Goal: Task Accomplishment & Management: Use online tool/utility

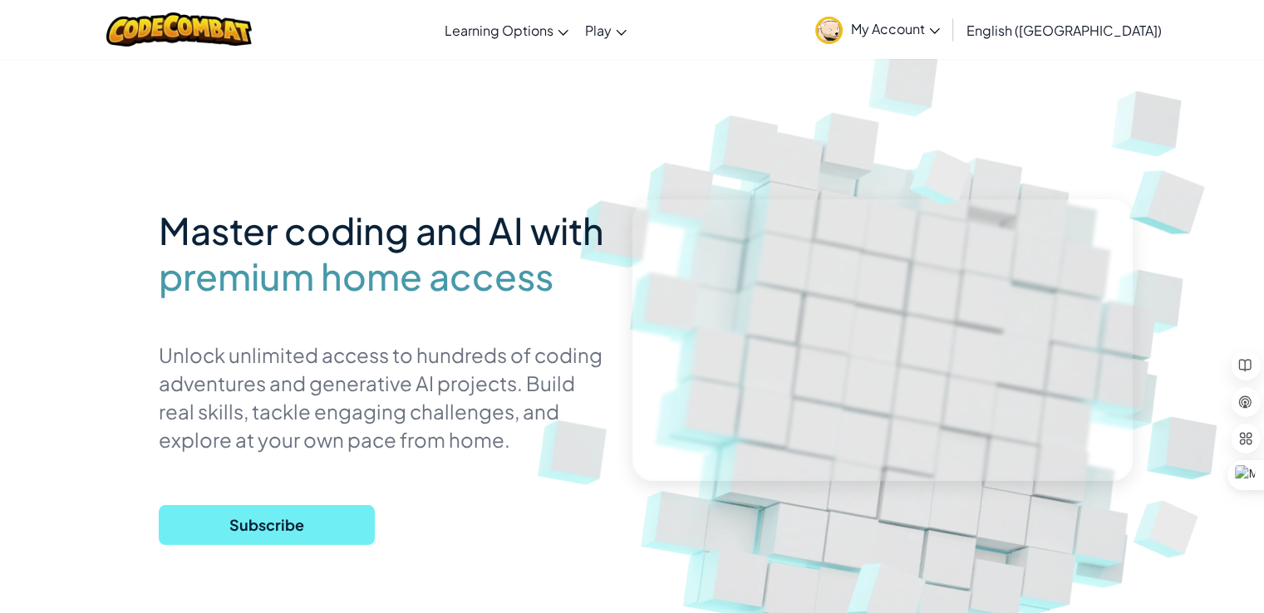
click at [279, 532] on span "Subscribe" at bounding box center [267, 525] width 216 height 40
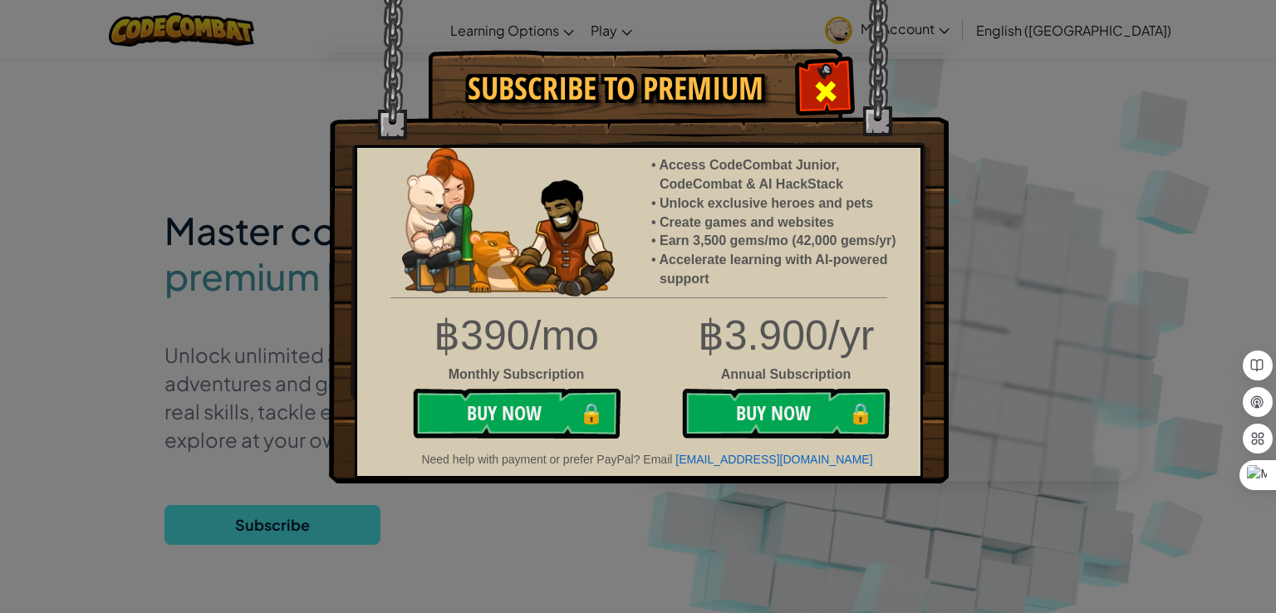
click at [820, 82] on span at bounding box center [826, 91] width 27 height 27
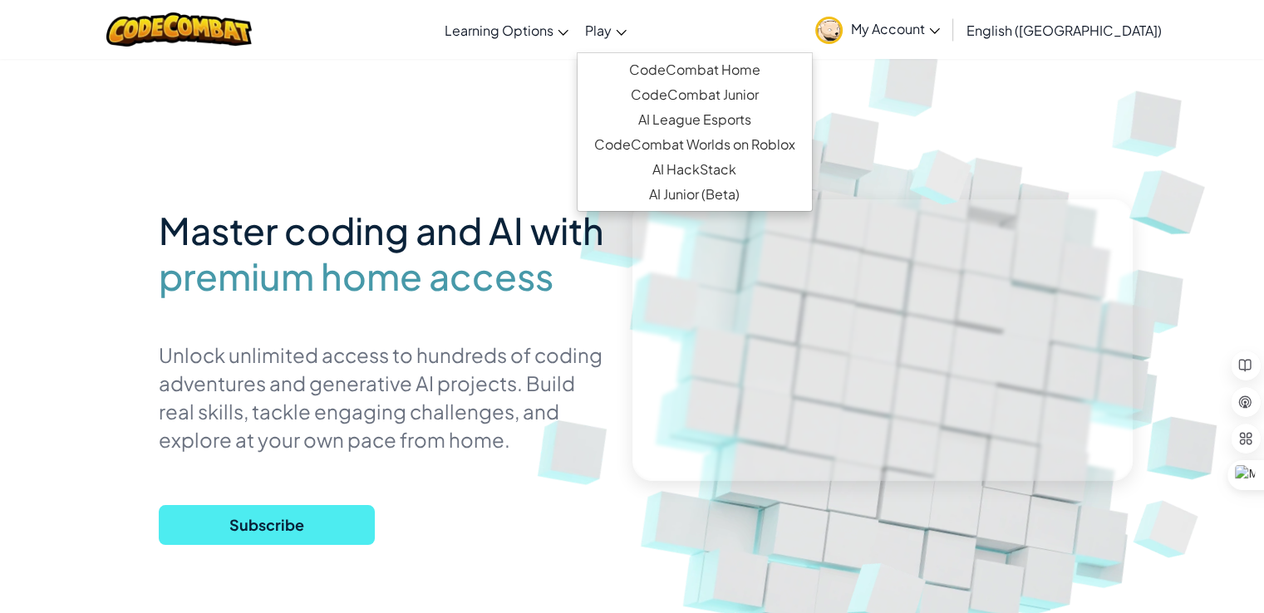
click at [635, 39] on link "Play" at bounding box center [606, 29] width 58 height 45
click at [612, 25] on span "Play" at bounding box center [598, 30] width 27 height 17
click at [739, 70] on link "CodeCombat Home" at bounding box center [694, 69] width 234 height 25
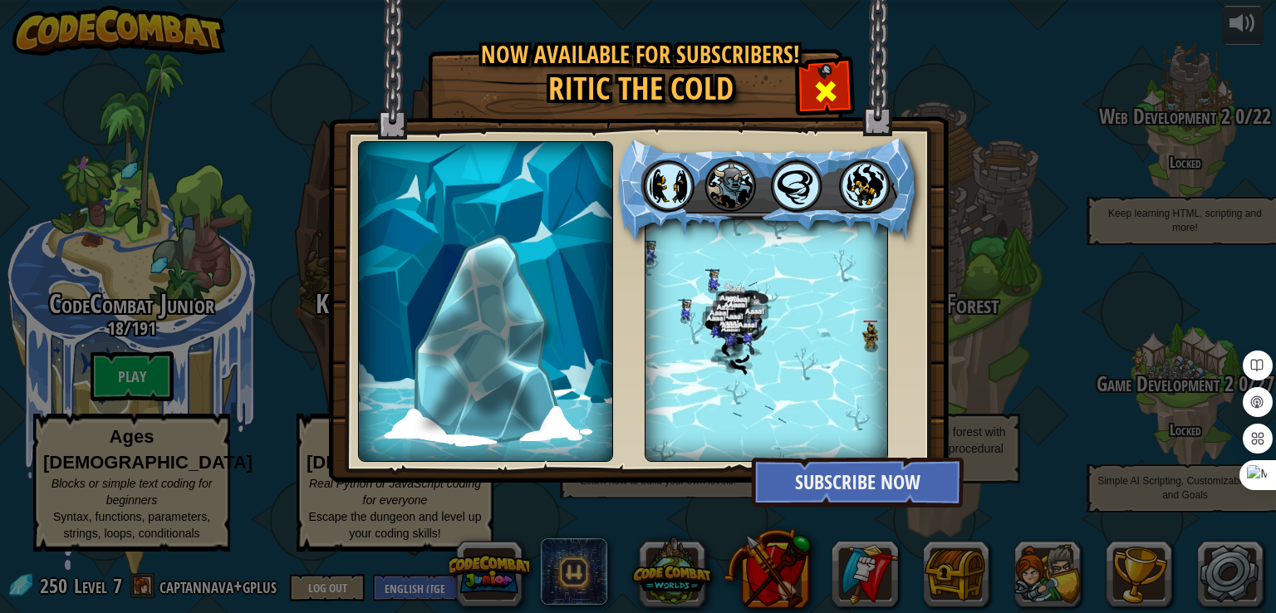
click at [828, 81] on span at bounding box center [826, 91] width 27 height 27
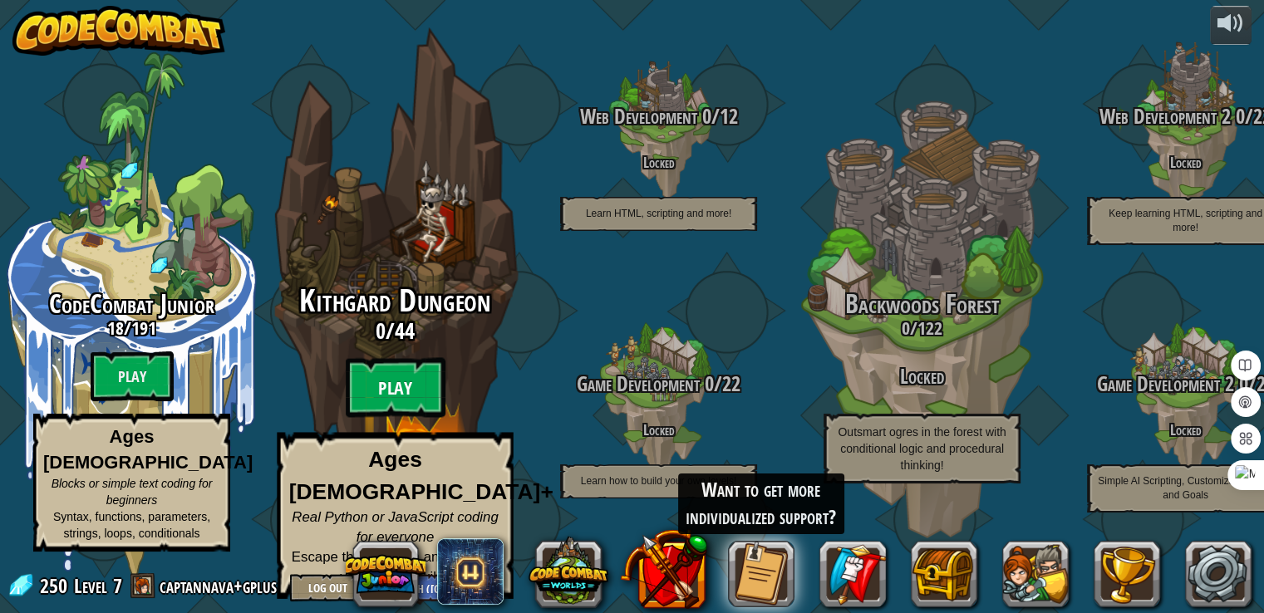
click at [390, 404] on btn "Play" at bounding box center [396, 388] width 100 height 60
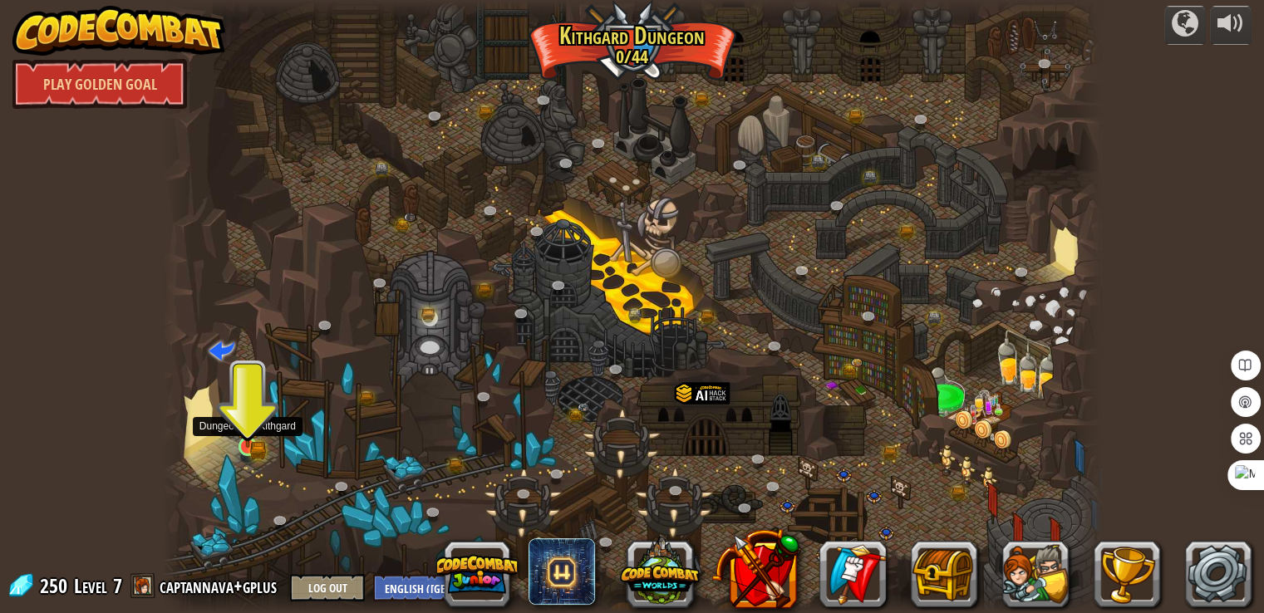
click at [247, 423] on img at bounding box center [248, 423] width 14 height 14
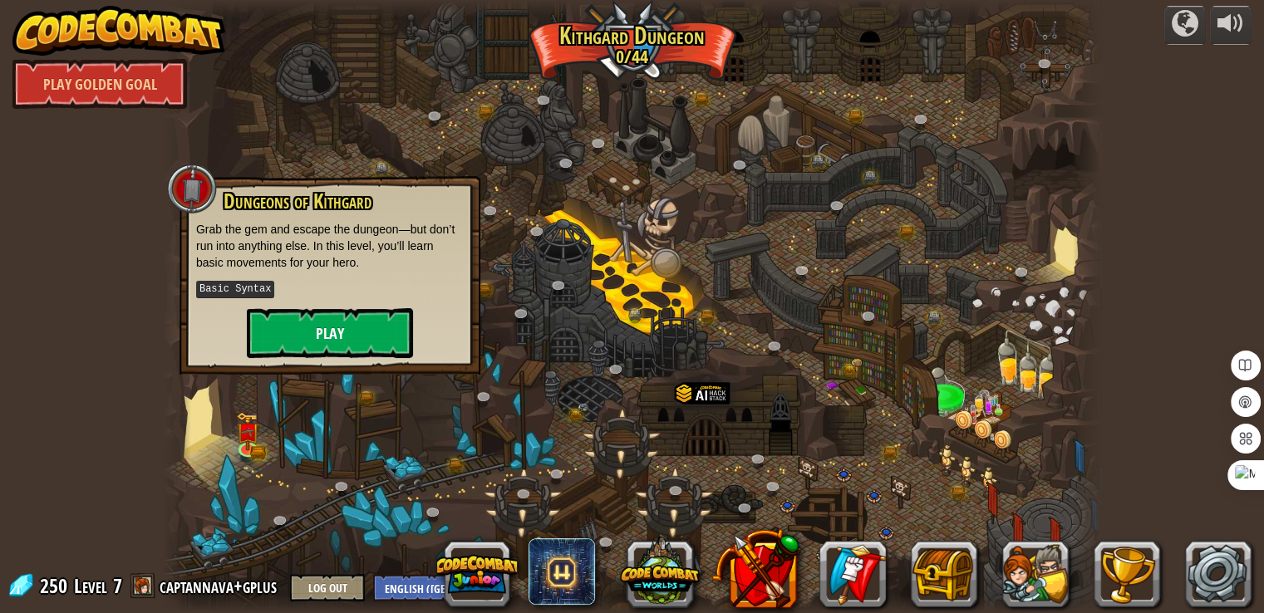
drag, startPoint x: 292, startPoint y: 370, endPoint x: 328, endPoint y: 320, distance: 61.3
click at [316, 337] on div "Dungeons of [PERSON_NAME] Grab the gem and escape the dungeon—but don’t run int…" at bounding box center [329, 275] width 301 height 199
click at [328, 320] on button "Play" at bounding box center [330, 333] width 166 height 50
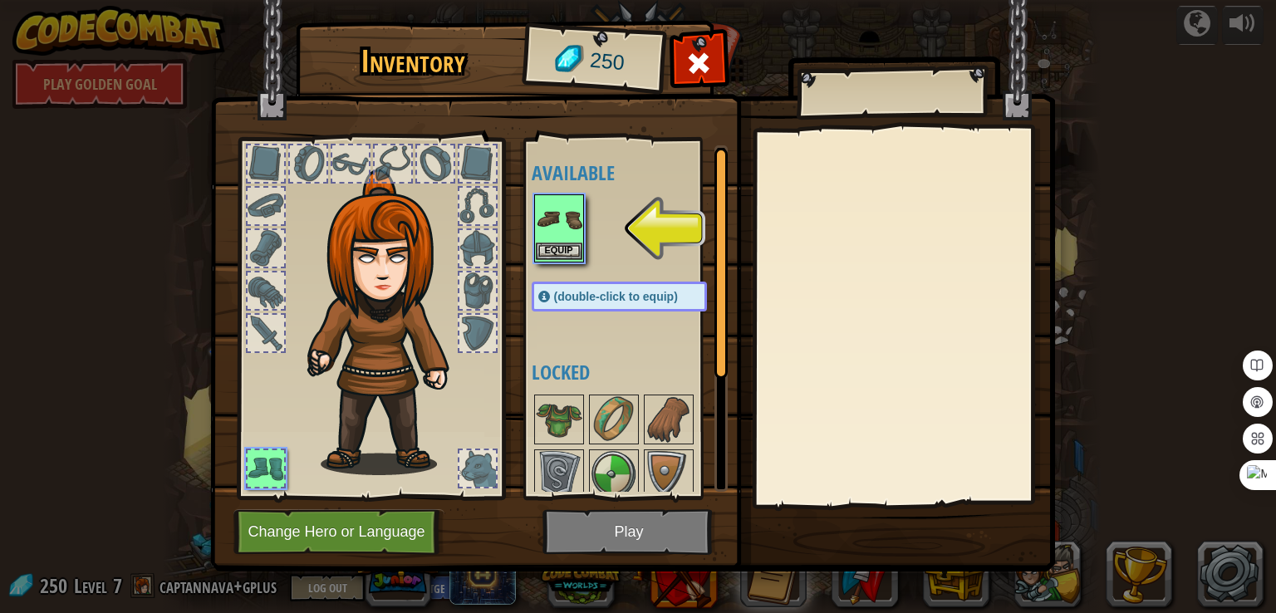
click at [572, 230] on img at bounding box center [559, 219] width 47 height 47
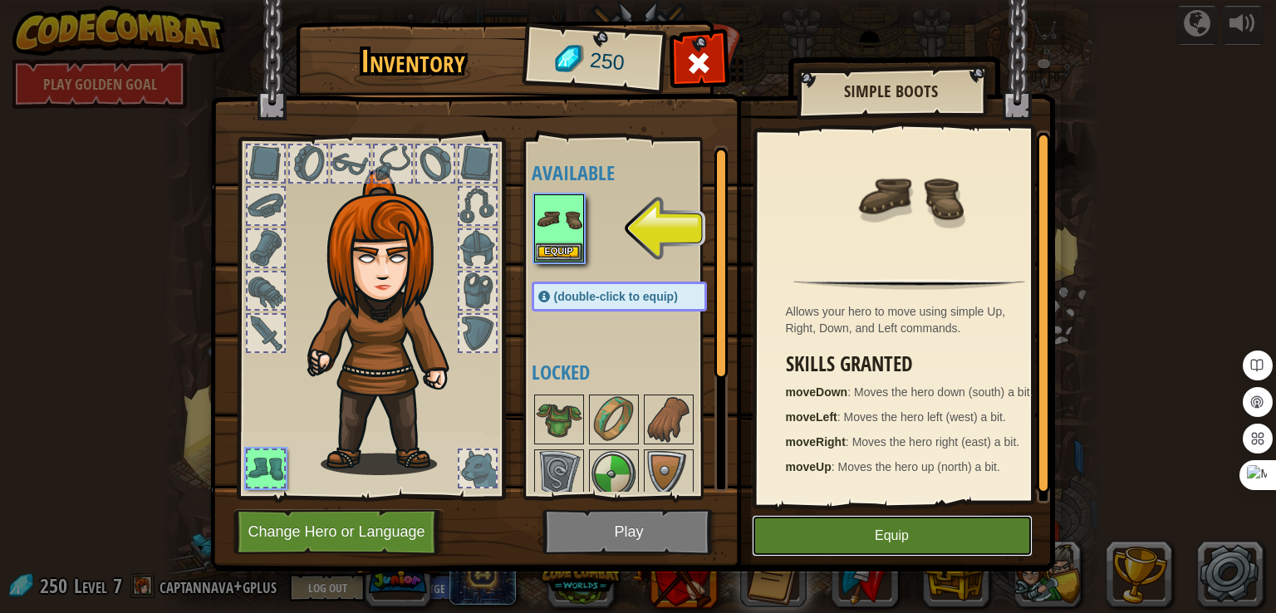
click at [847, 528] on button "Equip" at bounding box center [892, 536] width 281 height 42
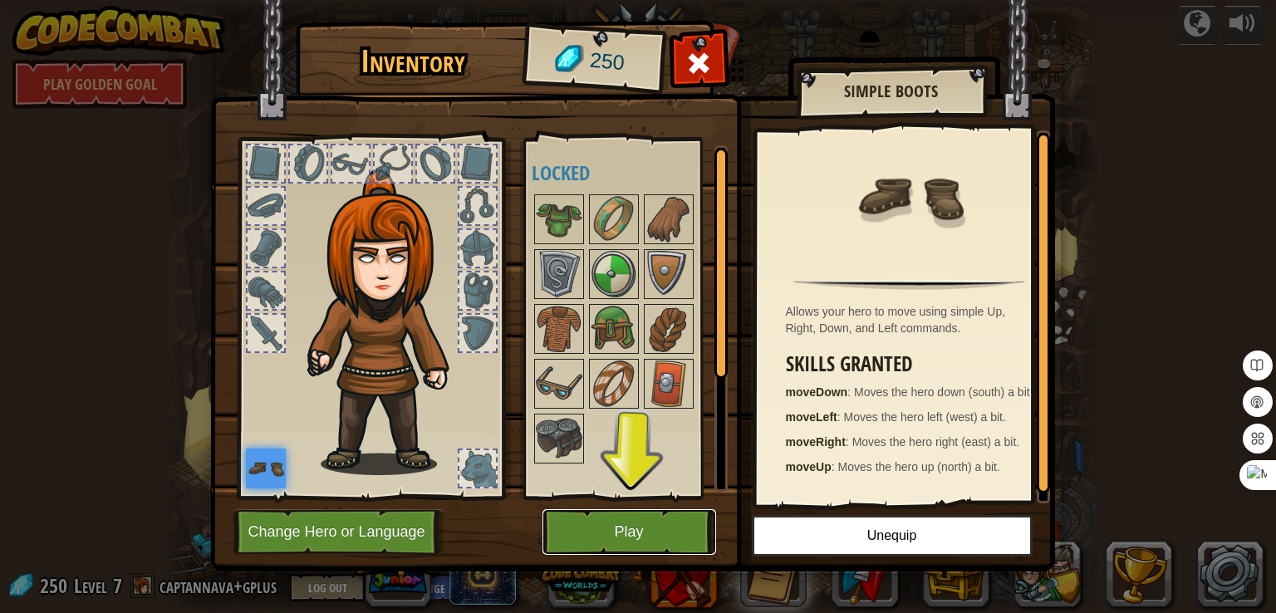
click at [602, 517] on button "Play" at bounding box center [630, 532] width 174 height 46
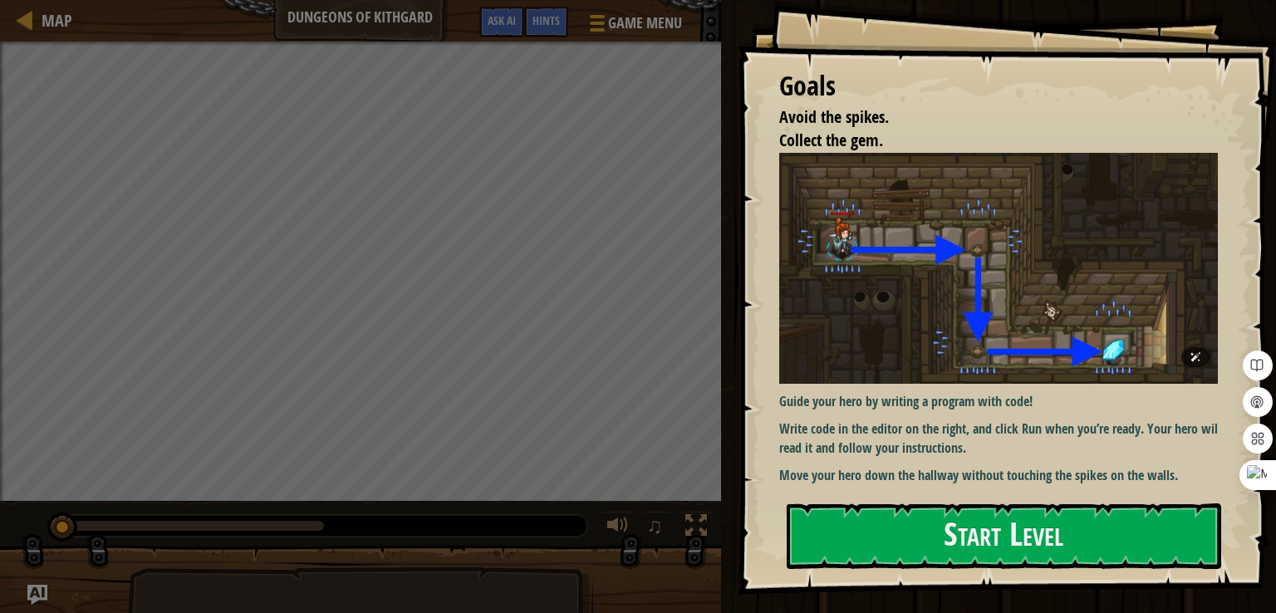
drag, startPoint x: 959, startPoint y: 349, endPoint x: 959, endPoint y: 383, distance: 34.1
click at [959, 349] on img at bounding box center [1004, 268] width 451 height 231
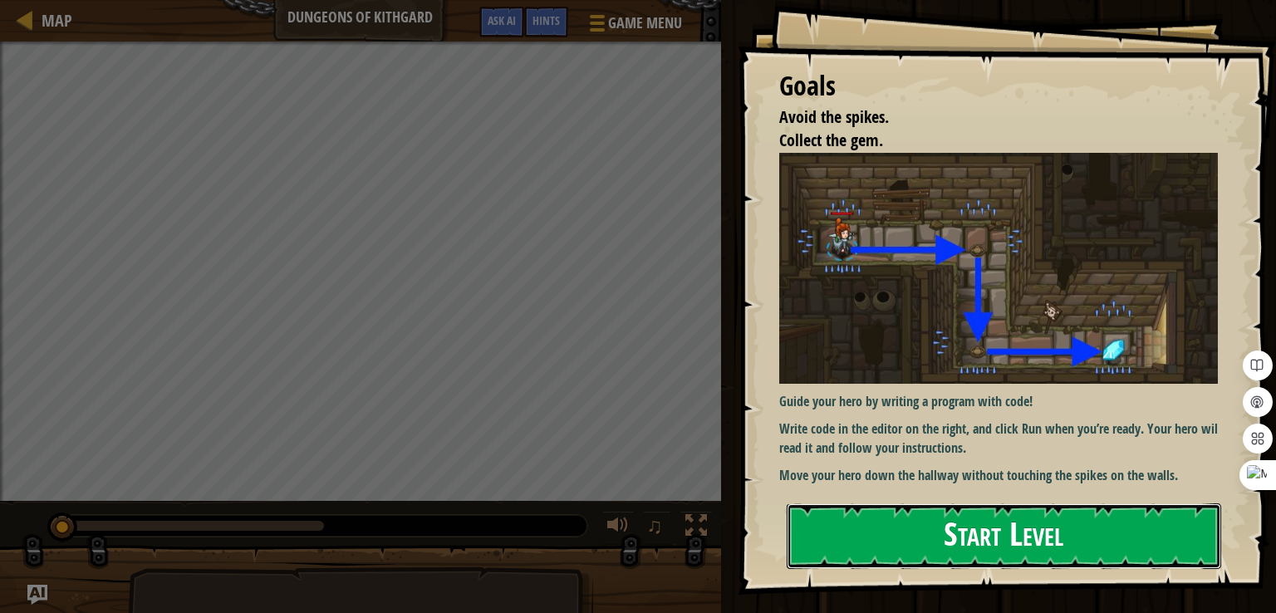
click at [880, 528] on button "Start Level" at bounding box center [1004, 537] width 435 height 66
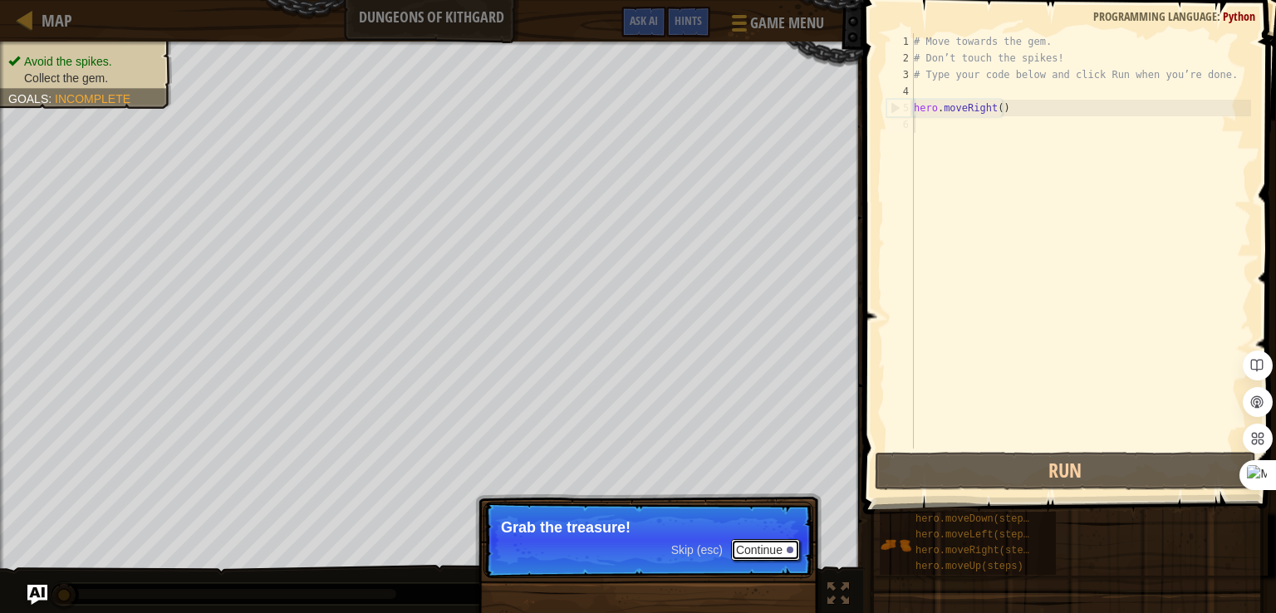
click at [751, 549] on button "Continue" at bounding box center [765, 550] width 69 height 22
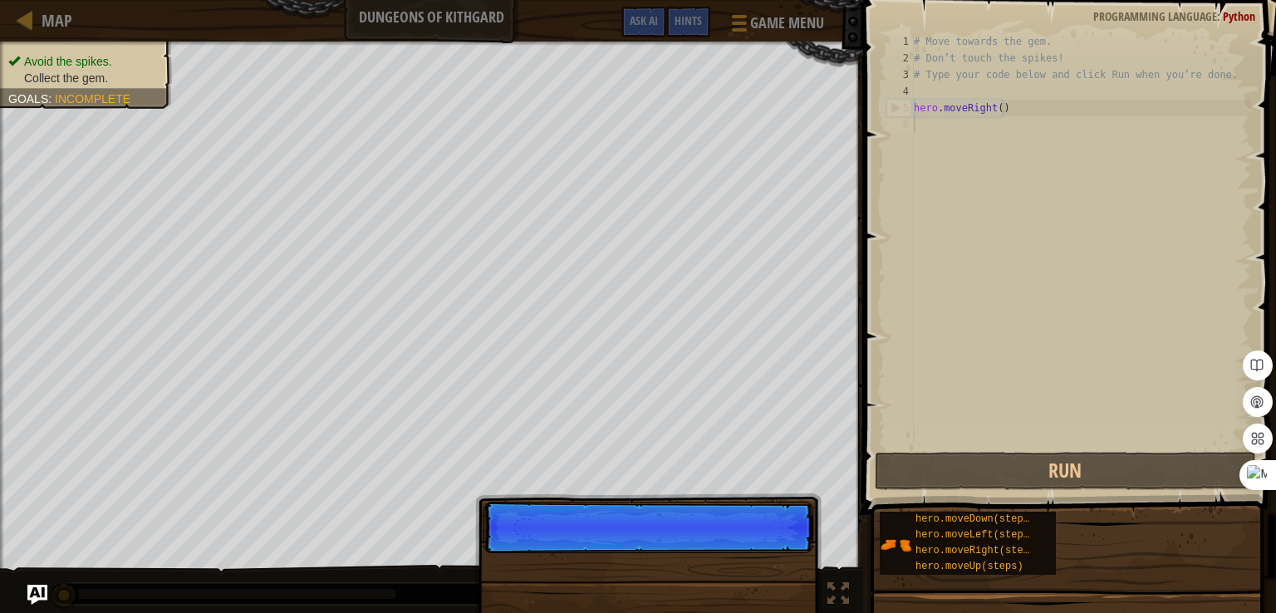
scroll to position [7, 0]
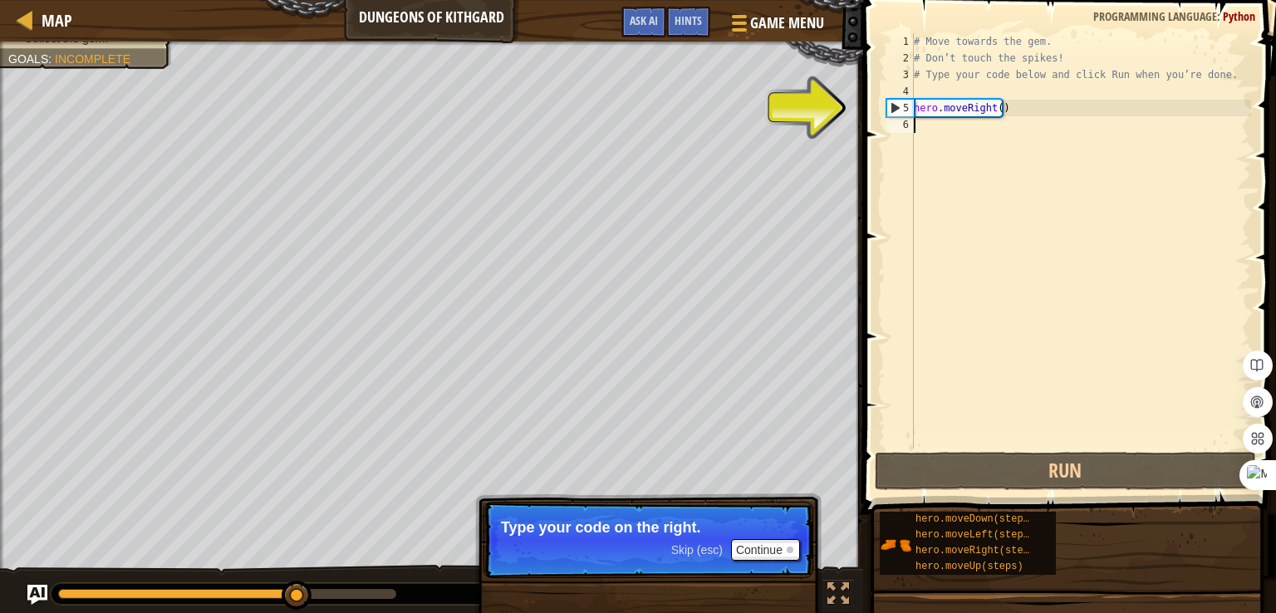
click at [894, 104] on div "5" at bounding box center [900, 108] width 27 height 17
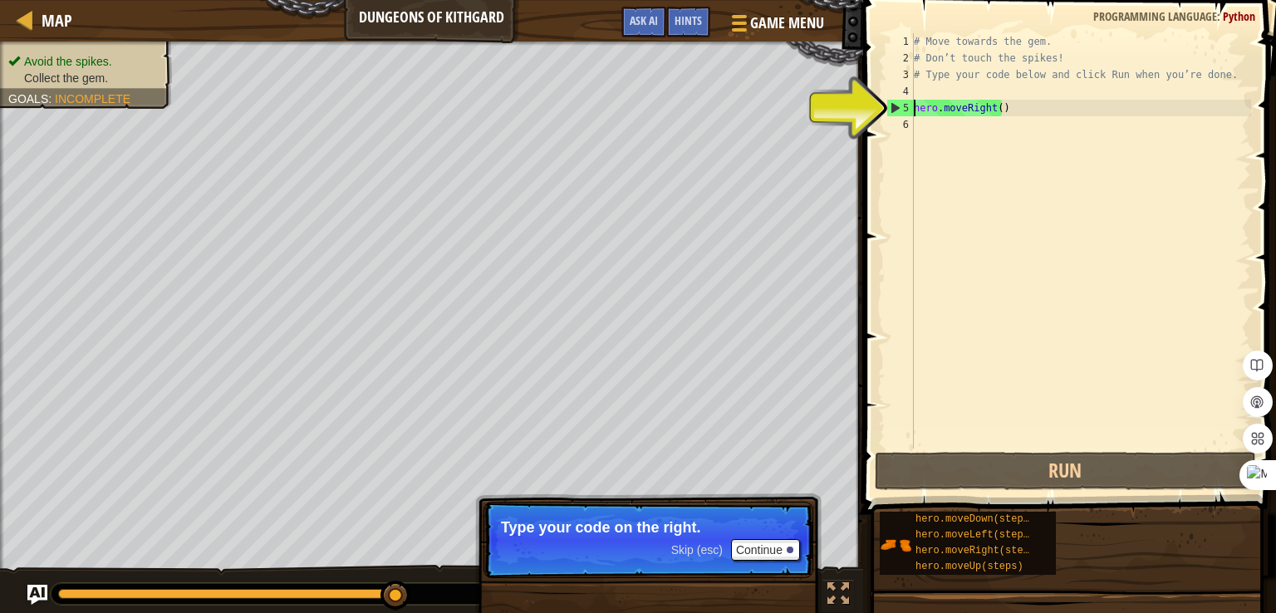
click at [894, 104] on div "5" at bounding box center [900, 108] width 27 height 17
type textarea "hero.moveRight()"
click at [920, 132] on div "# Move towards the gem. # Don’t touch the spikes! # Type your code below and cl…" at bounding box center [1081, 257] width 341 height 449
click at [763, 543] on button "Continue" at bounding box center [765, 550] width 69 height 22
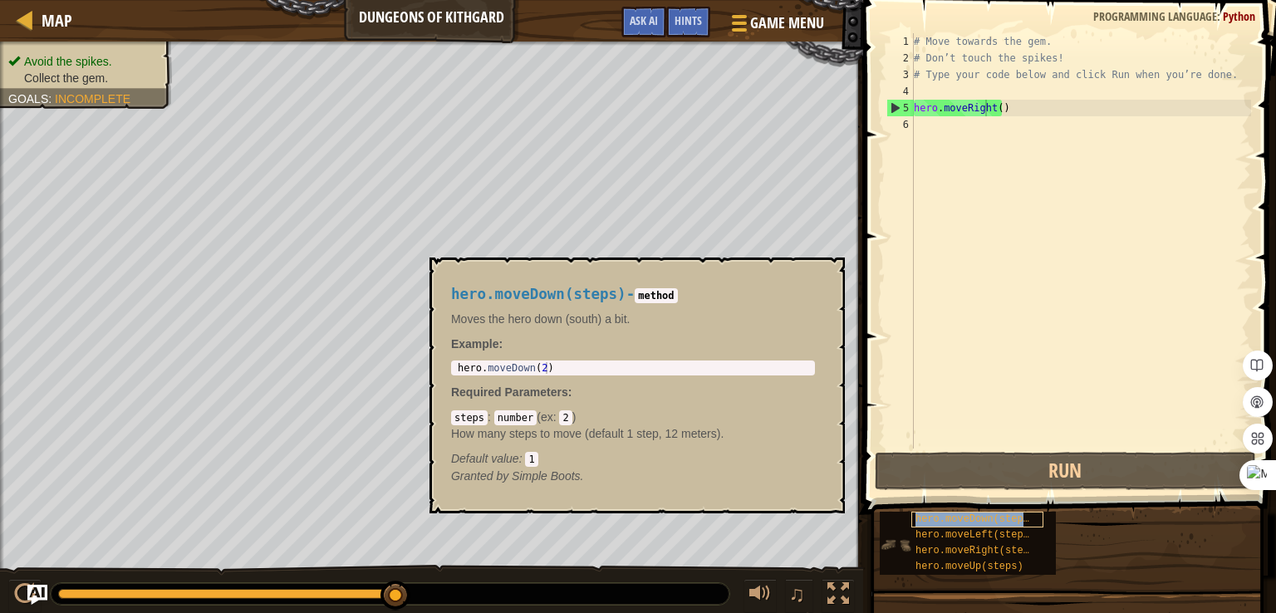
type textarea "hero.moveRighhero.moveDown(steps)t()"
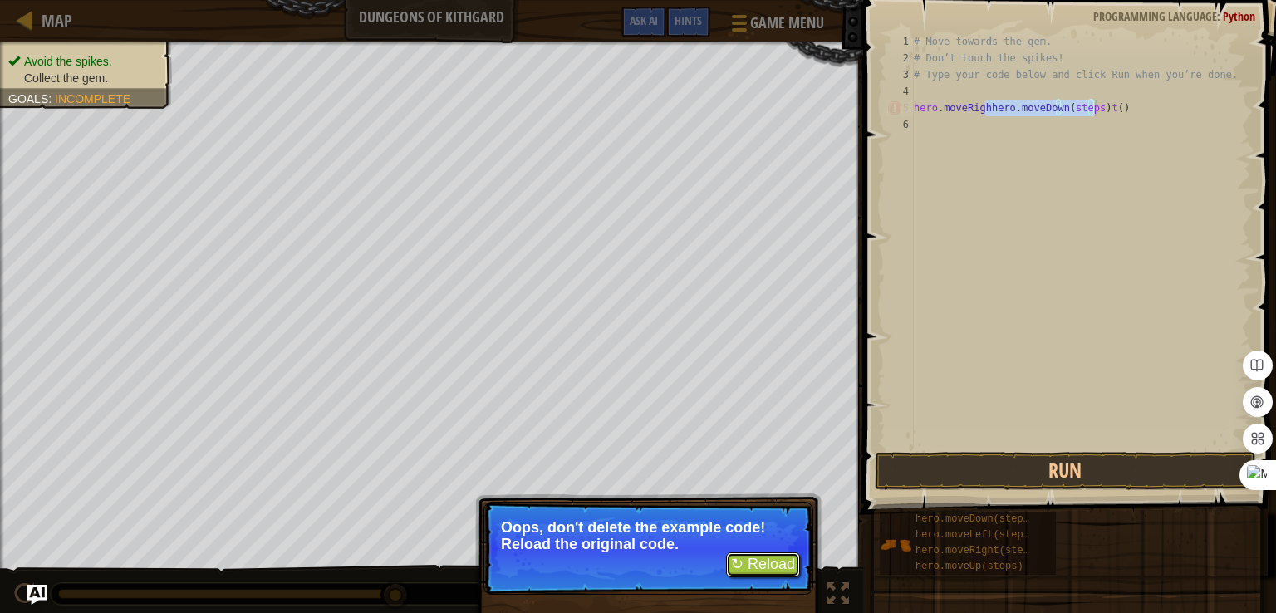
click at [774, 559] on button "↻ Reload" at bounding box center [763, 565] width 74 height 25
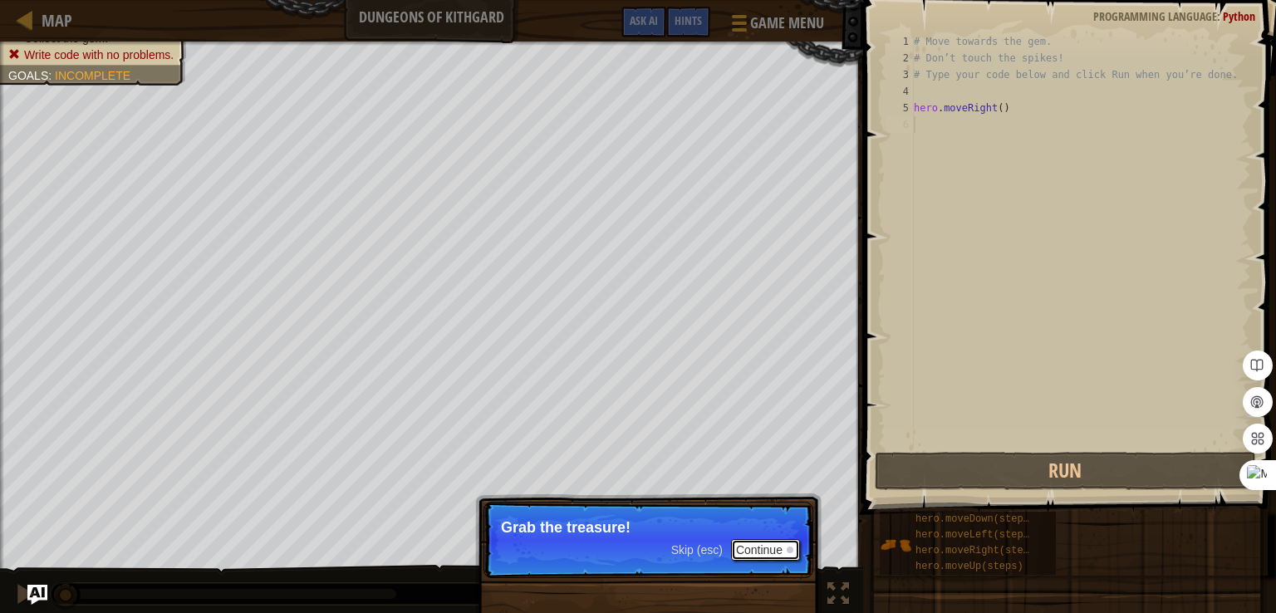
click at [778, 553] on button "Continue" at bounding box center [765, 550] width 69 height 22
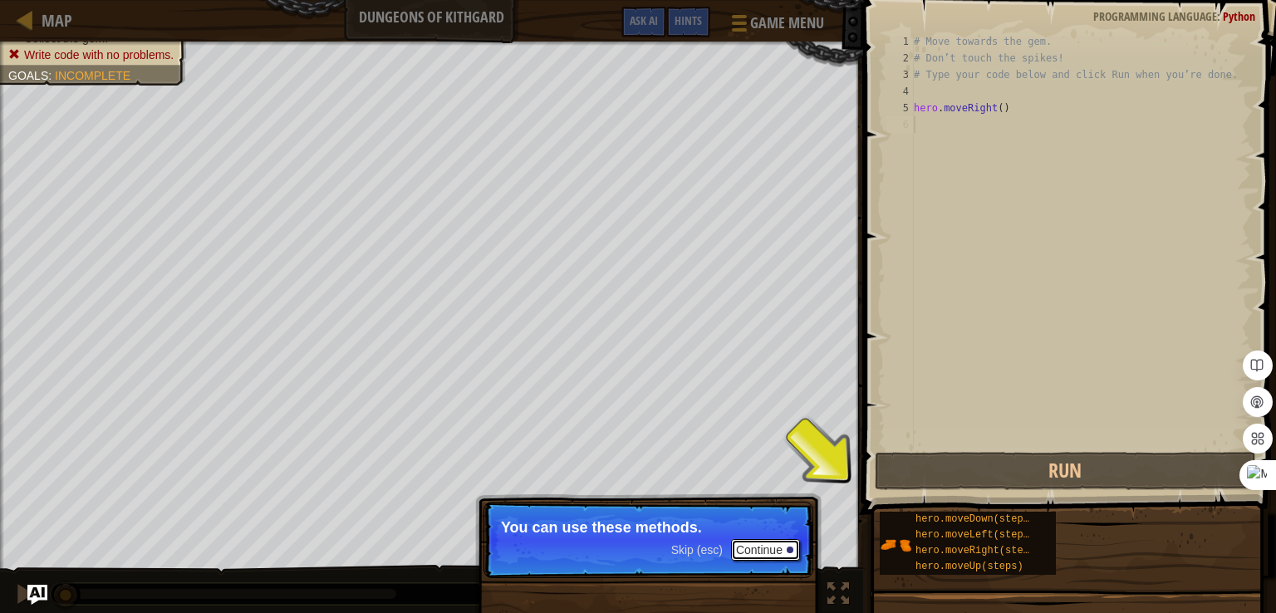
click at [768, 549] on button "Continue" at bounding box center [765, 550] width 69 height 22
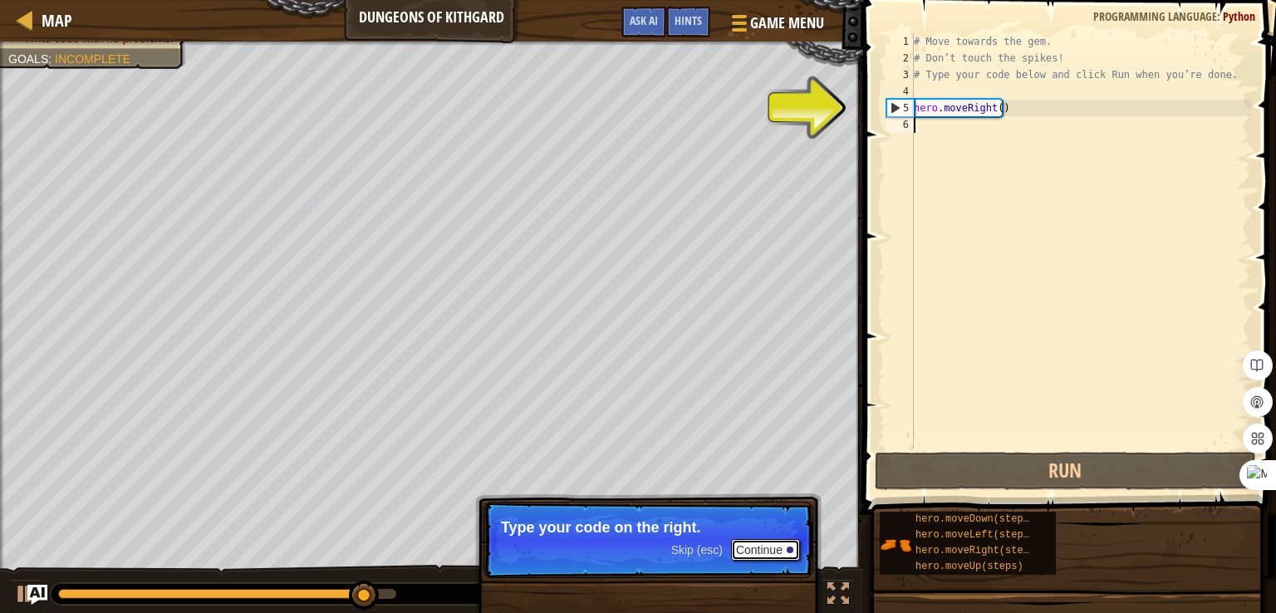
click at [763, 547] on button "Continue" at bounding box center [765, 550] width 69 height 22
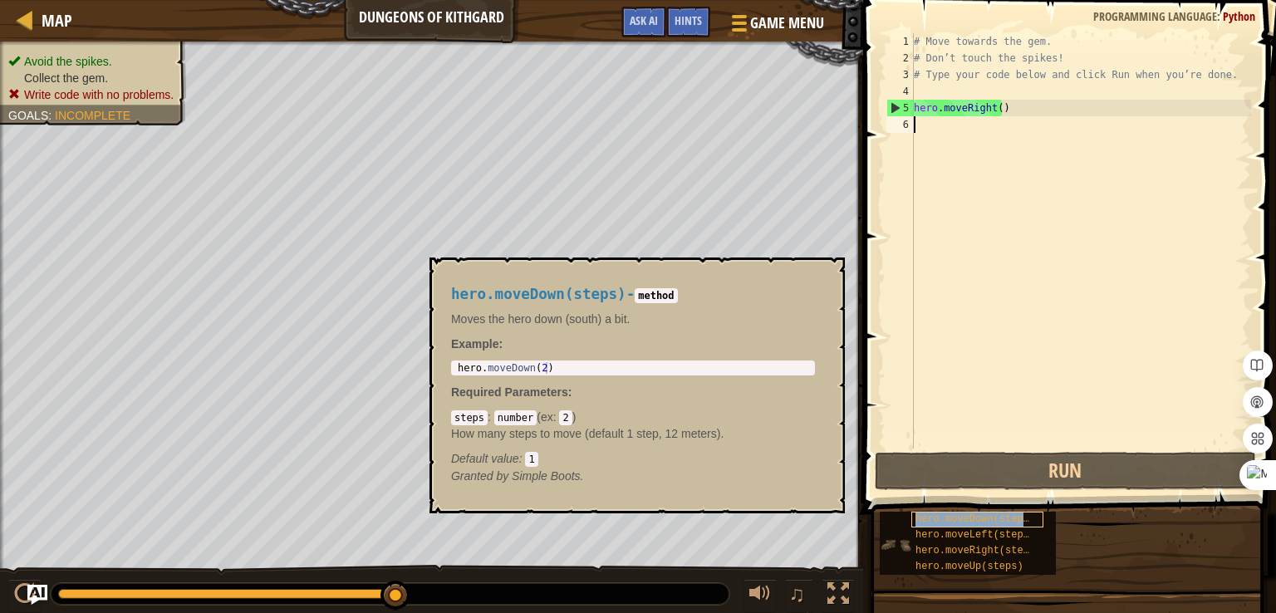
click at [1014, 519] on span "hero.moveDown(steps)" at bounding box center [976, 519] width 120 height 12
type textarea "hero.moveDown(2)"
click at [538, 366] on div "hero . moveDown ( 2 )" at bounding box center [632, 379] width 357 height 35
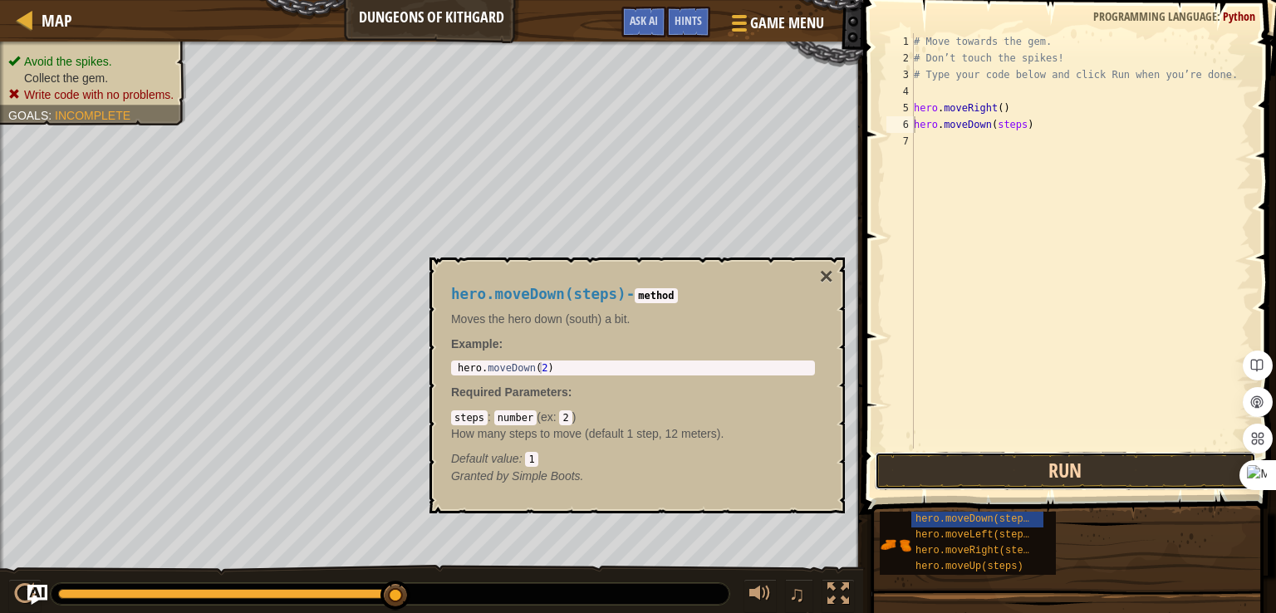
click at [984, 477] on button "Run" at bounding box center [1065, 471] width 381 height 38
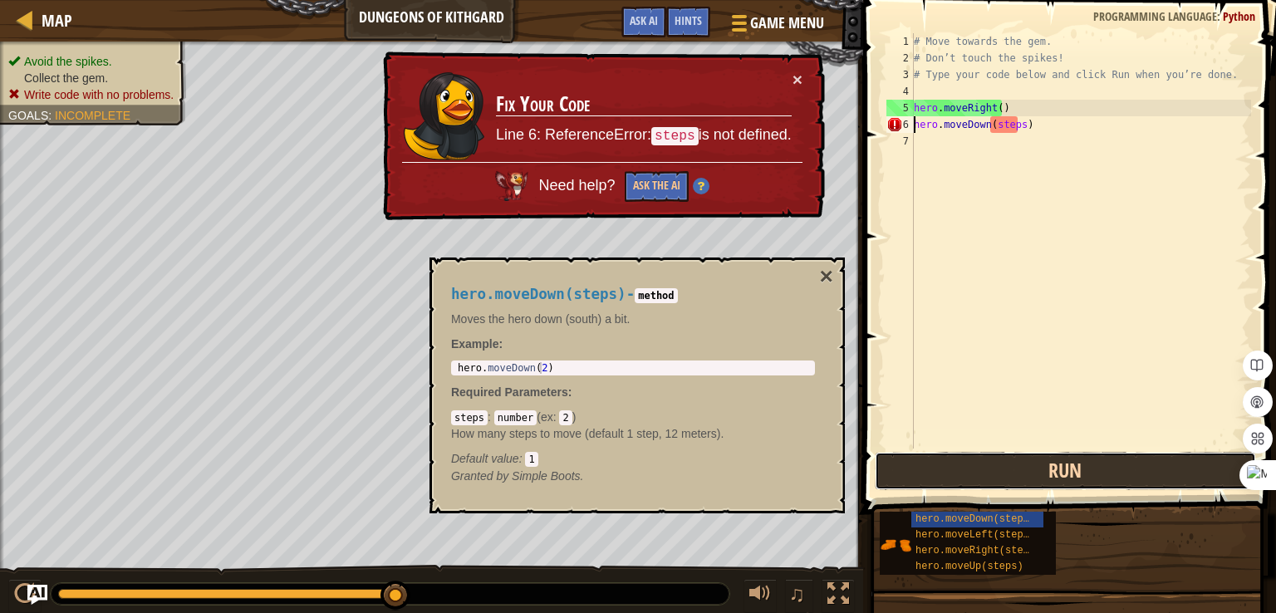
click at [976, 479] on button "Run" at bounding box center [1065, 471] width 381 height 38
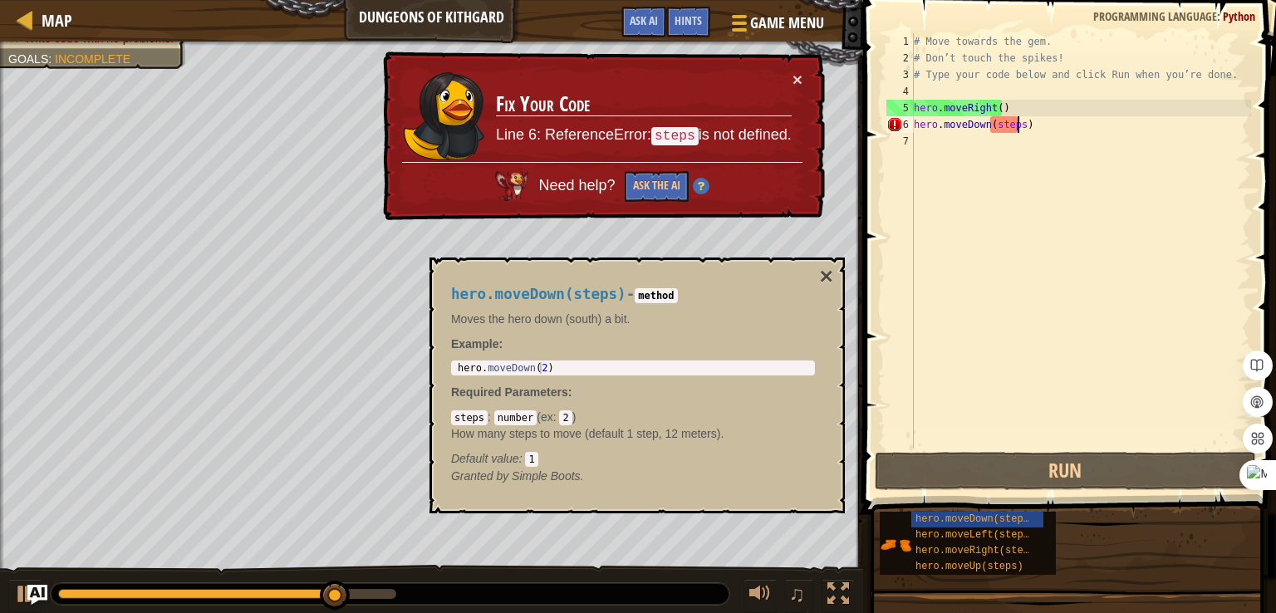
click at [1018, 120] on div "# Move towards the gem. # Don’t touch the spikes! # Type your code below and cl…" at bounding box center [1081, 257] width 341 height 449
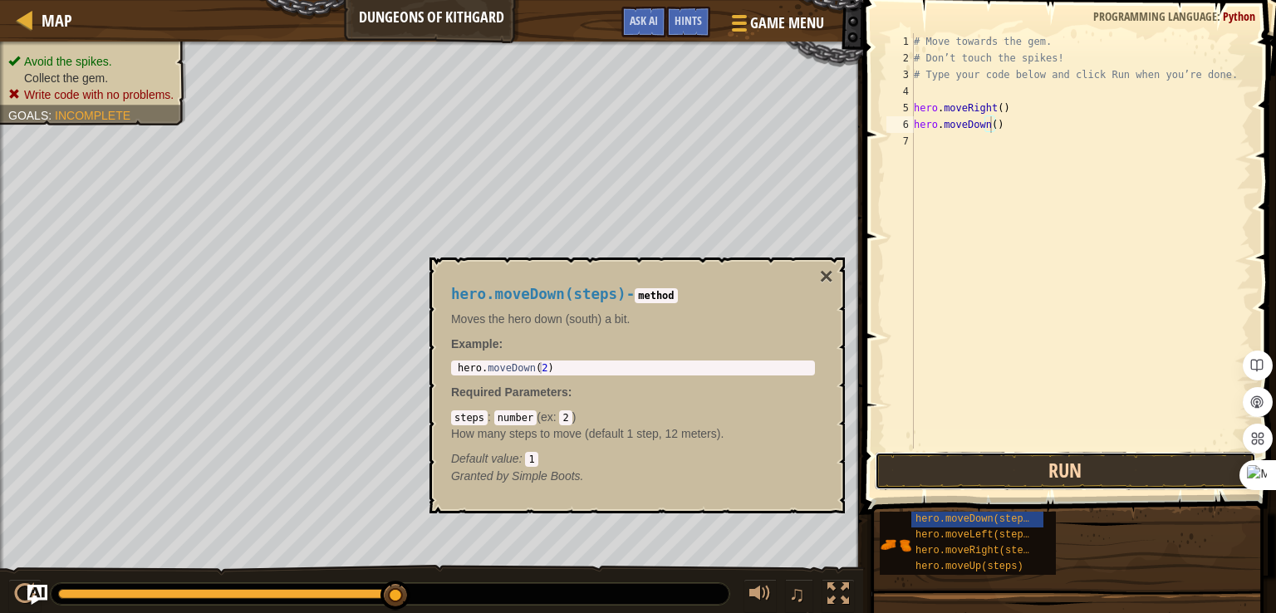
click at [1059, 479] on button "Run" at bounding box center [1065, 471] width 381 height 38
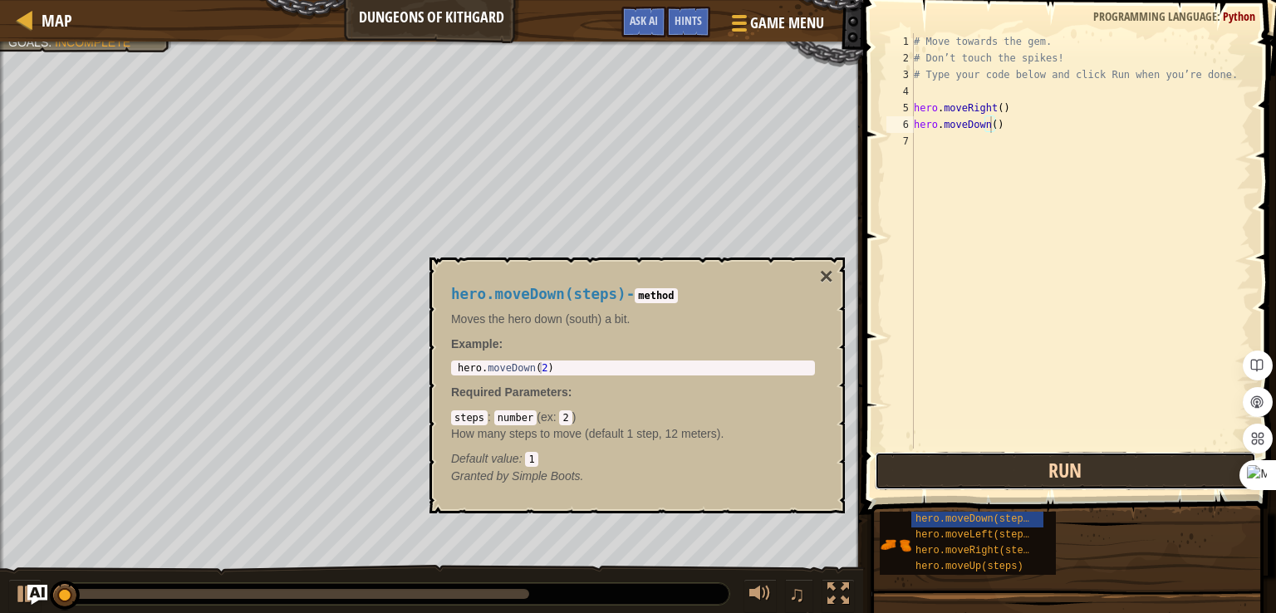
click at [1059, 473] on button "Run" at bounding box center [1065, 471] width 381 height 38
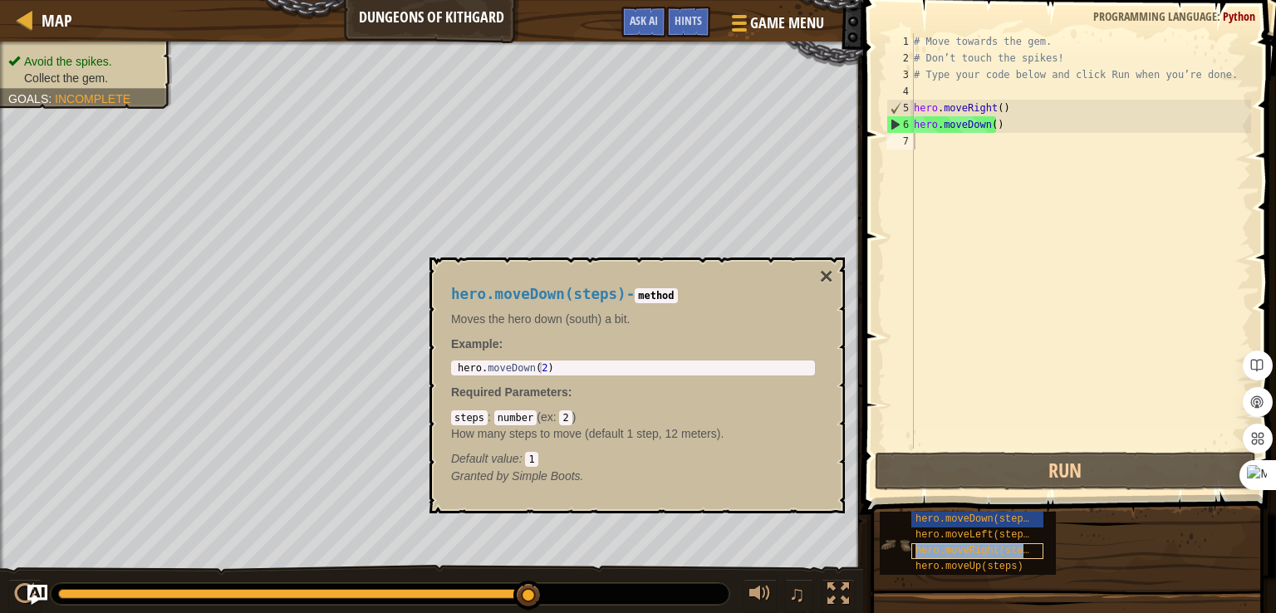
type textarea "hero.moveRight(steps)"
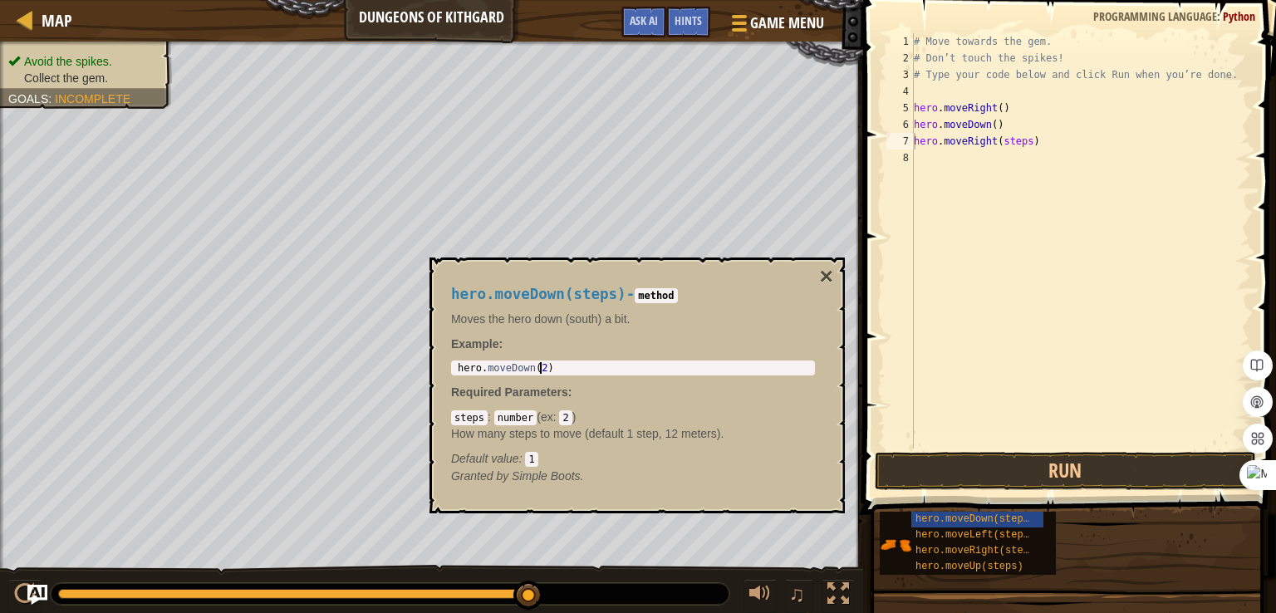
click at [540, 363] on div "hero . moveDown ( 2 )" at bounding box center [632, 379] width 357 height 35
click at [946, 140] on div "# Move towards the gem. # Don’t touch the spikes! # Type your code below and cl…" at bounding box center [1081, 257] width 341 height 449
click at [978, 153] on div "# Move towards the gem. # Don’t touch the spikes! # Type your code below and cl…" at bounding box center [1081, 257] width 341 height 449
click at [1027, 472] on button "Run" at bounding box center [1065, 471] width 381 height 38
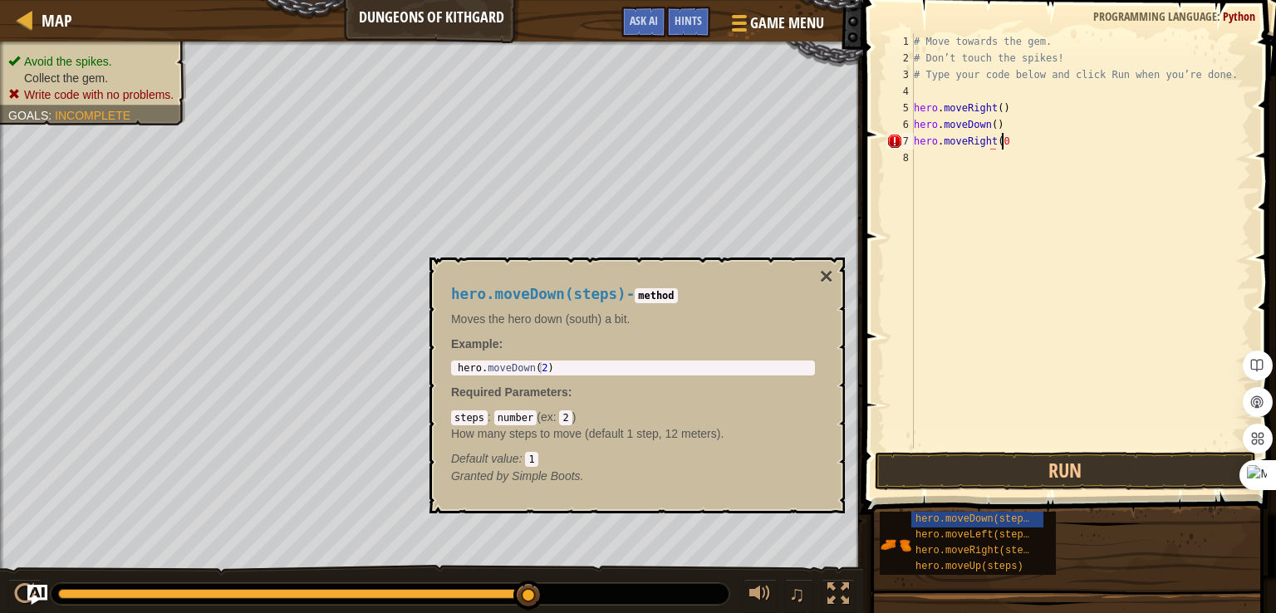
scroll to position [7, 6]
type textarea "hero.moveRight()"
click at [999, 459] on button "Run" at bounding box center [1065, 471] width 381 height 38
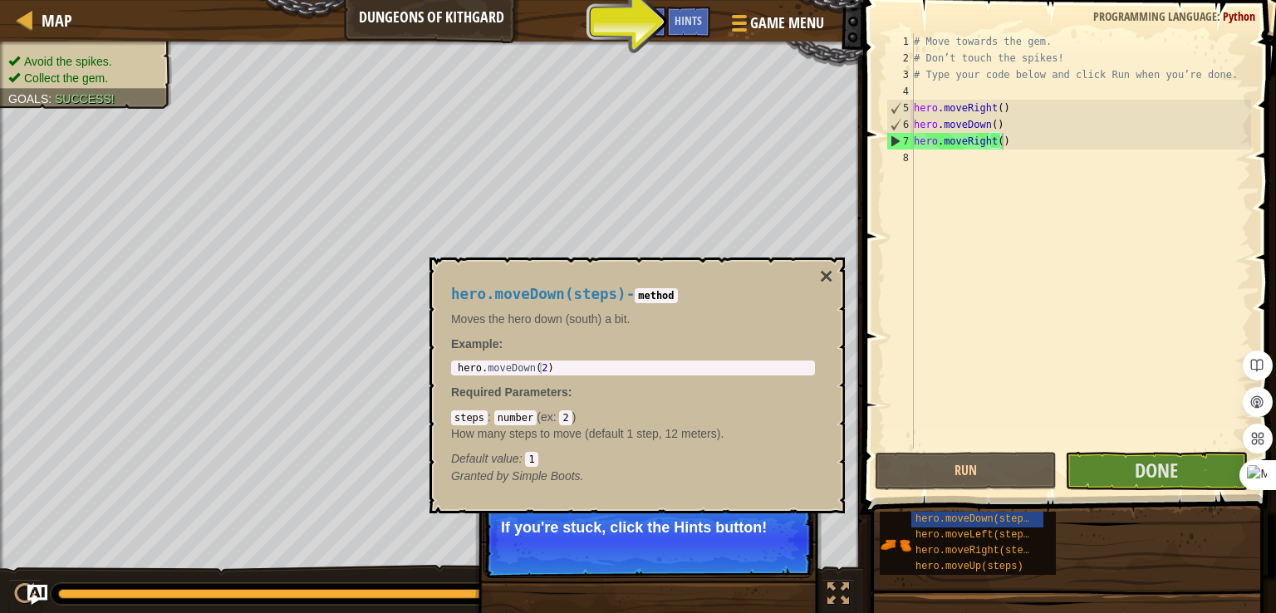
click at [818, 273] on div "hero.moveDown(steps) - method Moves the hero down (south) a bit. Example : hero…" at bounding box center [633, 385] width 387 height 229
click at [824, 273] on button "×" at bounding box center [826, 276] width 13 height 23
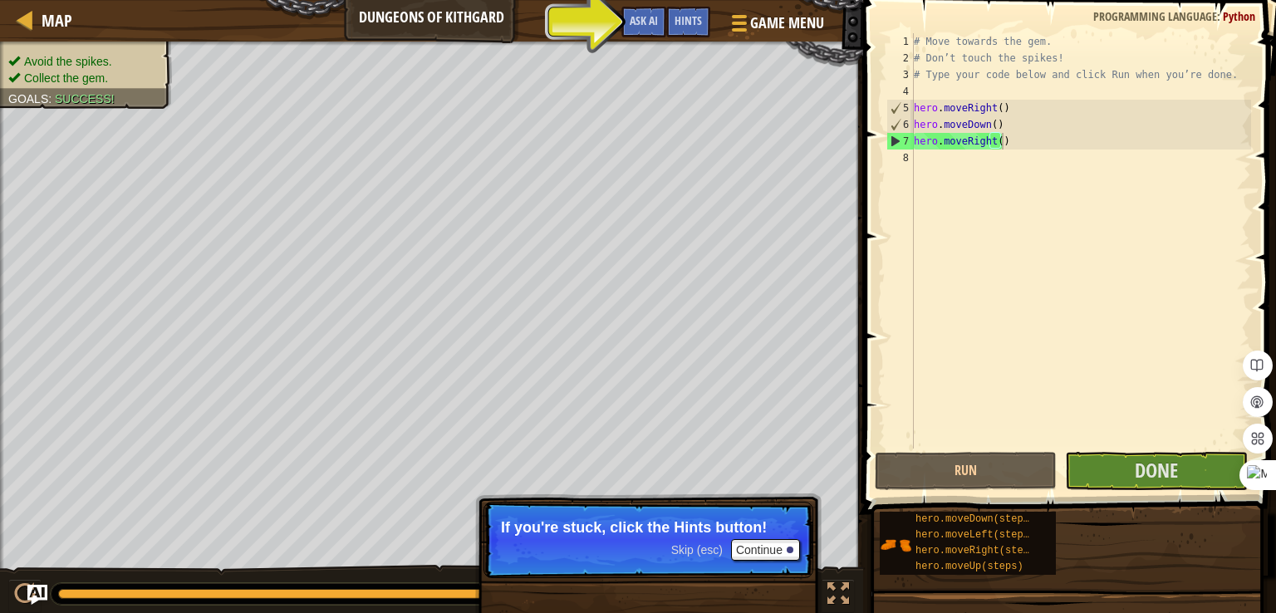
click at [600, 16] on div "Map Dungeons of Kithgard Game Menu Done Hints Ask AI" at bounding box center [431, 21] width 863 height 42
click at [694, 18] on span "Hints" at bounding box center [688, 20] width 27 height 16
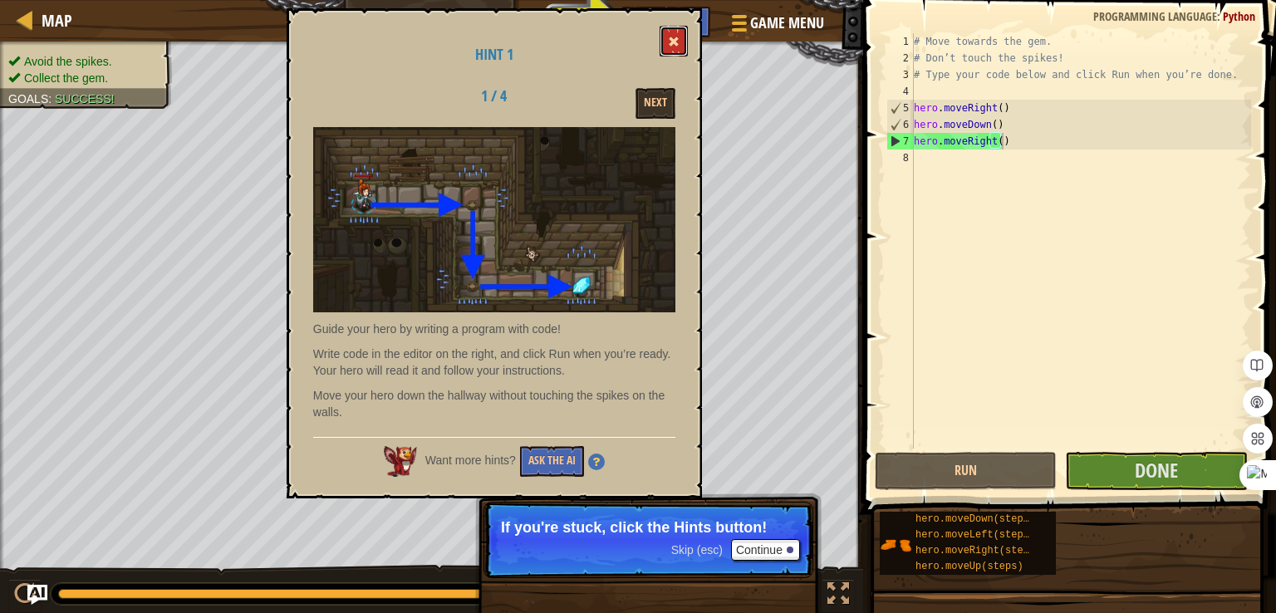
click at [680, 30] on button at bounding box center [674, 41] width 28 height 31
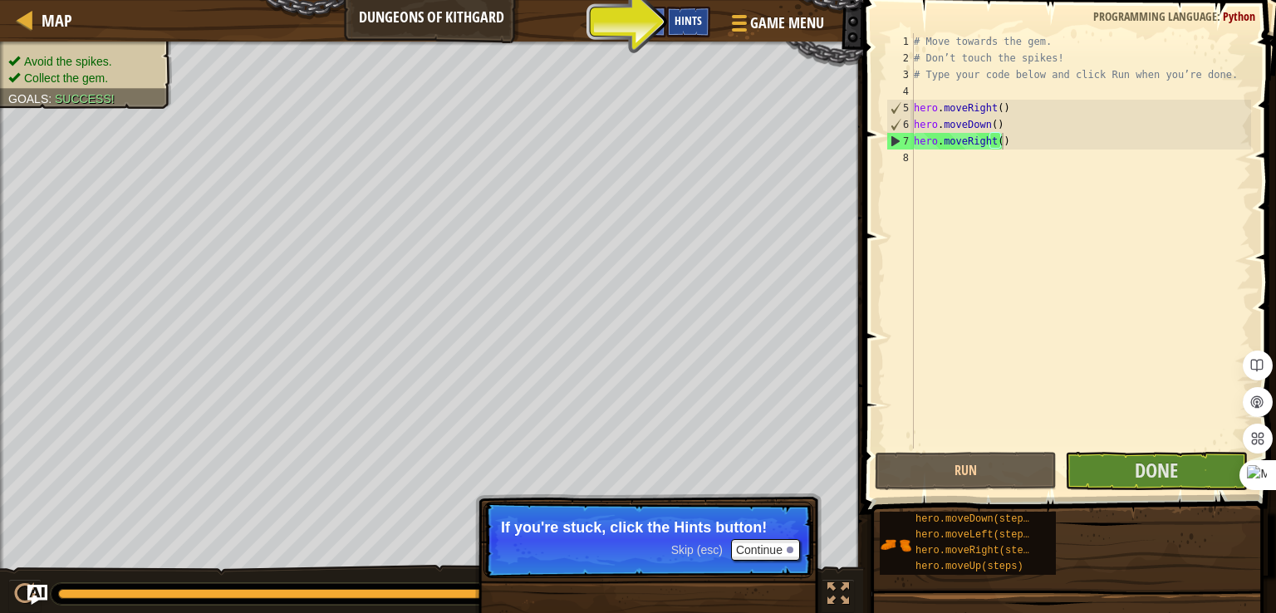
click at [667, 14] on div "Hints" at bounding box center [688, 22] width 44 height 31
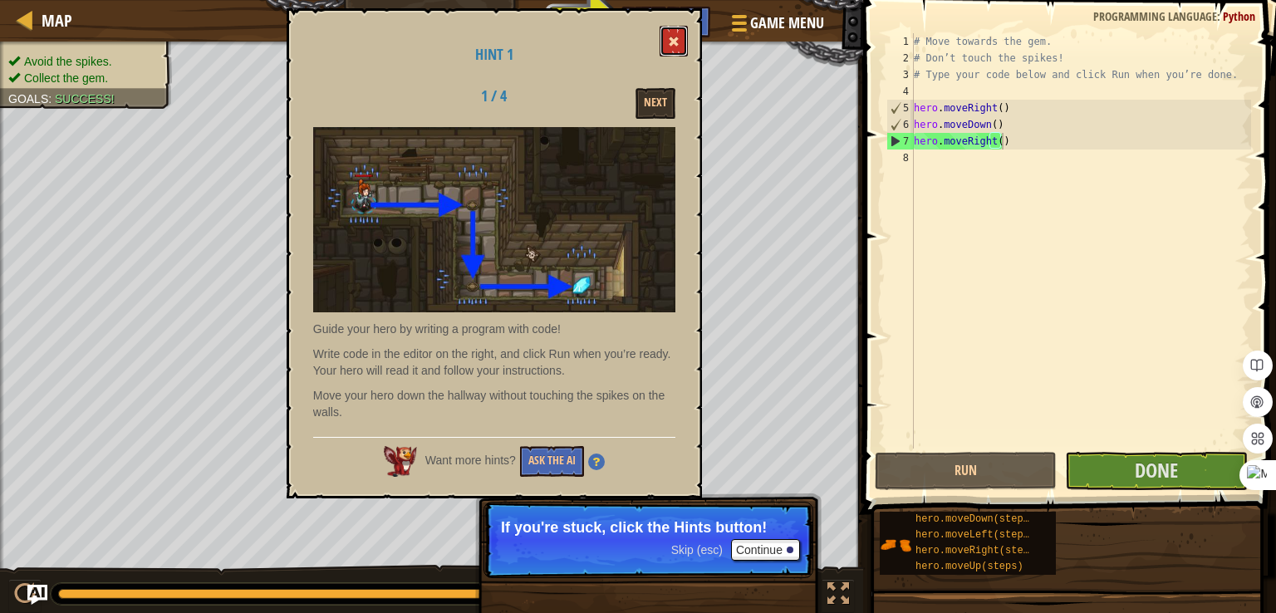
click at [675, 32] on button at bounding box center [674, 41] width 28 height 31
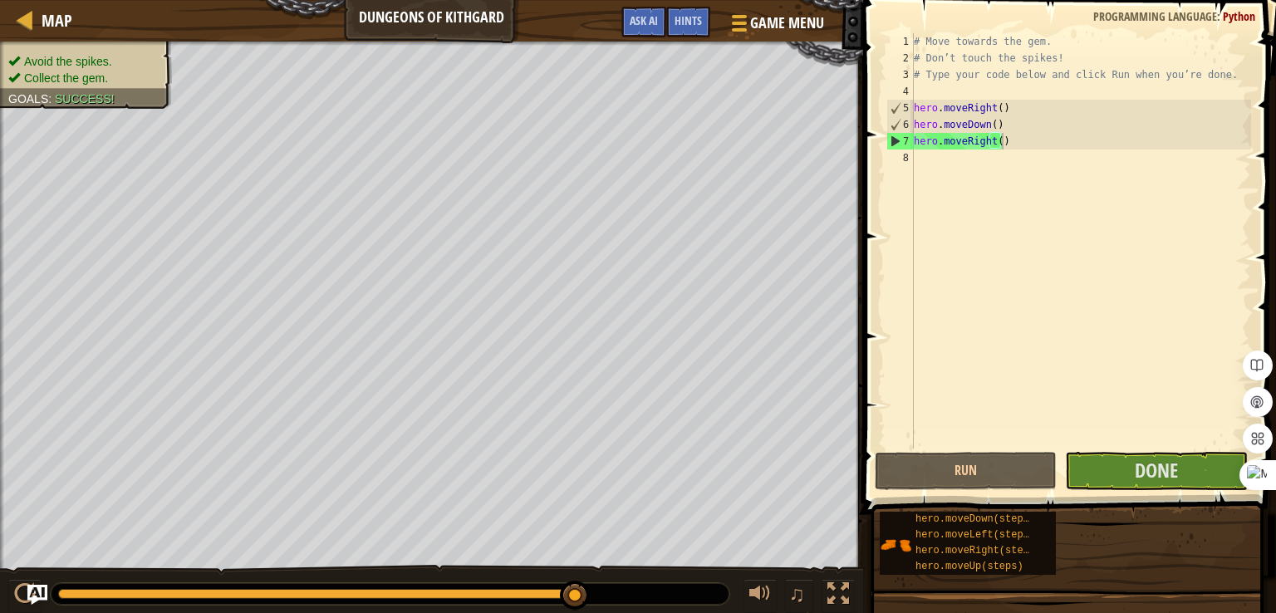
scroll to position [7, 0]
click at [1140, 445] on div "# Move towards the gem. # Don’t touch the spikes! # Type your code below and cl…" at bounding box center [1081, 257] width 341 height 449
click at [1146, 466] on span "Done" at bounding box center [1156, 470] width 43 height 27
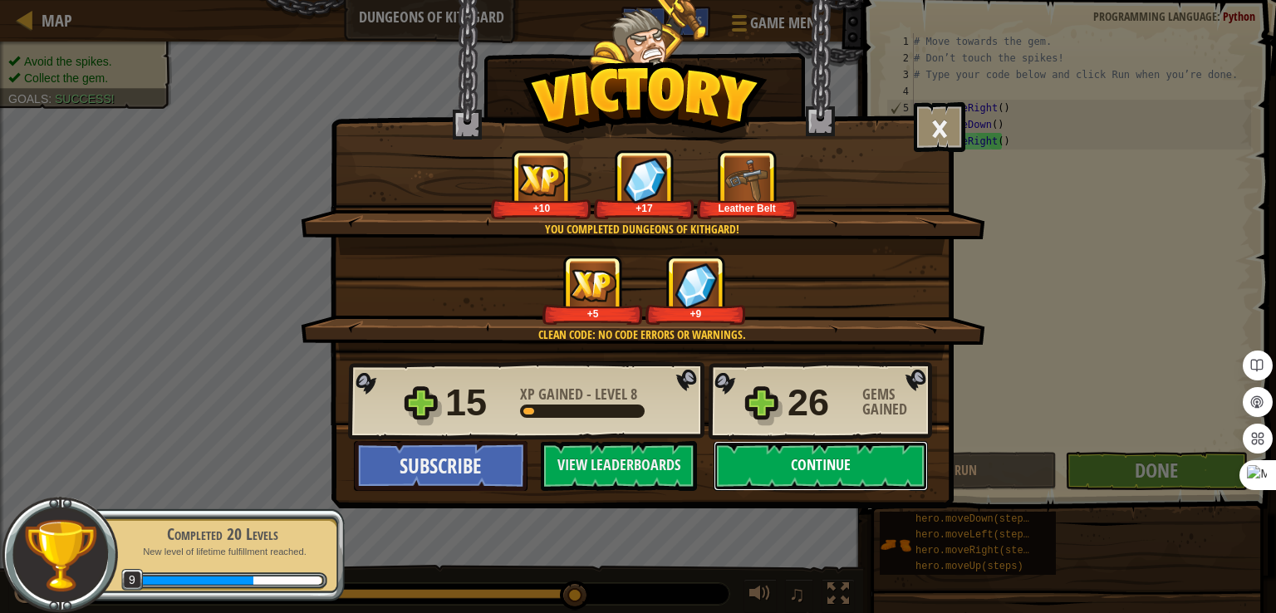
click at [781, 453] on button "Continue" at bounding box center [821, 466] width 214 height 50
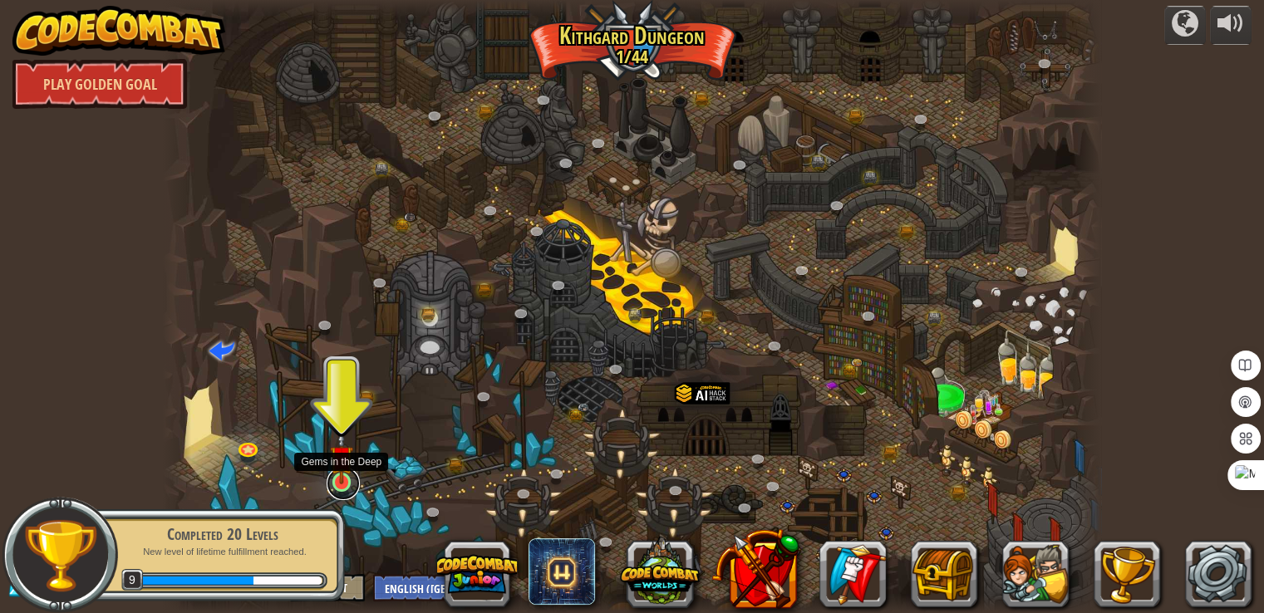
click at [341, 484] on link at bounding box center [343, 483] width 33 height 33
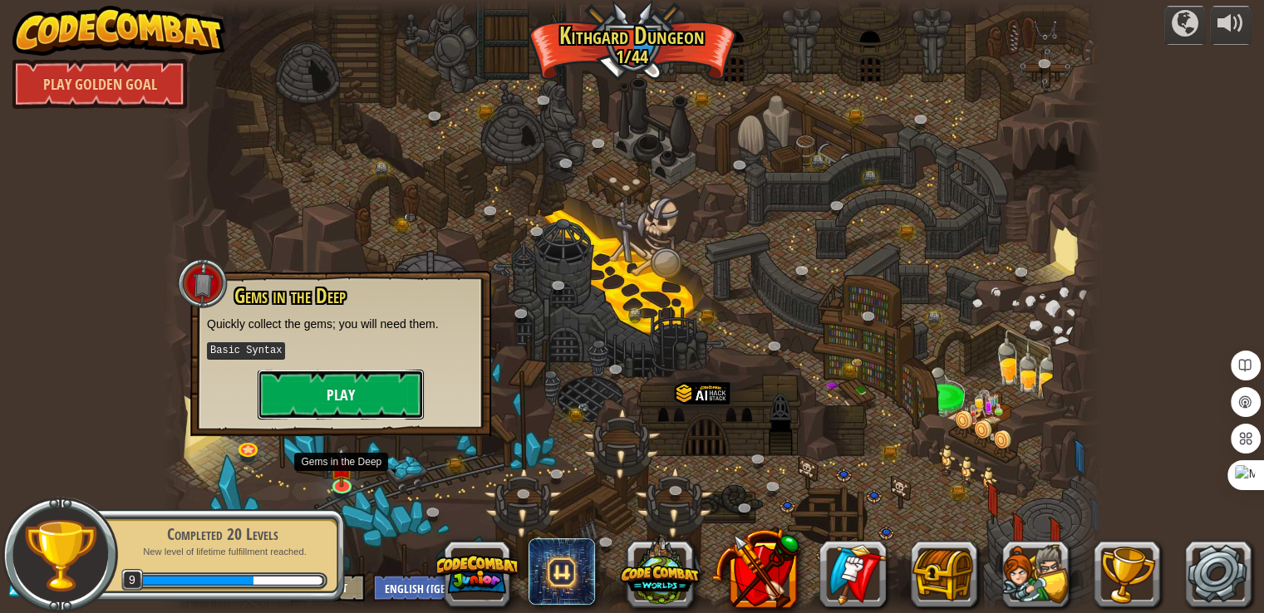
click at [349, 397] on button "Play" at bounding box center [341, 395] width 166 height 50
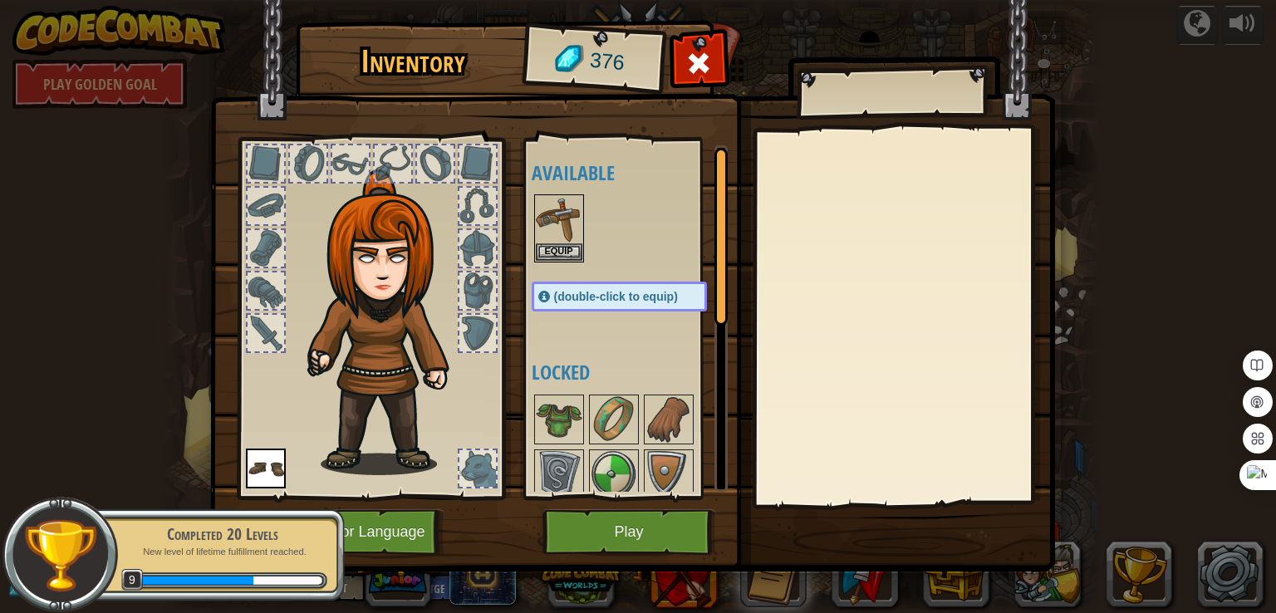
drag, startPoint x: 565, startPoint y: 425, endPoint x: 668, endPoint y: 549, distance: 161.1
click at [678, 544] on div "Inventory 376 Available Equip Equip (double-click to equip) Locked Equip Unequi…" at bounding box center [638, 299] width 845 height 548
click at [665, 541] on button "Play" at bounding box center [630, 532] width 174 height 46
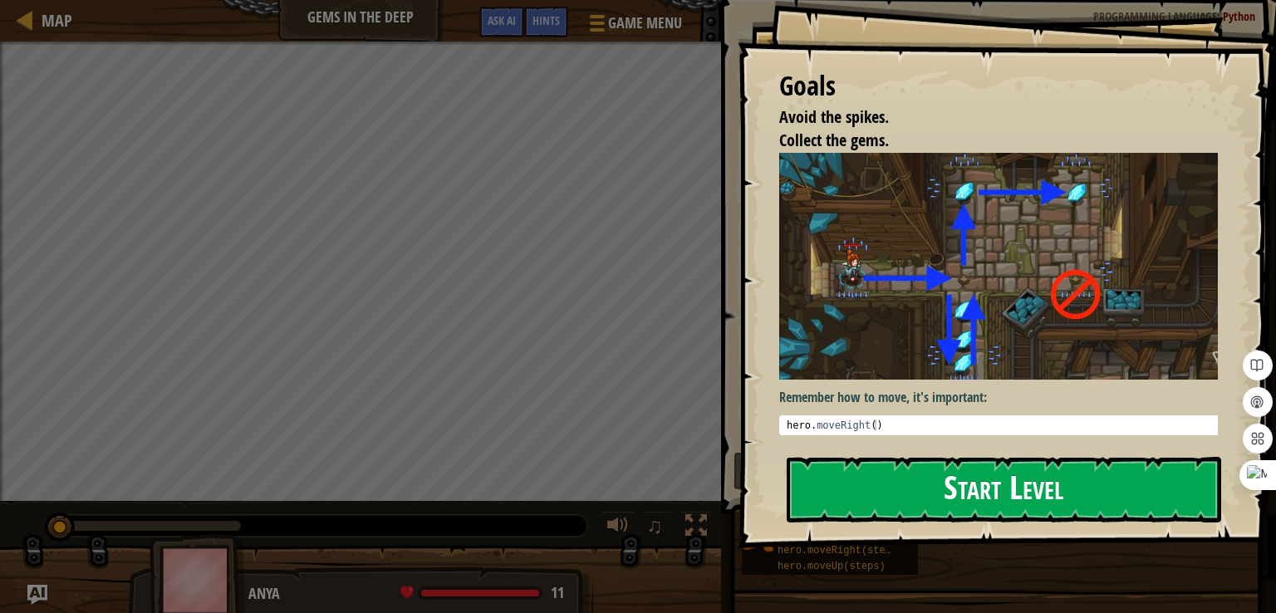
click at [953, 476] on button "Start Level" at bounding box center [1004, 490] width 435 height 66
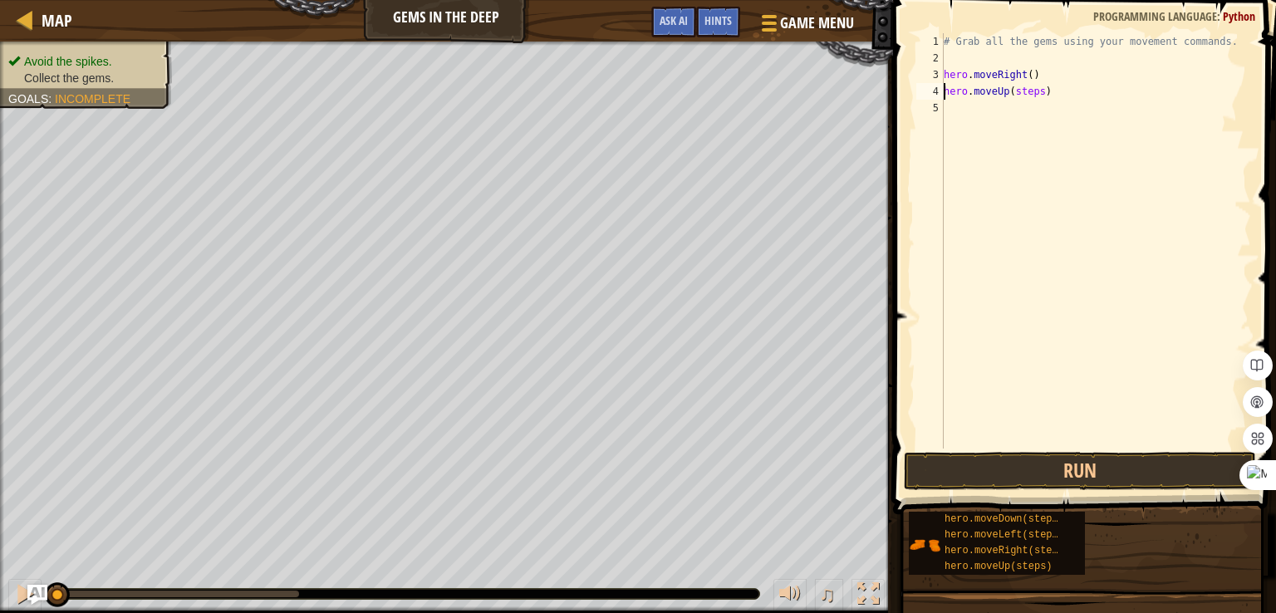
click at [1034, 86] on div "# Grab all the gems using your movement commands. hero . moveRight ( ) hero . m…" at bounding box center [1096, 257] width 311 height 449
drag, startPoint x: 1037, startPoint y: 88, endPoint x: 1010, endPoint y: 97, distance: 28.1
click at [1010, 97] on div "# Grab all the gems using your movement commands. hero . moveRight ( ) hero . m…" at bounding box center [1096, 257] width 311 height 449
click at [978, 74] on div "# Grab all the gems using your movement commands. hero . moveRight ( ) hero . m…" at bounding box center [1096, 257] width 311 height 449
type textarea "hero.moveRight()"
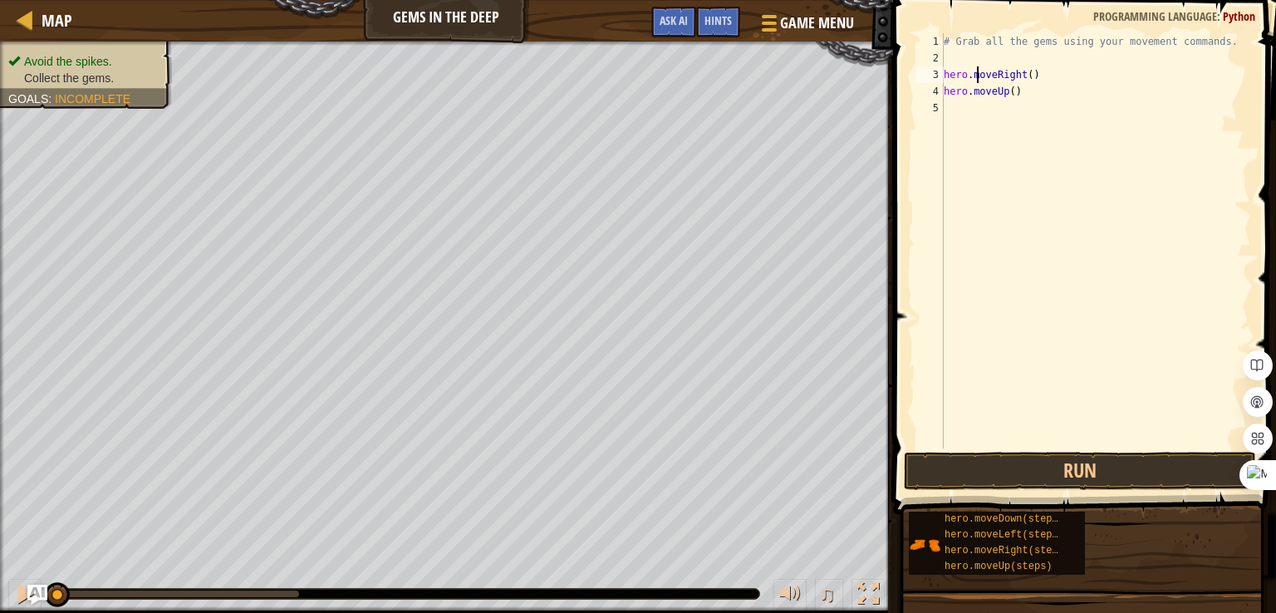
click at [980, 82] on div "# Grab all the gems using your movement commands. hero . moveRight ( ) hero . m…" at bounding box center [1096, 257] width 311 height 449
click at [1008, 108] on div "# Grab all the gems using your movement commands. hero . moveRight ( ) hero . m…" at bounding box center [1096, 257] width 311 height 449
click at [1043, 106] on div "# Grab all the gems using your movement commands. hero . moveRight ( ) hero . m…" at bounding box center [1096, 257] width 311 height 449
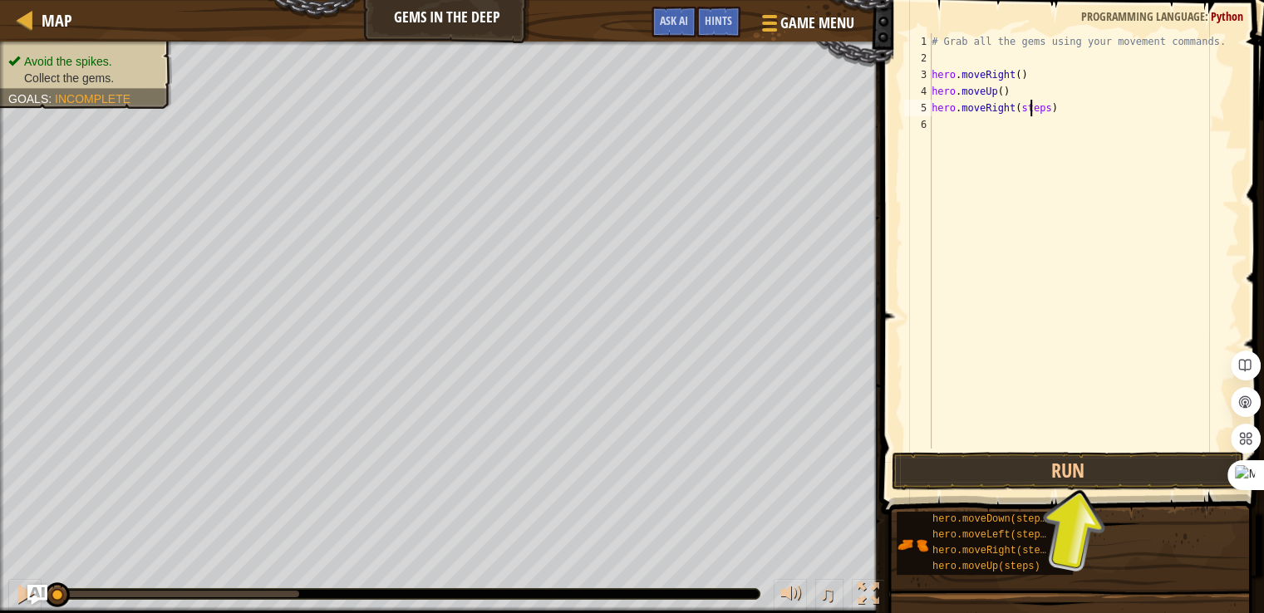
click at [1044, 112] on div "# Grab all the gems using your movement commands. hero . moveRight ( ) hero . m…" at bounding box center [1083, 257] width 311 height 449
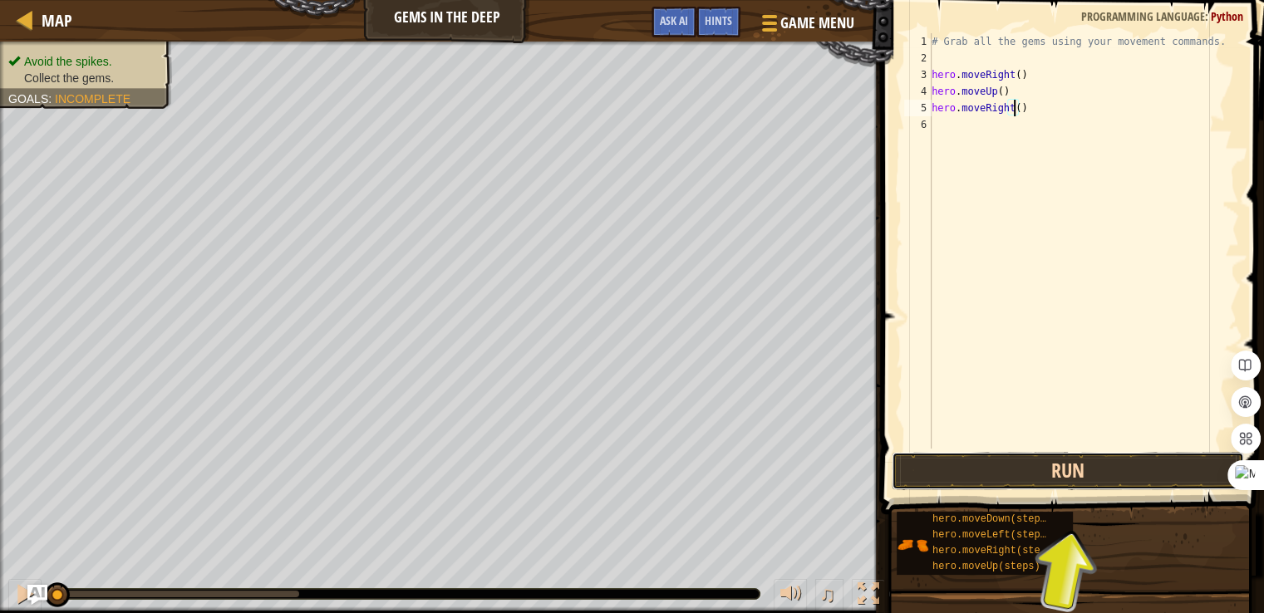
click at [1110, 477] on button "Run" at bounding box center [1068, 471] width 352 height 38
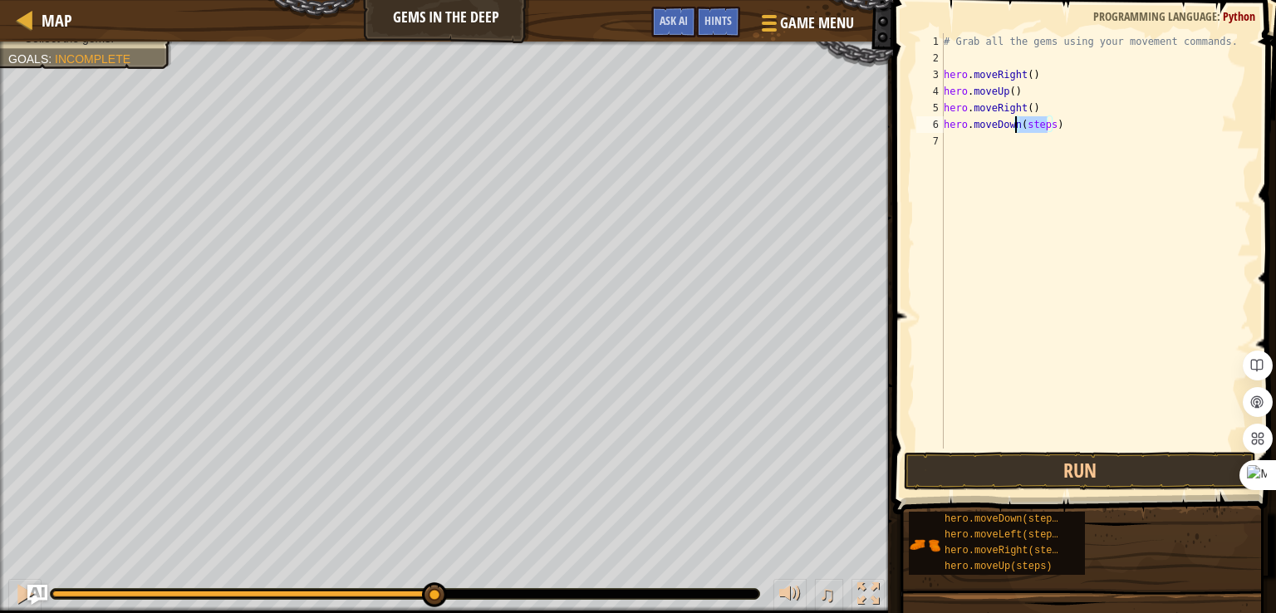
drag, startPoint x: 1049, startPoint y: 123, endPoint x: 1018, endPoint y: 132, distance: 32.1
click at [1018, 132] on div "# Grab all the gems using your movement commands. hero . moveRight ( ) hero . m…" at bounding box center [1096, 257] width 311 height 449
drag, startPoint x: 1049, startPoint y: 138, endPoint x: 1020, endPoint y: 141, distance: 29.3
click at [1020, 141] on div "# Grab all the gems using your movement commands. hero . moveRight ( ) hero . m…" at bounding box center [1096, 257] width 311 height 449
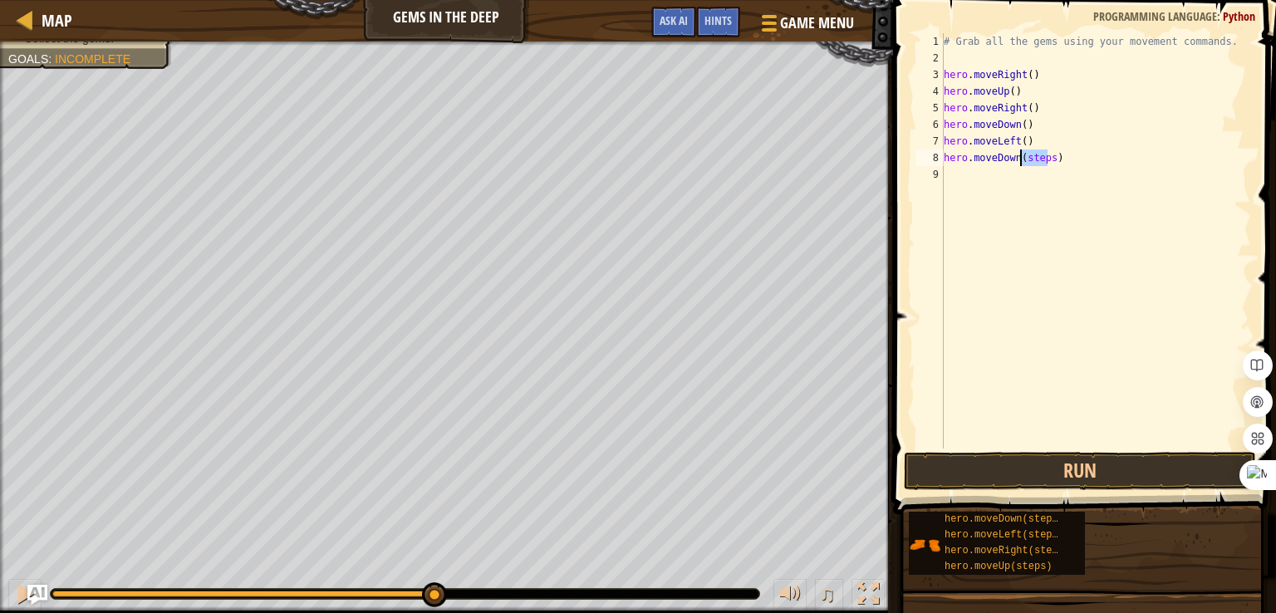
drag, startPoint x: 1049, startPoint y: 156, endPoint x: 1021, endPoint y: 165, distance: 28.7
click at [1021, 165] on div "# Grab all the gems using your movement commands. hero . moveRight ( ) hero . m…" at bounding box center [1096, 257] width 311 height 449
type textarea "hero.moveDown()"
click at [1000, 450] on span at bounding box center [1086, 233] width 396 height 563
click at [994, 463] on button "Run" at bounding box center [1080, 471] width 352 height 38
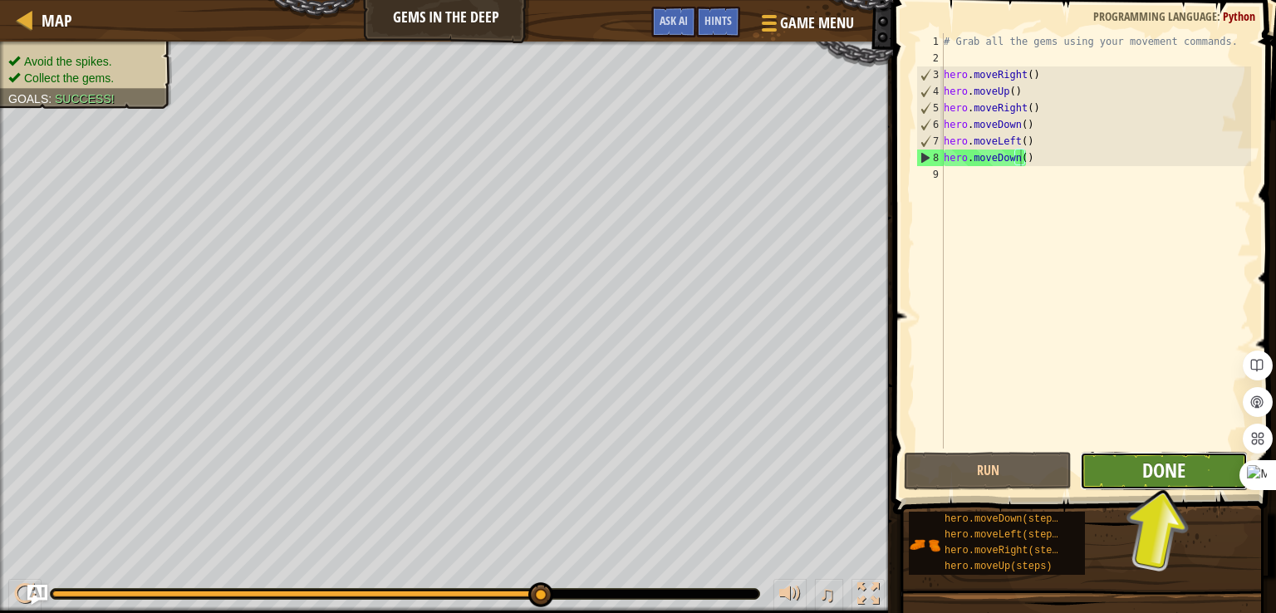
click at [1140, 463] on button "Done" at bounding box center [1164, 471] width 168 height 38
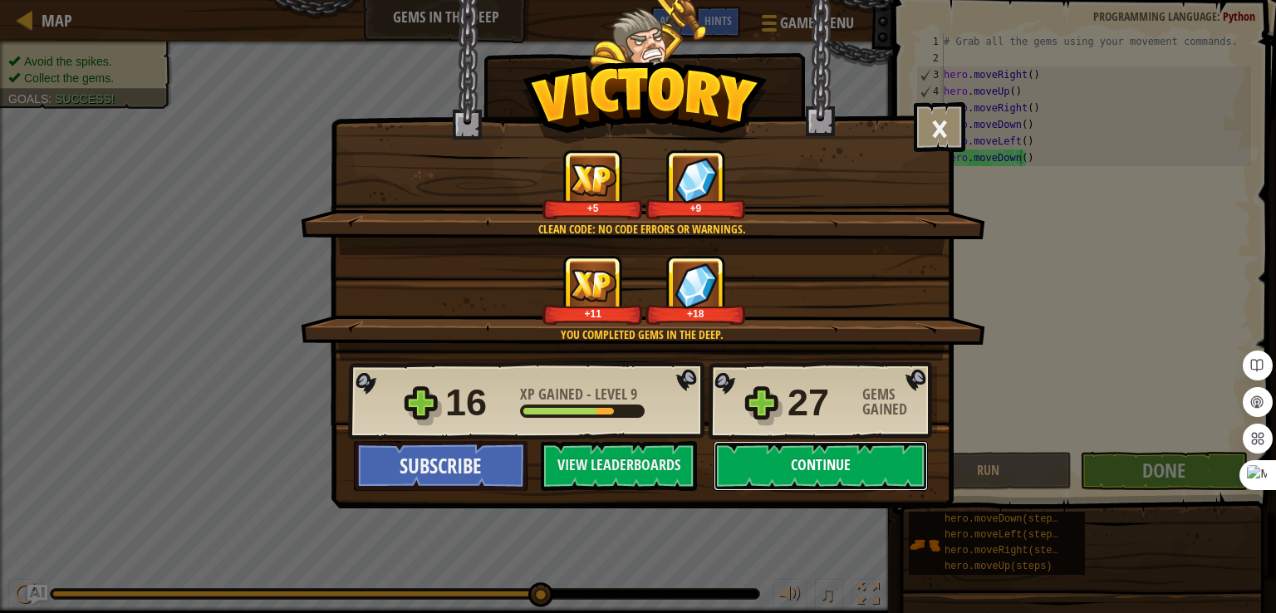
click at [814, 471] on button "Continue" at bounding box center [821, 466] width 214 height 50
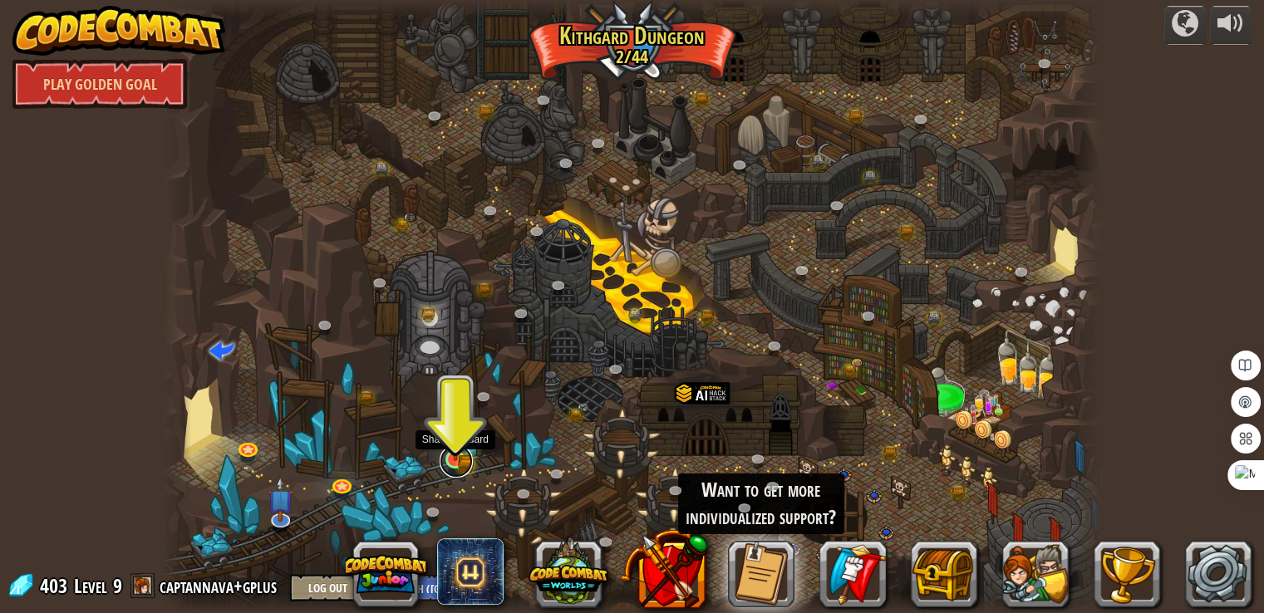
click at [463, 466] on link at bounding box center [456, 461] width 33 height 33
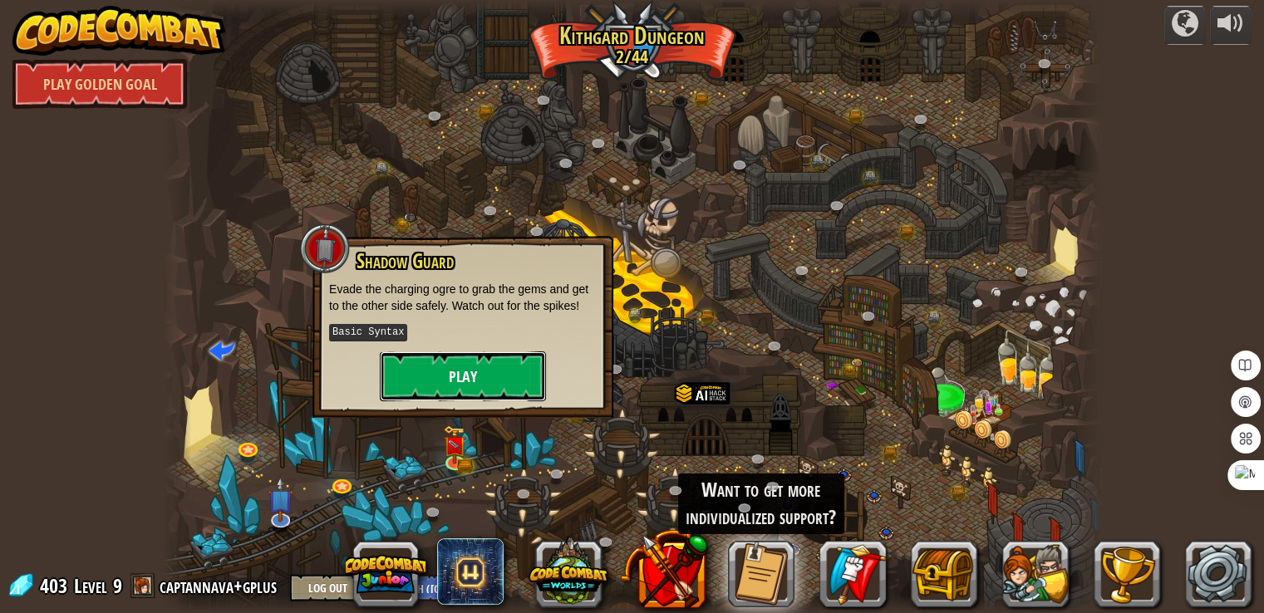
click at [461, 367] on button "Play" at bounding box center [463, 376] width 166 height 50
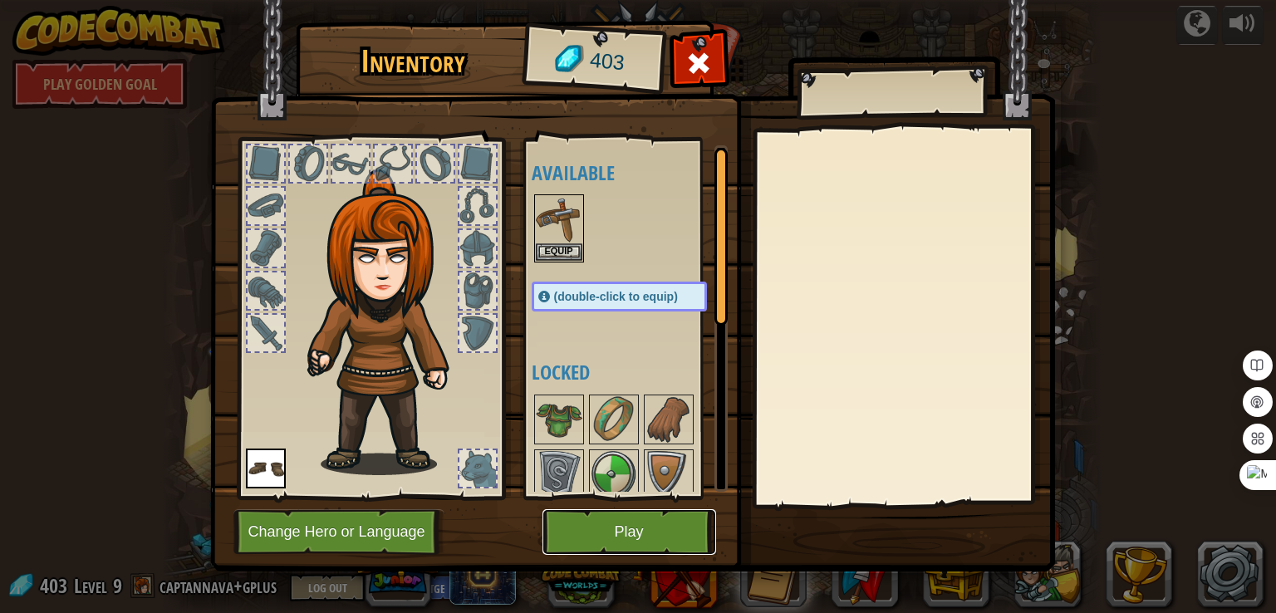
click at [602, 528] on button "Play" at bounding box center [630, 532] width 174 height 46
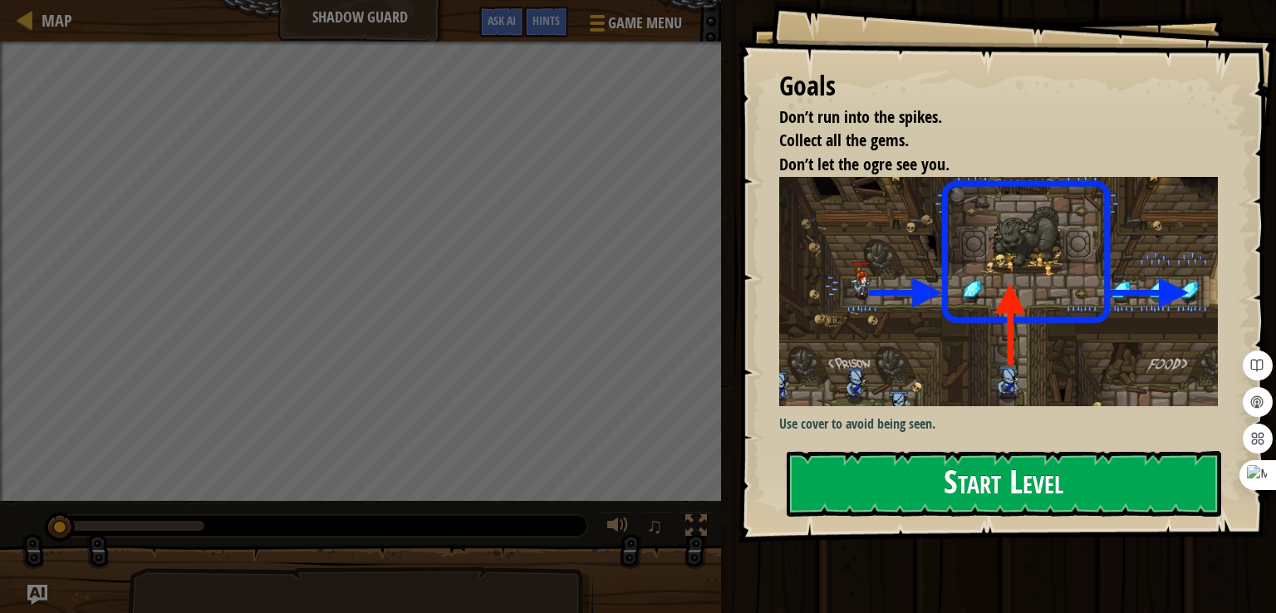
click at [1004, 479] on button "Start Level" at bounding box center [1004, 484] width 435 height 66
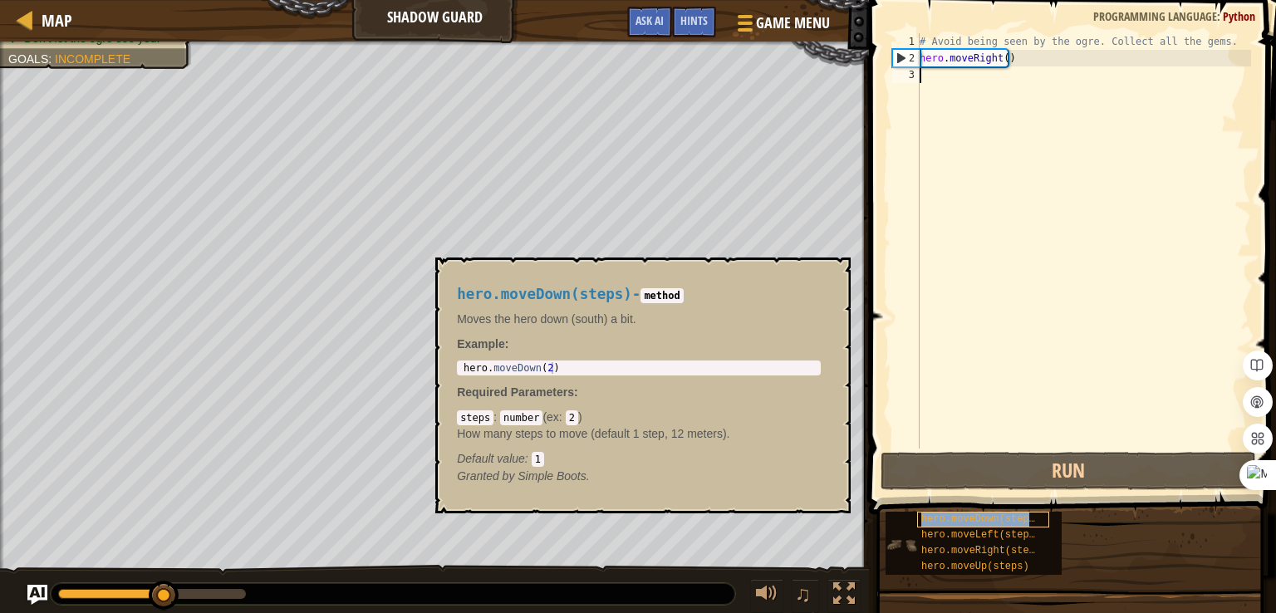
click at [1022, 514] on span "hero.moveDown(steps)" at bounding box center [981, 519] width 120 height 12
click at [1024, 516] on span "hero.moveDown(steps)" at bounding box center [981, 519] width 120 height 12
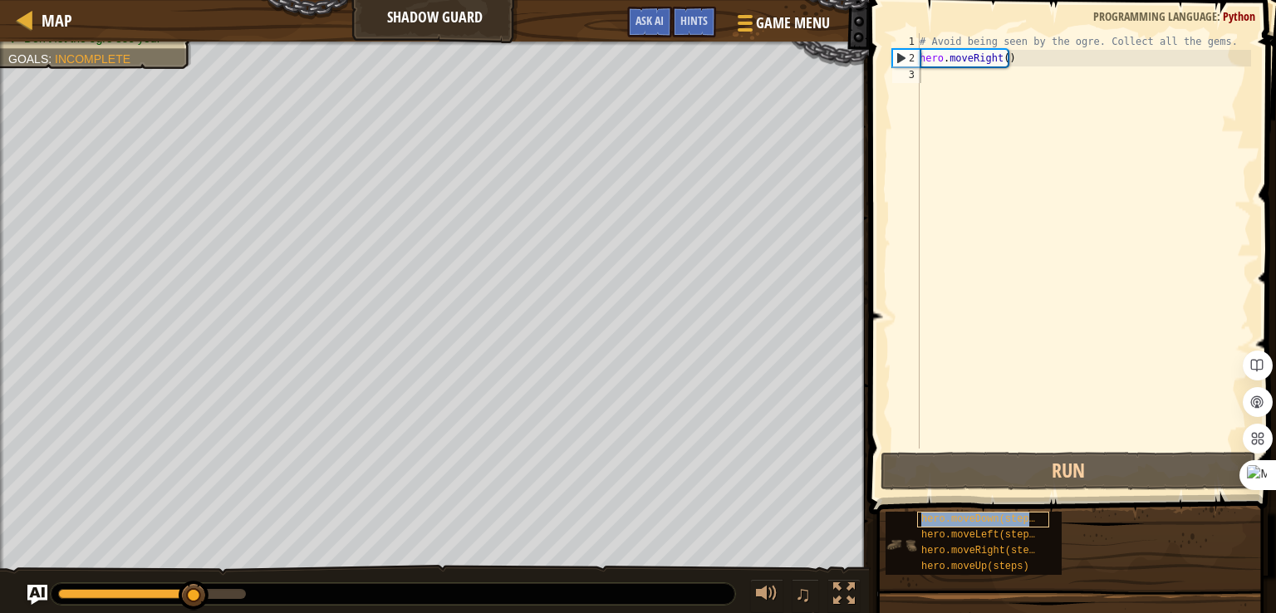
click at [1014, 521] on span "hero.moveDown(steps)" at bounding box center [981, 519] width 120 height 12
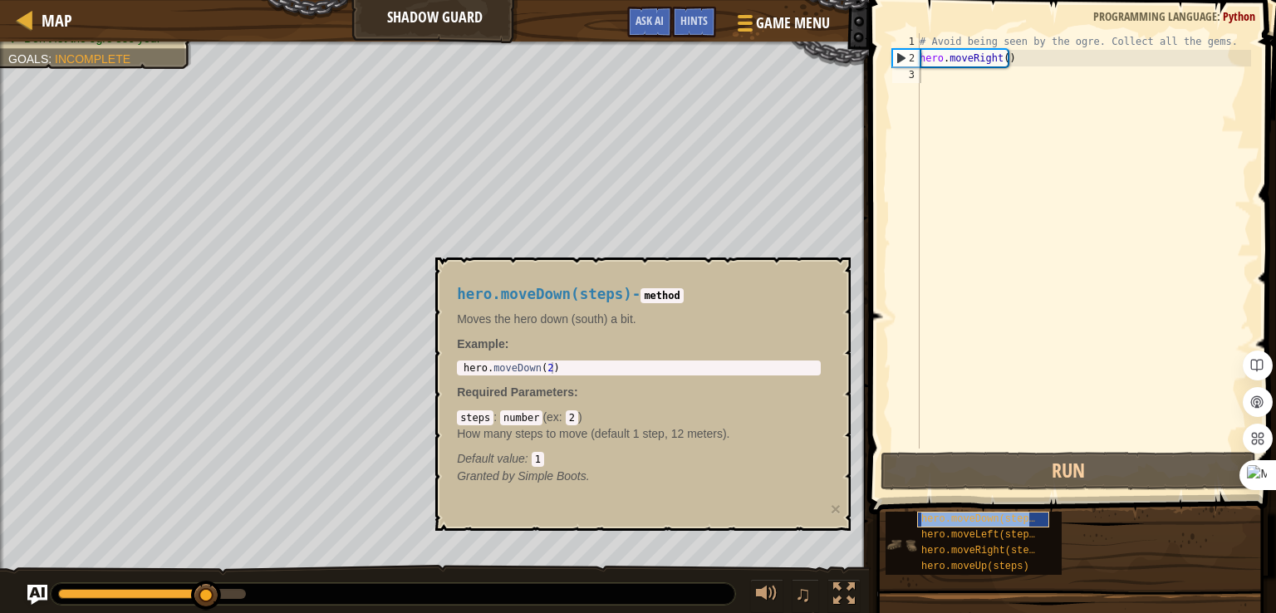
click at [1019, 519] on span "hero.moveDown(steps)" at bounding box center [981, 519] width 120 height 12
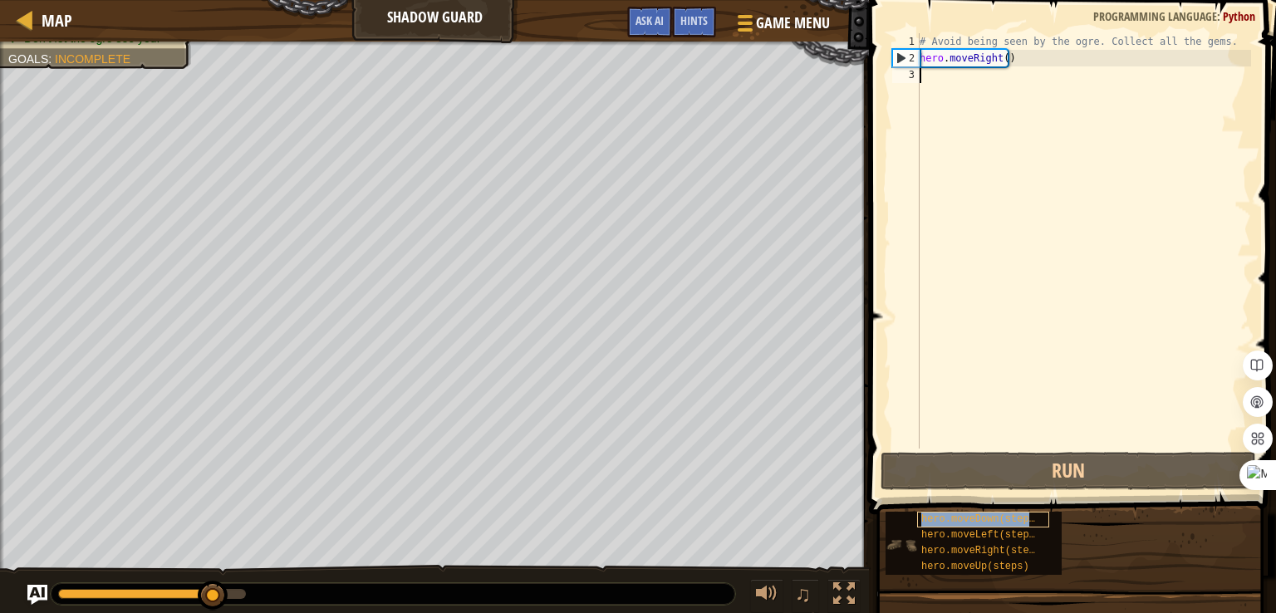
click at [1020, 518] on span "hero.moveDown(steps)" at bounding box center [981, 519] width 120 height 12
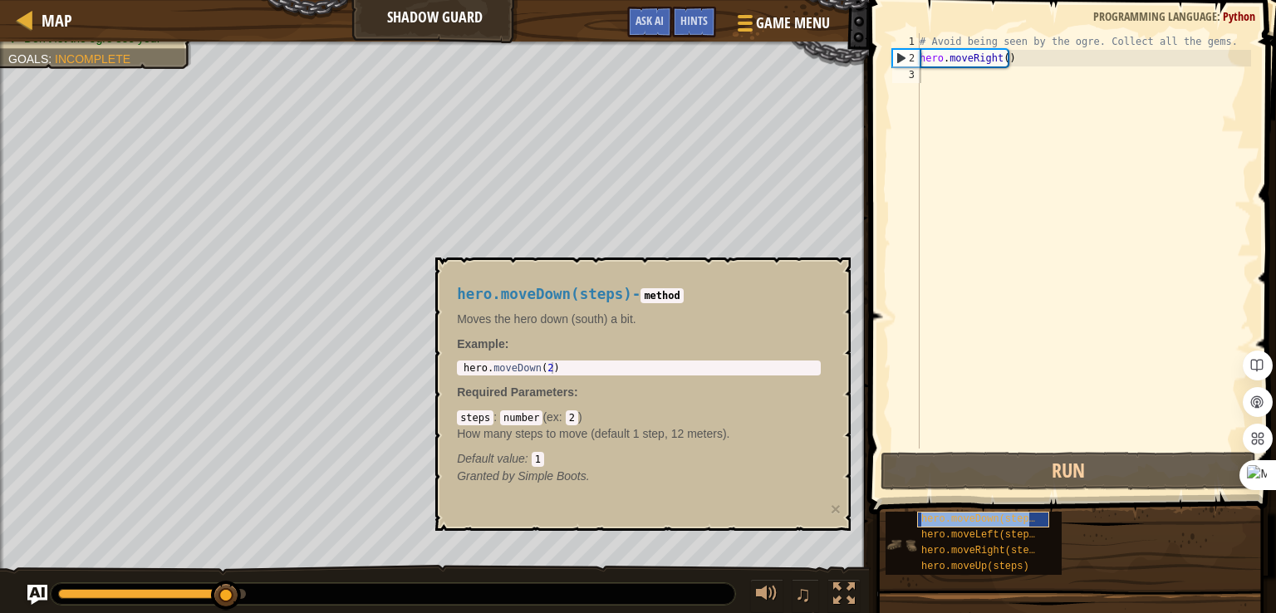
click at [1020, 518] on span "hero.moveDown(steps)" at bounding box center [981, 519] width 120 height 12
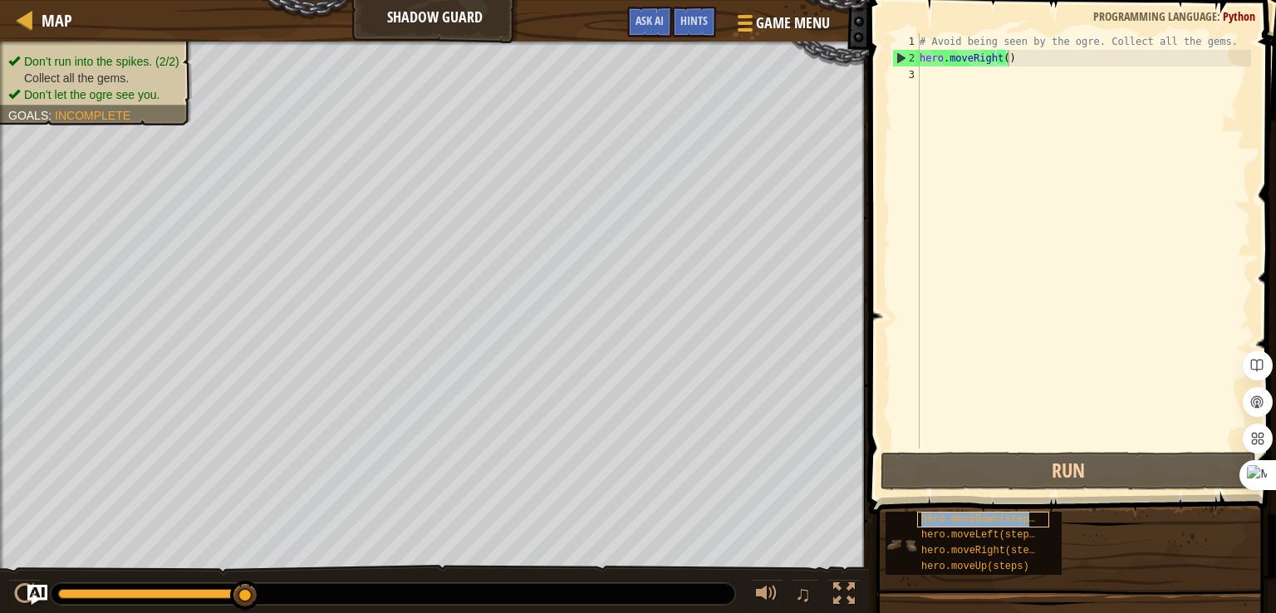
click at [1021, 516] on span "hero.moveDown(steps)" at bounding box center [981, 519] width 120 height 12
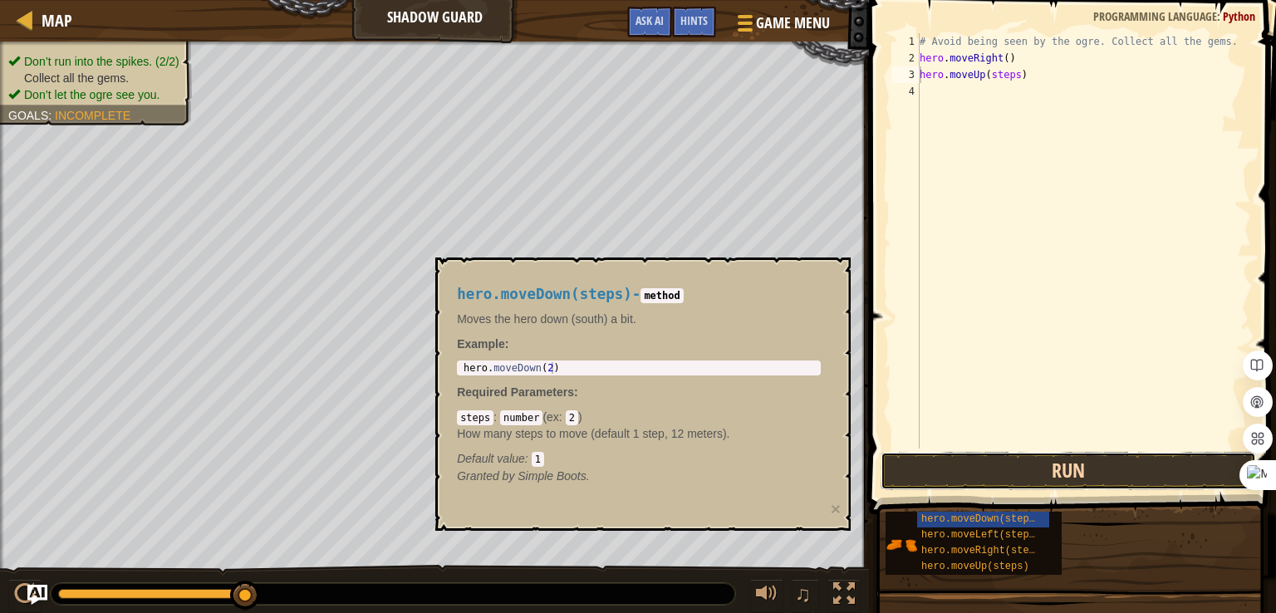
click at [1087, 466] on button "Run" at bounding box center [1069, 471] width 376 height 38
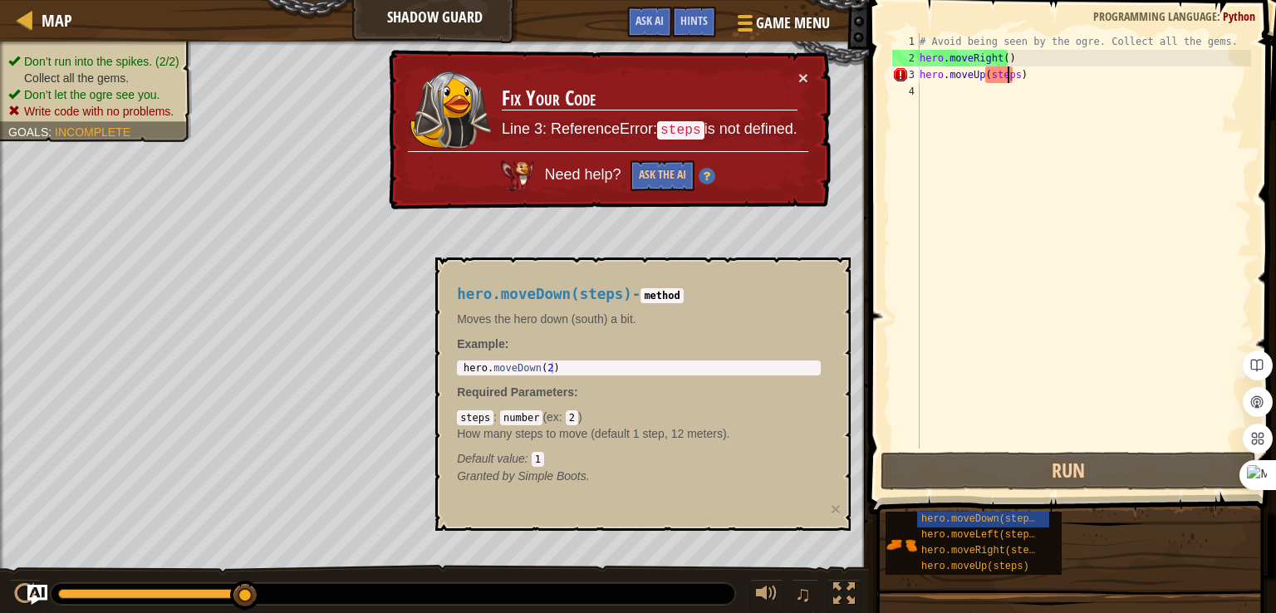
click at [1007, 77] on div "# Avoid being seen by the ogre. Collect all the gems. hero . moveRight ( ) hero…" at bounding box center [1083, 257] width 335 height 449
click at [1015, 77] on div "# Avoid being seen by the ogre. Collect all the gems. hero . moveRight ( ) hero…" at bounding box center [1083, 257] width 335 height 449
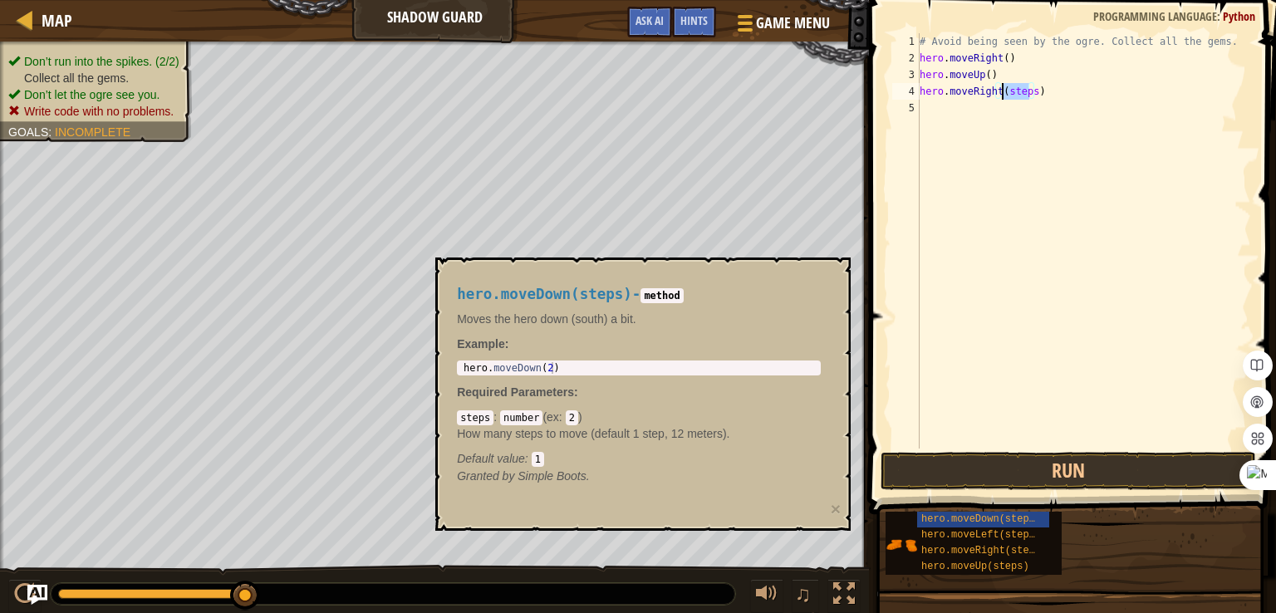
drag, startPoint x: 1029, startPoint y: 92, endPoint x: 1004, endPoint y: 96, distance: 25.3
click at [1004, 96] on div "# Avoid being seen by the ogre. Collect all the gems. hero . moveRight ( ) hero…" at bounding box center [1083, 257] width 335 height 449
drag, startPoint x: 1014, startPoint y: 111, endPoint x: 984, endPoint y: 114, distance: 30.1
click at [984, 114] on div "# Avoid being seen by the ogre. Collect all the gems. hero . moveRight ( ) hero…" at bounding box center [1083, 257] width 335 height 449
click at [995, 471] on button "Run" at bounding box center [1069, 471] width 376 height 38
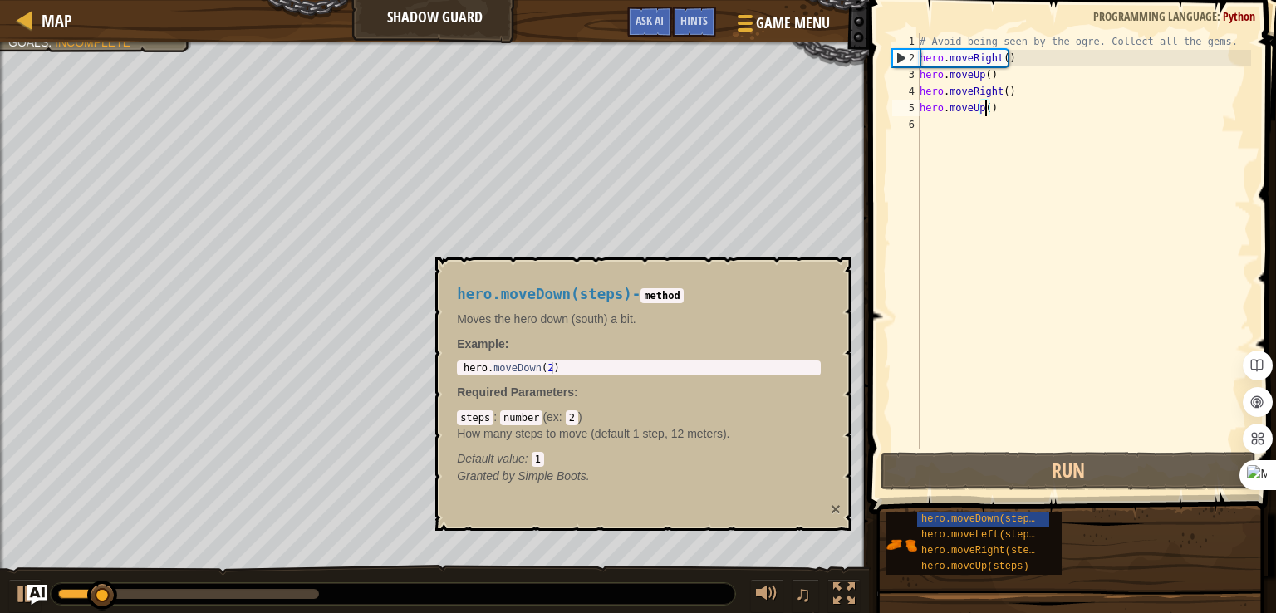
drag, startPoint x: 831, startPoint y: 508, endPoint x: 829, endPoint y: 499, distance: 8.5
click at [829, 499] on div "hero.moveDown(steps) - method Moves the hero down (south) a bit. Example : 1 he…" at bounding box center [642, 394] width 415 height 273
click at [833, 496] on div "hero.moveDown(steps) - method Moves the hero down (south) a bit. Example : 1 he…" at bounding box center [642, 394] width 415 height 273
click at [838, 506] on button "×" at bounding box center [836, 508] width 10 height 17
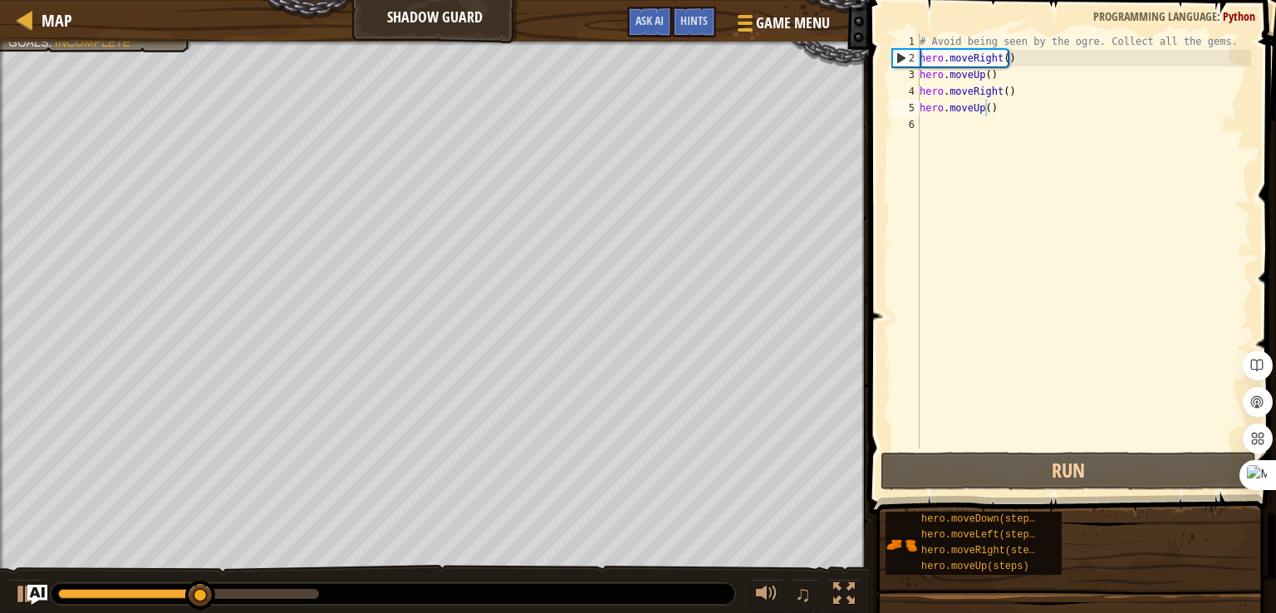
click at [979, 109] on div "# Avoid being seen by the ogre. Collect all the gems. hero . moveRight ( ) hero…" at bounding box center [1083, 257] width 335 height 449
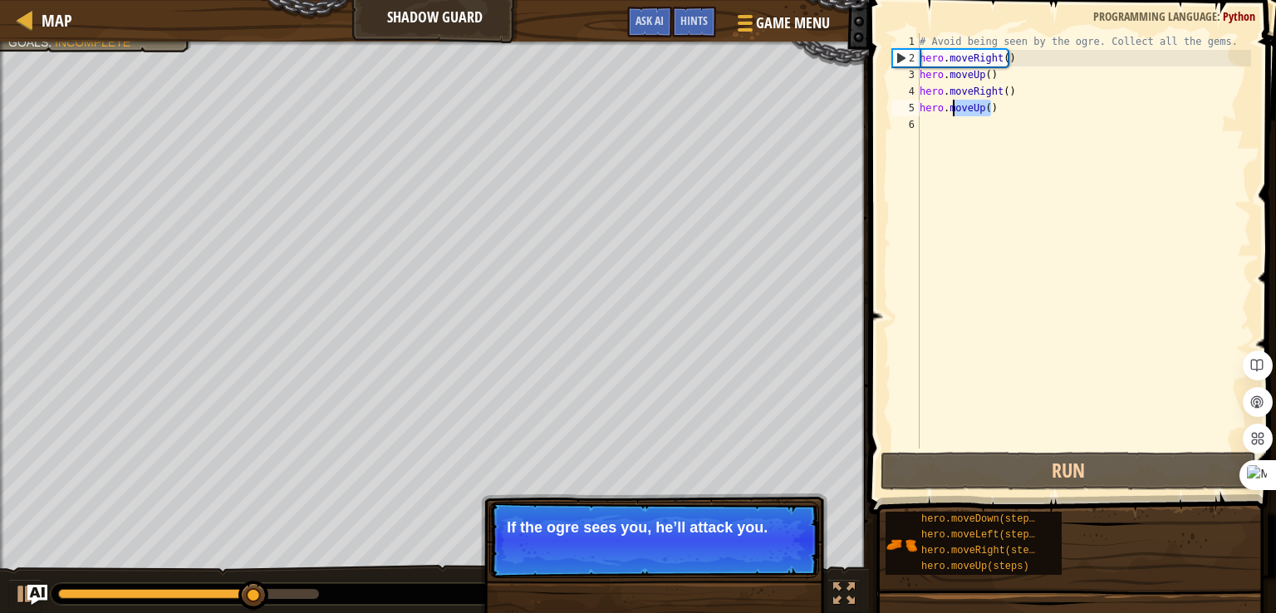
drag, startPoint x: 979, startPoint y: 109, endPoint x: 954, endPoint y: 111, distance: 25.1
click at [954, 111] on div "# Avoid being seen by the ogre. Collect all the gems. hero . moveRight ( ) hero…" at bounding box center [1083, 257] width 335 height 449
click at [951, 115] on div "# Avoid being seen by the ogre. Collect all the gems. hero . moveRight ( ) hero…" at bounding box center [1083, 240] width 335 height 415
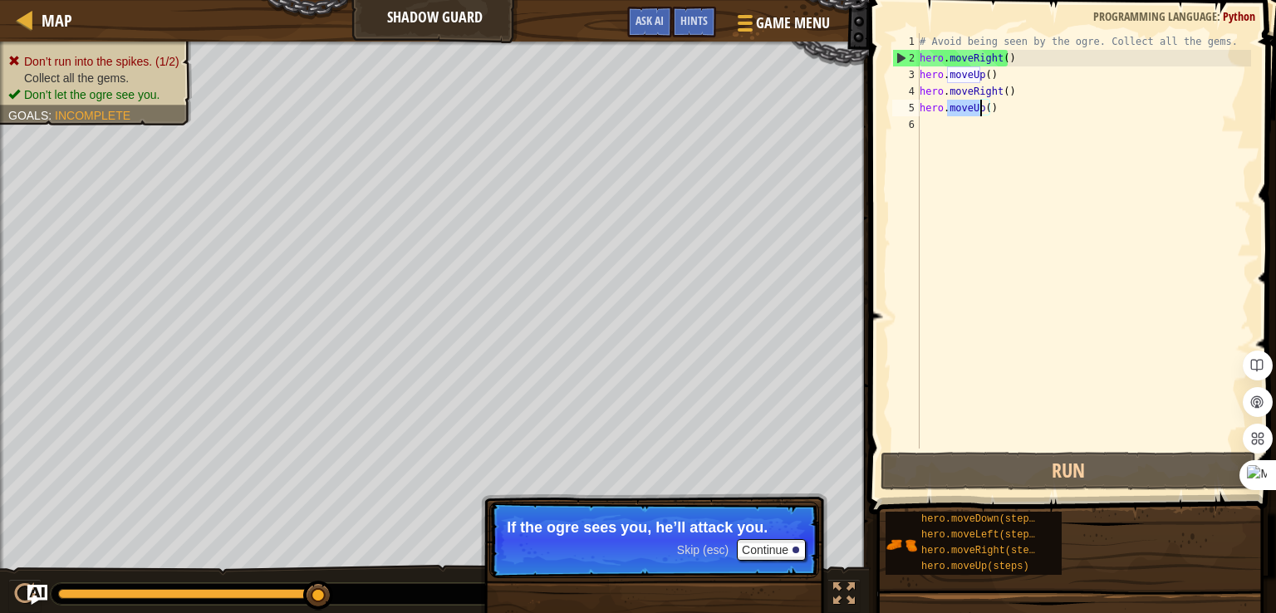
drag, startPoint x: 949, startPoint y: 104, endPoint x: 980, endPoint y: 109, distance: 32.0
click at [980, 109] on div "# Avoid being seen by the ogre. Collect all the gems. hero . moveRight ( ) hero…" at bounding box center [1083, 257] width 335 height 449
click at [980, 110] on div "# Avoid being seen by the ogre. Collect all the gems. hero . moveRight ( ) hero…" at bounding box center [1083, 240] width 335 height 415
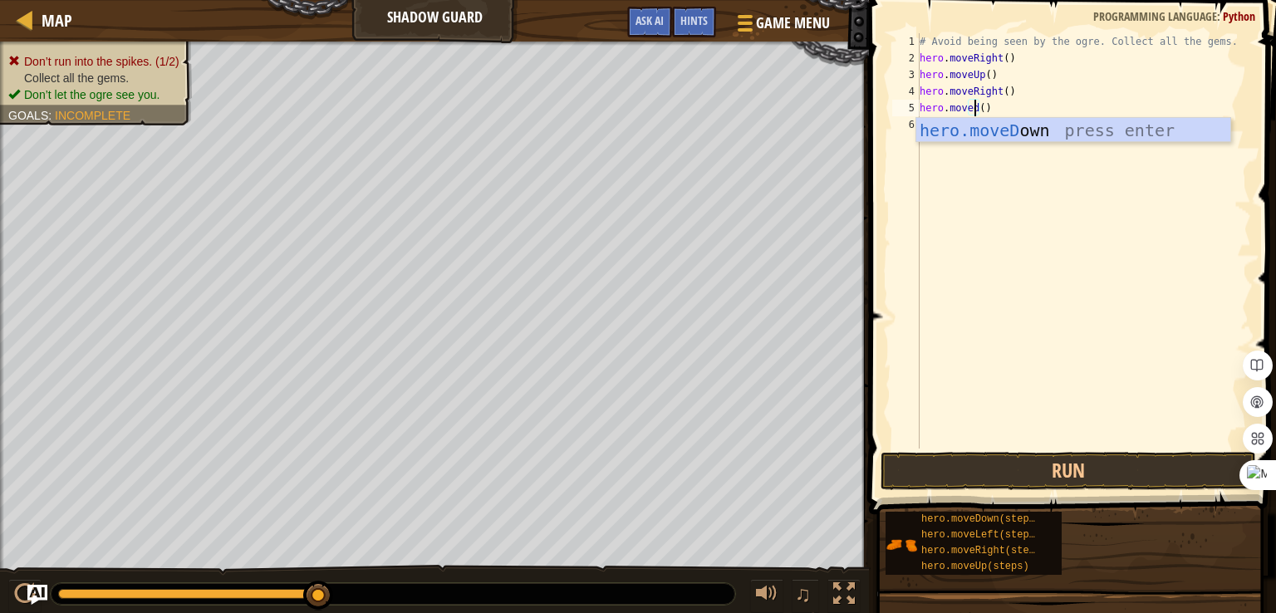
scroll to position [7, 3]
click at [987, 130] on div "hero.moveD own press enter" at bounding box center [1073, 155] width 314 height 75
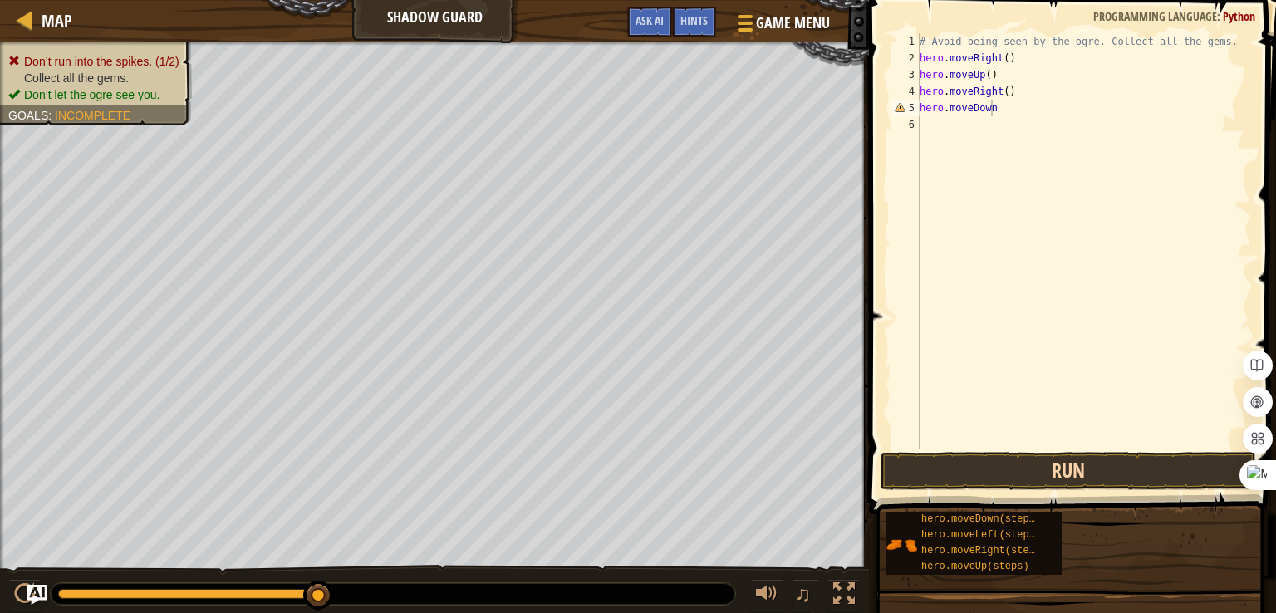
click at [996, 489] on div "hero.moveDown 1 2 3 4 5 6 # Avoid being seen by the ogre. Collect all the gems.…" at bounding box center [1070, 289] width 412 height 563
click at [1003, 466] on button "Run" at bounding box center [1069, 471] width 376 height 38
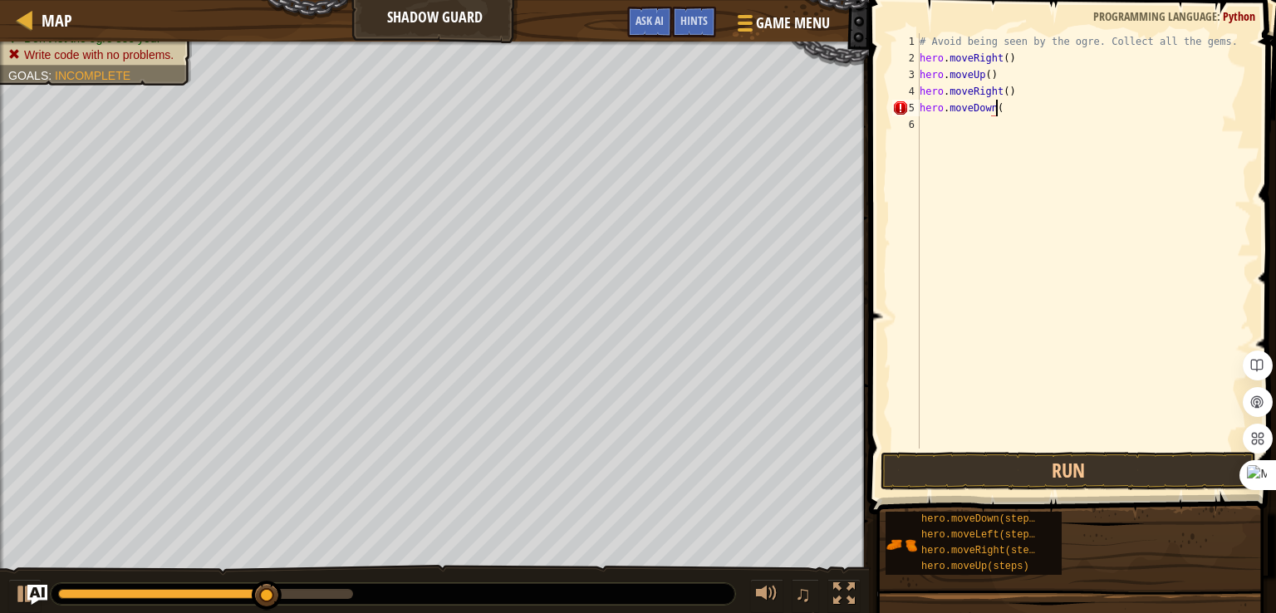
scroll to position [7, 6]
drag, startPoint x: 1043, startPoint y: 459, endPoint x: 1054, endPoint y: 485, distance: 27.9
click at [1044, 464] on button "Run" at bounding box center [1069, 471] width 376 height 38
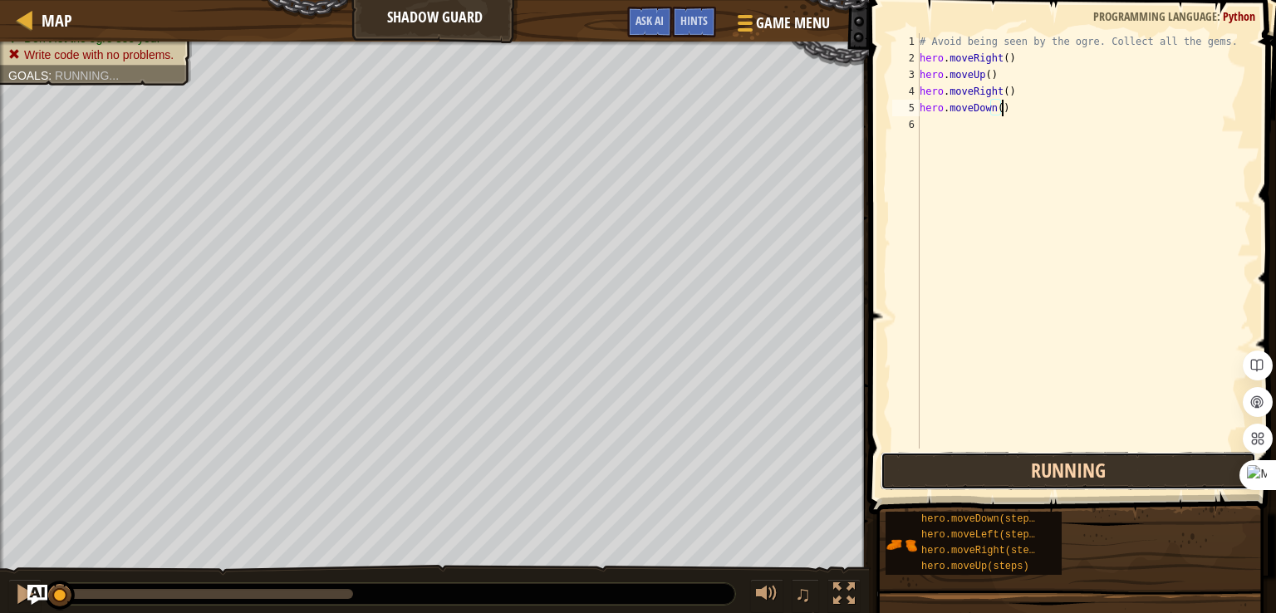
click at [1054, 485] on button "Running" at bounding box center [1069, 471] width 376 height 38
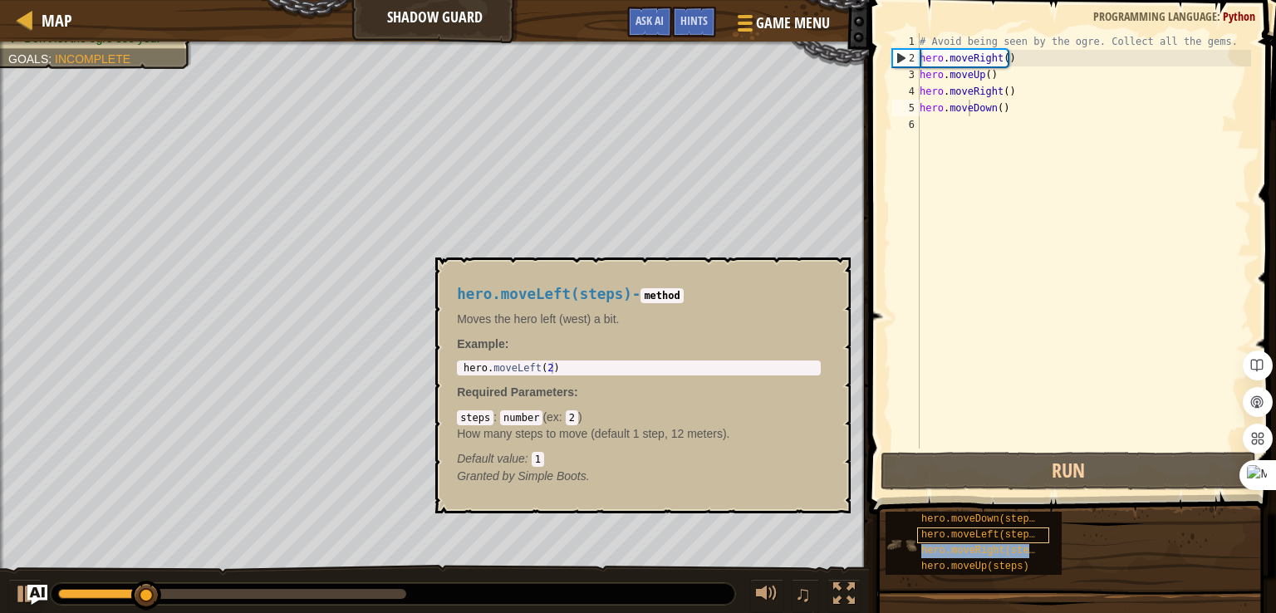
type textarea "hero.movehero.moveRight(steps)Down()"
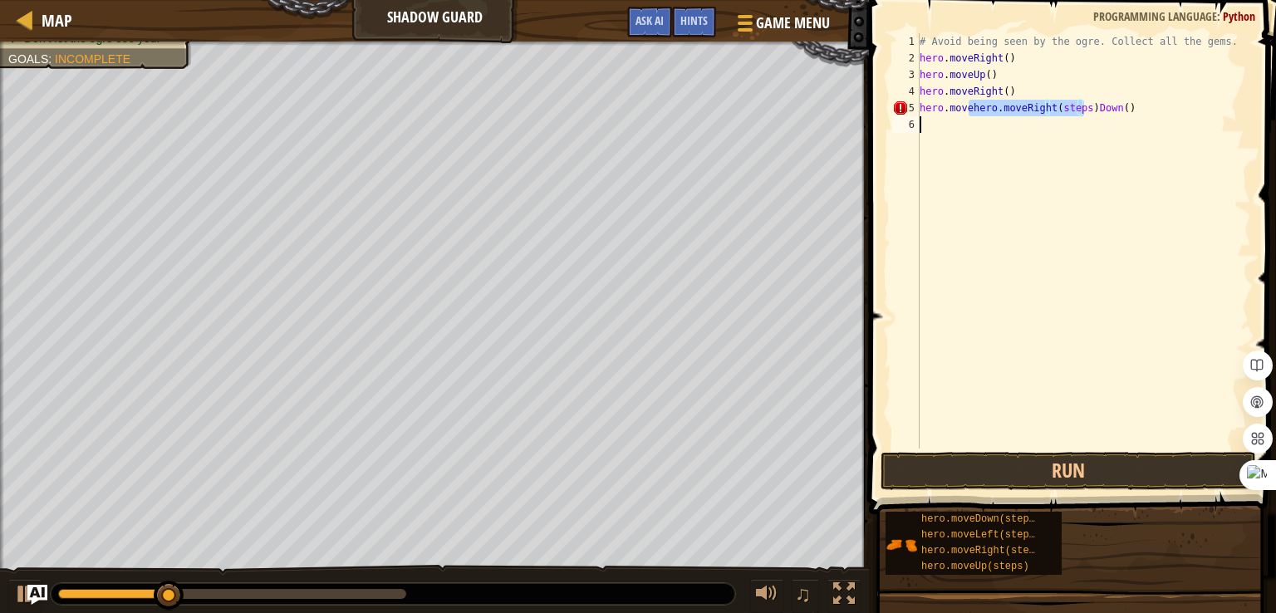
scroll to position [7, 0]
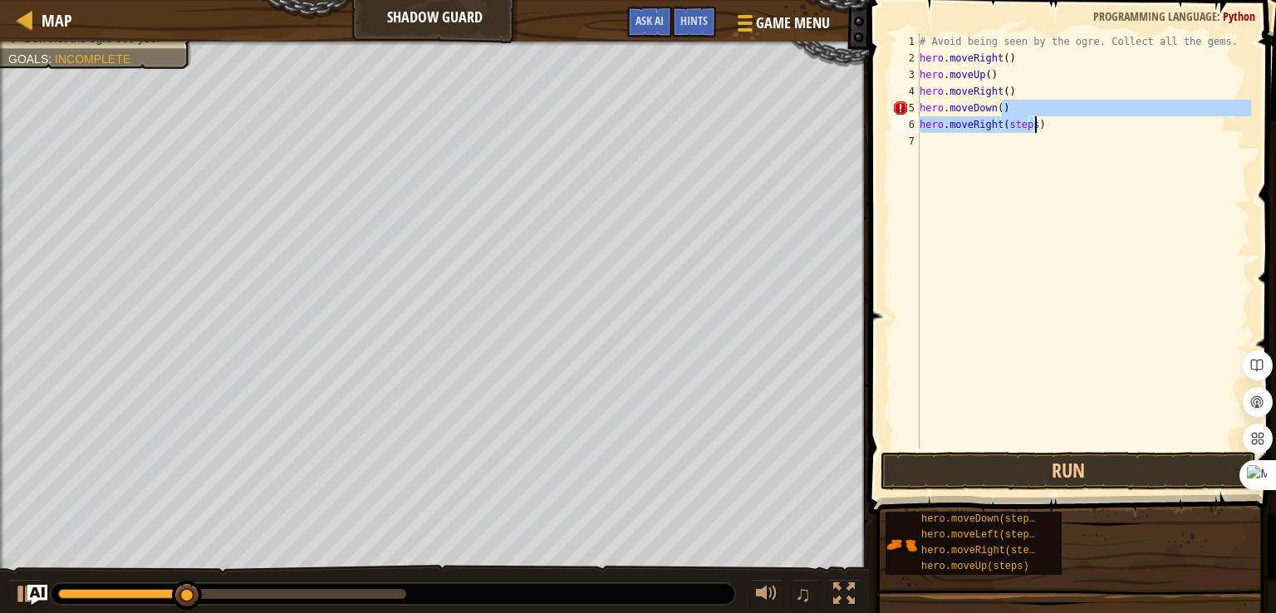
drag, startPoint x: 1083, startPoint y: 108, endPoint x: 1088, endPoint y: 120, distance: 13.8
click at [1088, 120] on div "# Avoid being seen by the ogre. Collect all the gems. hero . moveRight ( ) hero…" at bounding box center [1083, 257] width 335 height 449
click at [1017, 121] on div "# Avoid being seen by the ogre. Collect all the gems. hero . moveRight ( ) hero…" at bounding box center [1083, 240] width 335 height 415
click at [1025, 121] on div "# Avoid being seen by the ogre. Collect all the gems. hero . moveRight ( ) hero…" at bounding box center [1083, 257] width 335 height 449
click at [1027, 122] on div "# Avoid being seen by the ogre. Collect all the gems. hero . moveRight ( ) hero…" at bounding box center [1083, 257] width 335 height 449
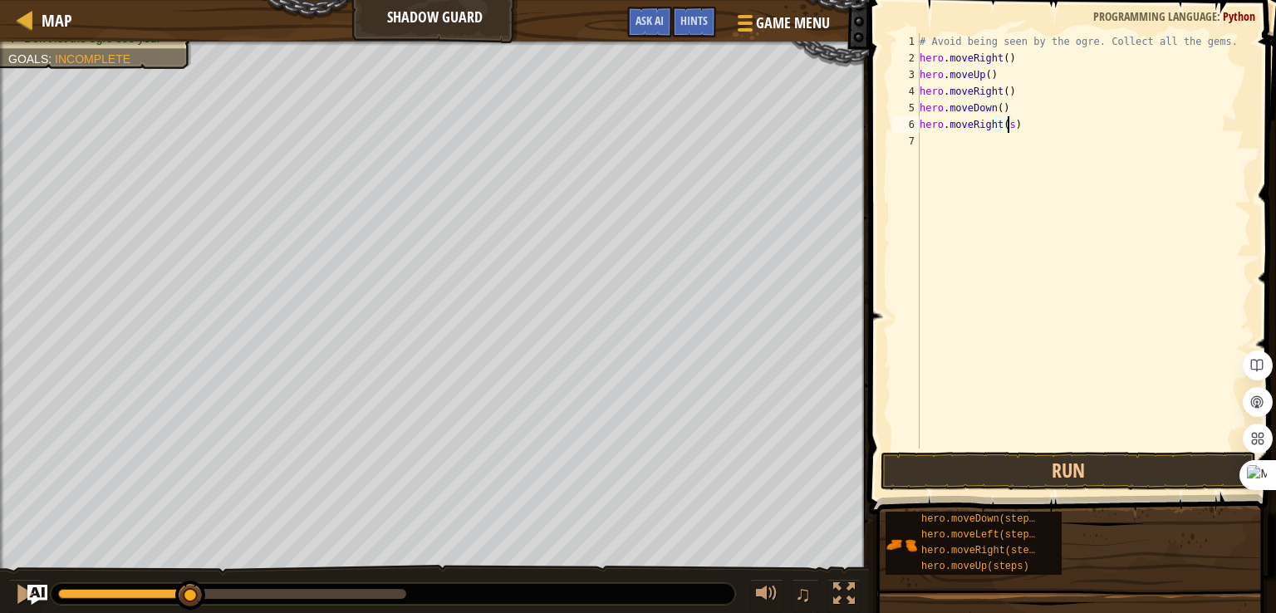
type textarea "hero.moveRight()"
click at [1006, 459] on button "Run" at bounding box center [1069, 471] width 376 height 38
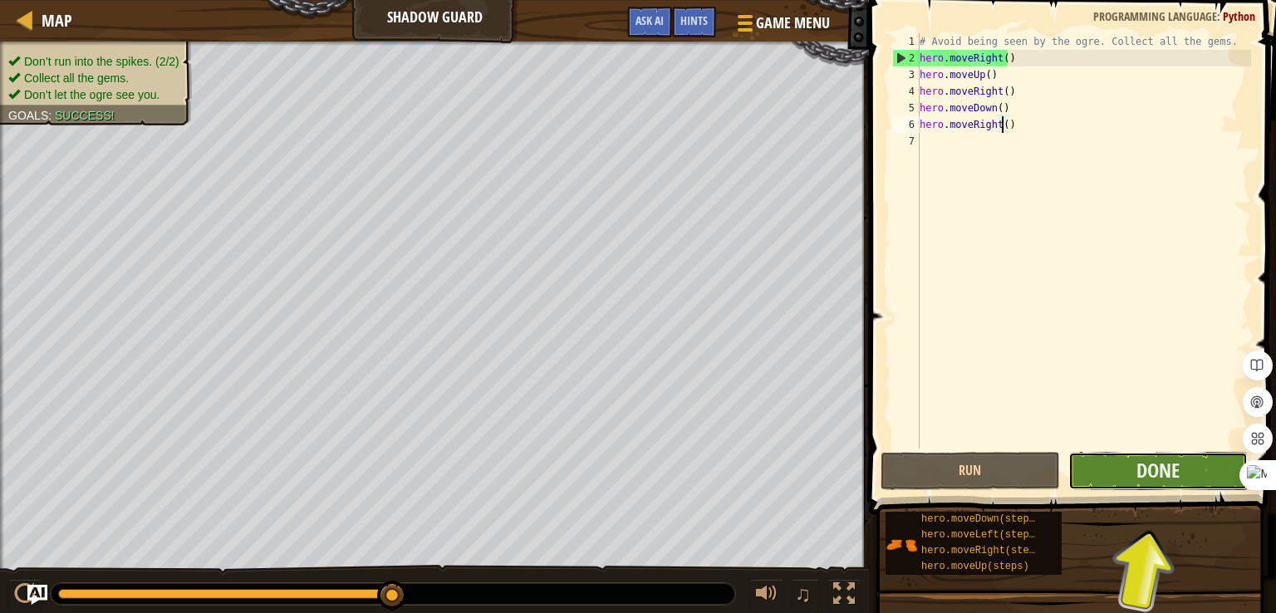
click at [1123, 462] on button "Done" at bounding box center [1158, 471] width 179 height 38
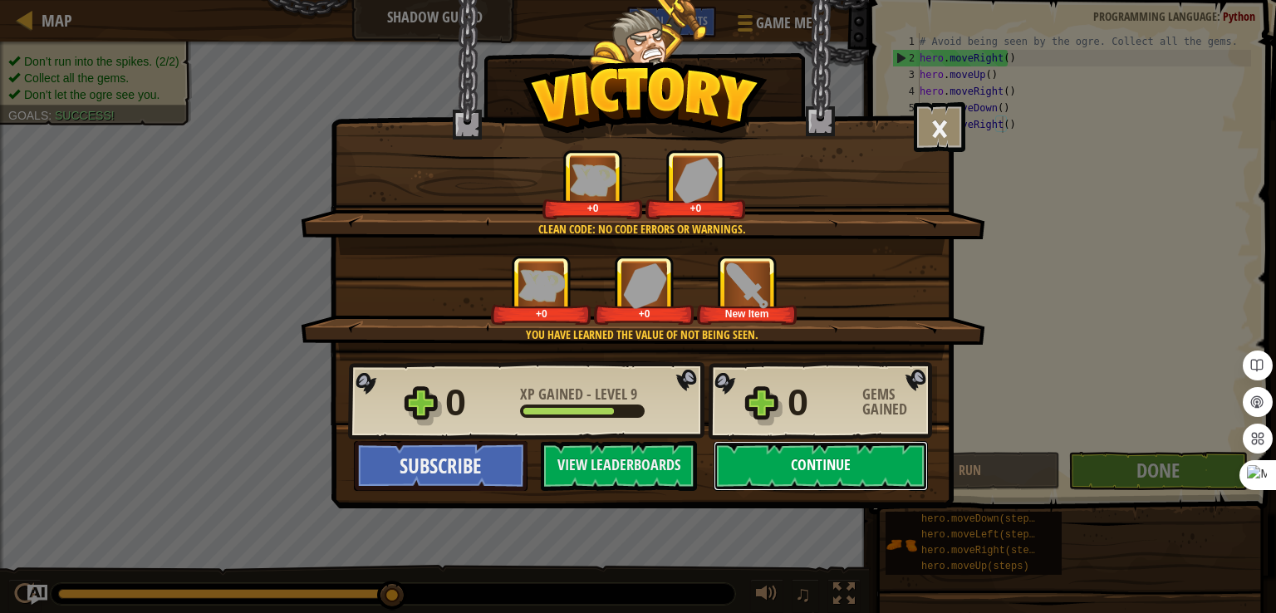
click at [857, 462] on button "Continue" at bounding box center [821, 466] width 214 height 50
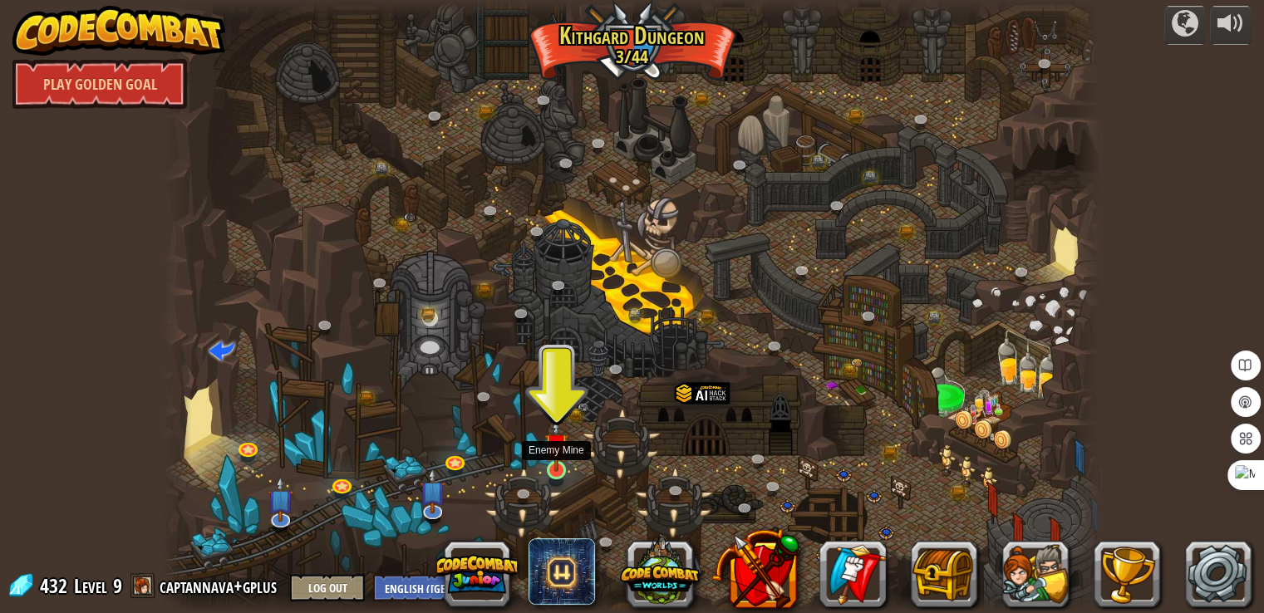
click at [558, 454] on img at bounding box center [555, 445] width 23 height 54
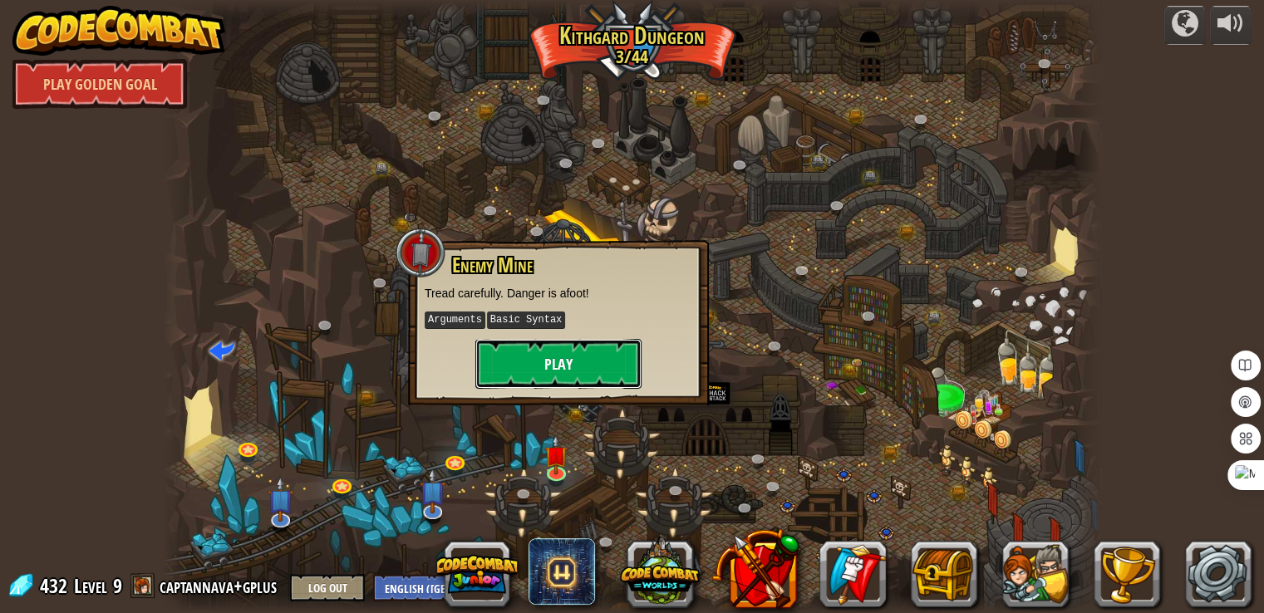
click at [562, 363] on button "Play" at bounding box center [558, 364] width 166 height 50
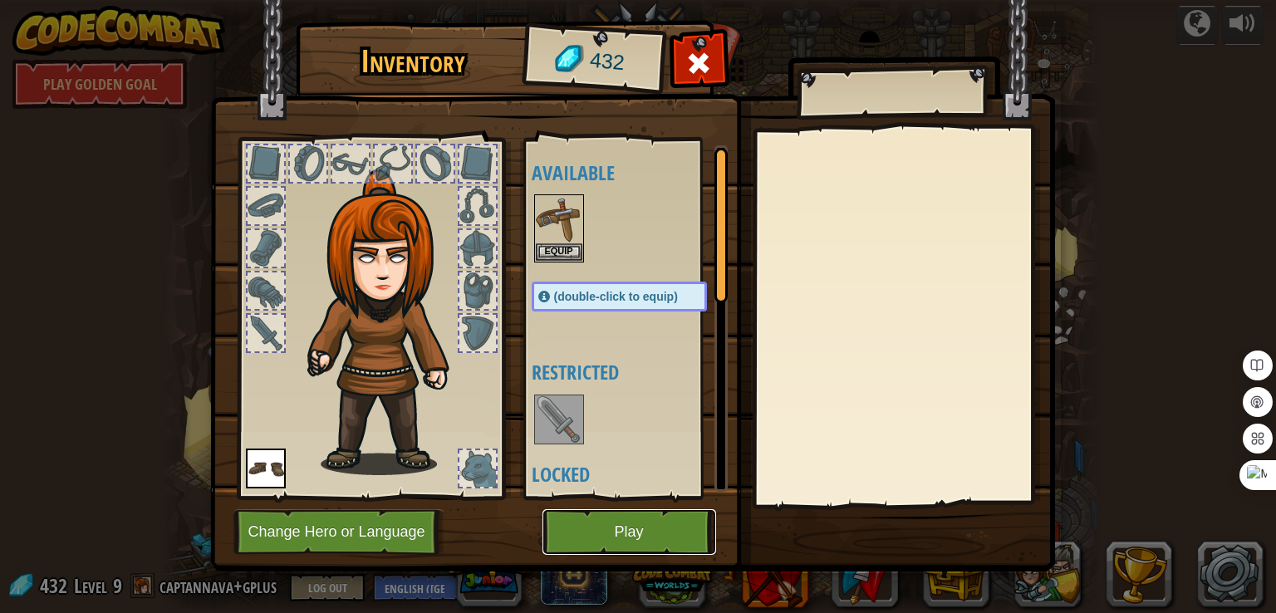
click at [630, 533] on button "Play" at bounding box center [630, 532] width 174 height 46
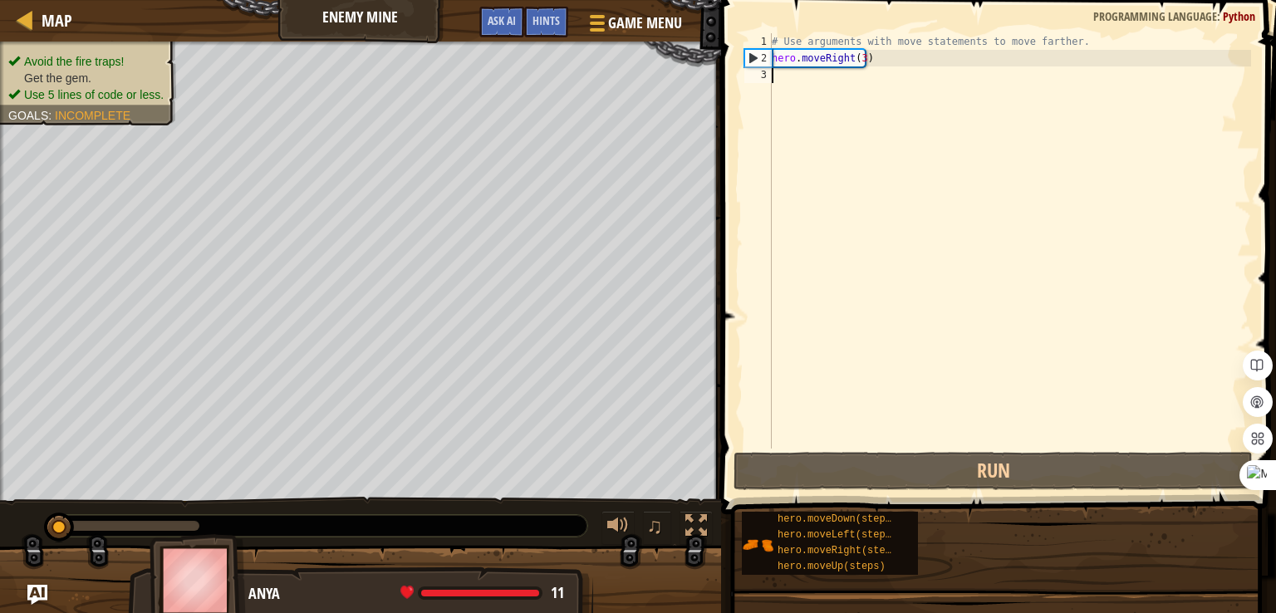
drag, startPoint x: 906, startPoint y: 553, endPoint x: 924, endPoint y: 540, distance: 22.1
click at [925, 543] on div "Goals Avoid the fire traps! Get the gem. Use 5 lines of code or less. You can u…" at bounding box center [638, 306] width 1276 height 613
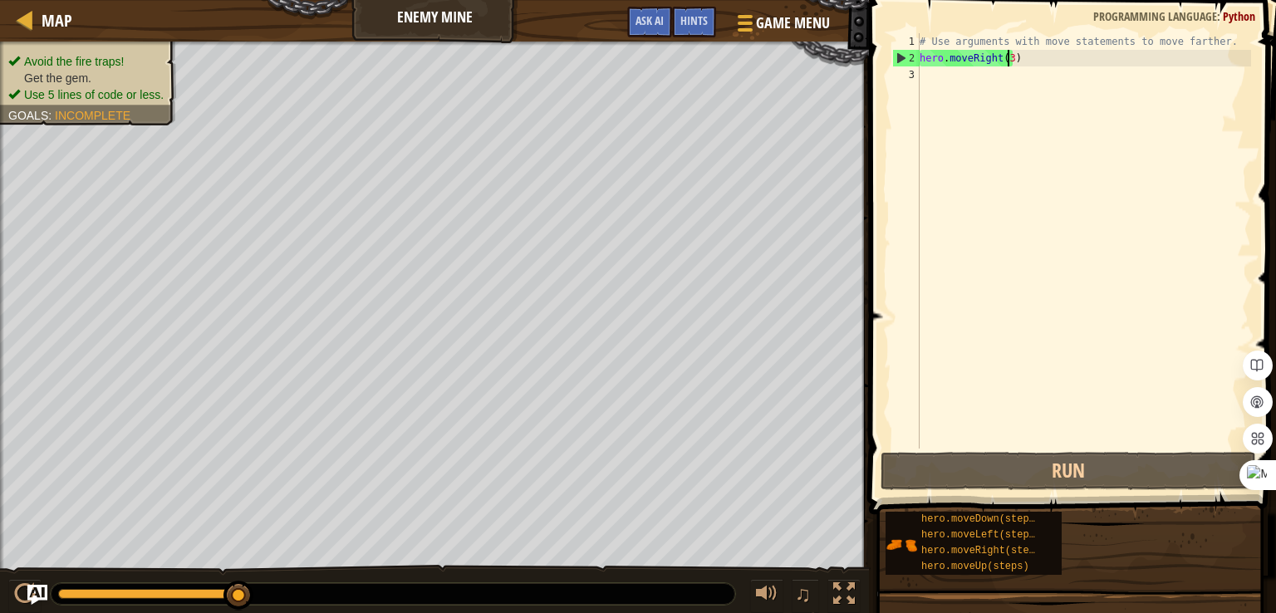
click at [1009, 58] on div "# Use arguments with move statements to move farther. hero . moveRight ( 3 )" at bounding box center [1083, 257] width 335 height 449
type textarea "hero.moveRight()"
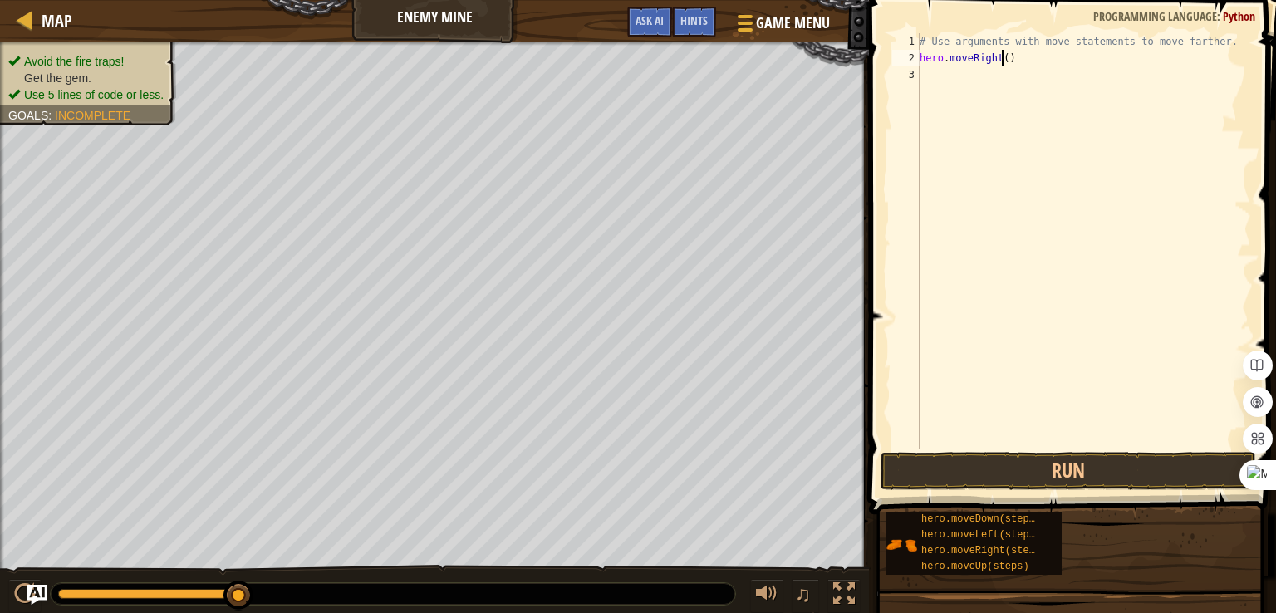
click at [1002, 57] on div "# Use arguments with move statements to move farther. hero . moveRight ( )" at bounding box center [1083, 257] width 335 height 449
type textarea "hero.moveRight()"
click at [1004, 55] on div "# Use arguments with move statements to move farther. hero . moveRight ( )" at bounding box center [1083, 257] width 335 height 449
drag, startPoint x: 1020, startPoint y: 466, endPoint x: 1017, endPoint y: 456, distance: 10.5
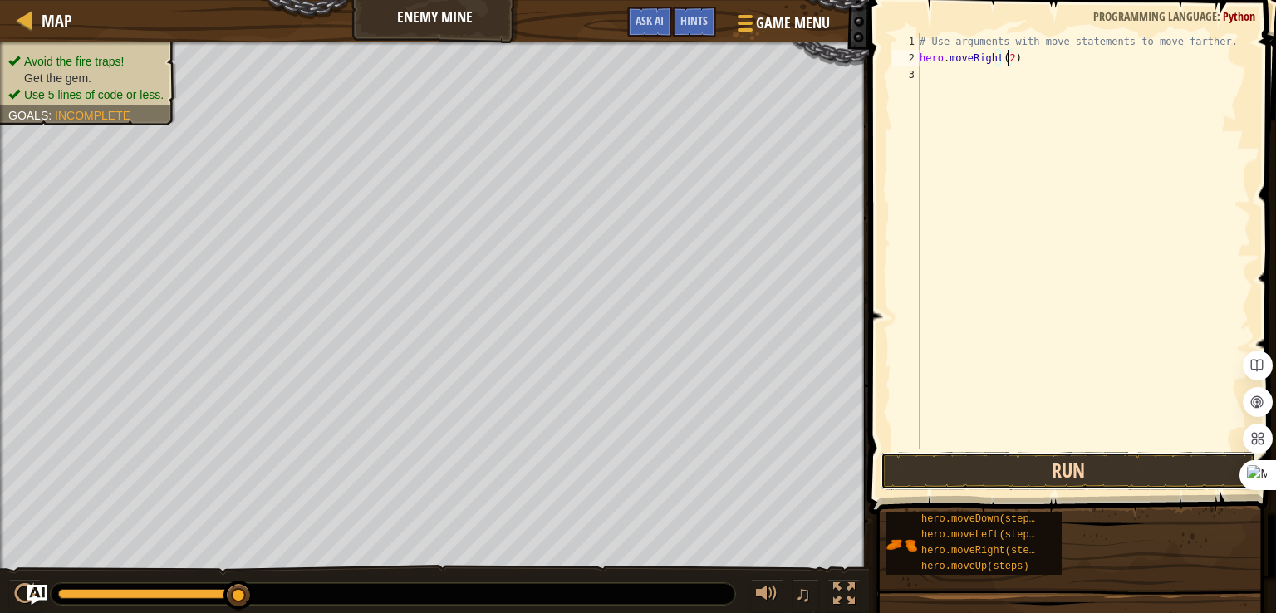
click at [1021, 464] on button "Run" at bounding box center [1069, 471] width 376 height 38
click at [1011, 71] on div "# Use arguments with move statements to move farther. hero . moveRight ( 2 ) he…" at bounding box center [1083, 257] width 335 height 449
click at [1071, 476] on button "Run" at bounding box center [1069, 471] width 376 height 38
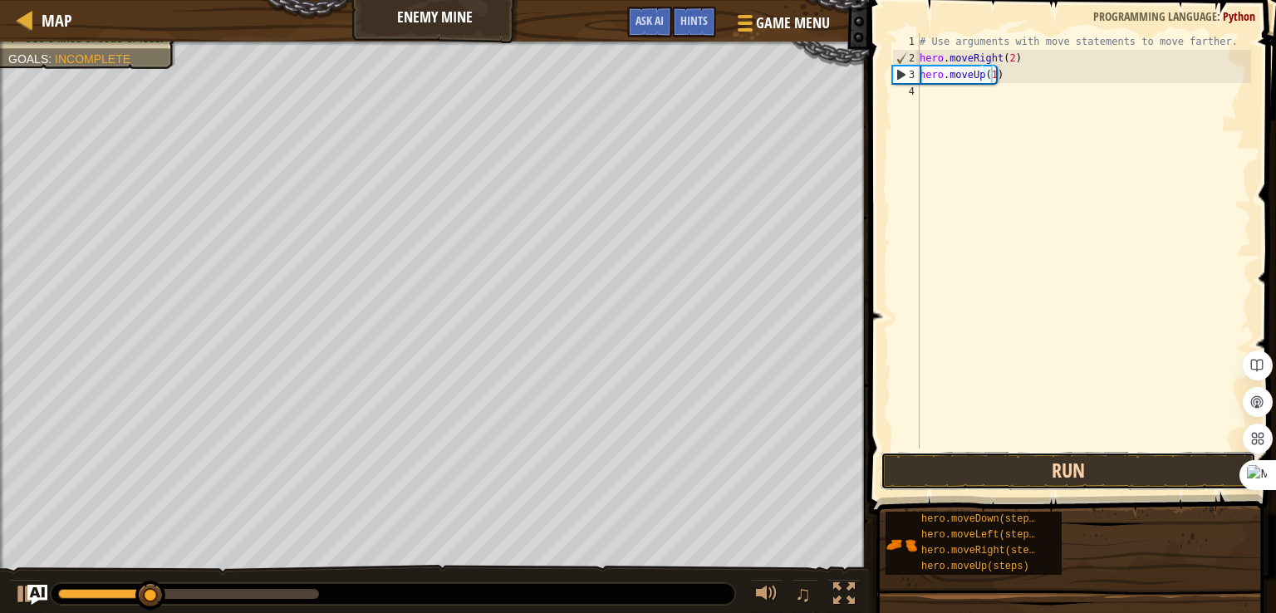
click at [1073, 466] on button "Run" at bounding box center [1069, 471] width 376 height 38
type textarea "hero.moveUp(0.5)"
drag, startPoint x: 1066, startPoint y: 432, endPoint x: 1064, endPoint y: 476, distance: 44.1
click at [1066, 435] on div "# Use arguments with move statements to move farther. hero . moveRight ( 2 ) he…" at bounding box center [1083, 257] width 335 height 449
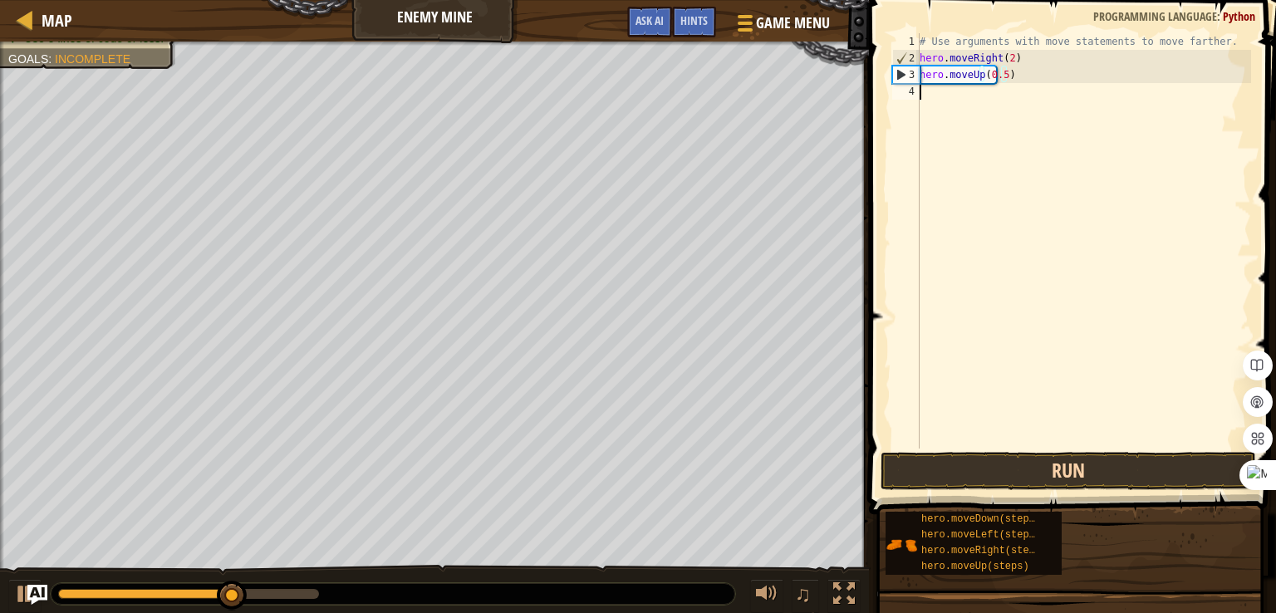
scroll to position [7, 0]
click at [1063, 476] on button "Run" at bounding box center [1069, 471] width 376 height 38
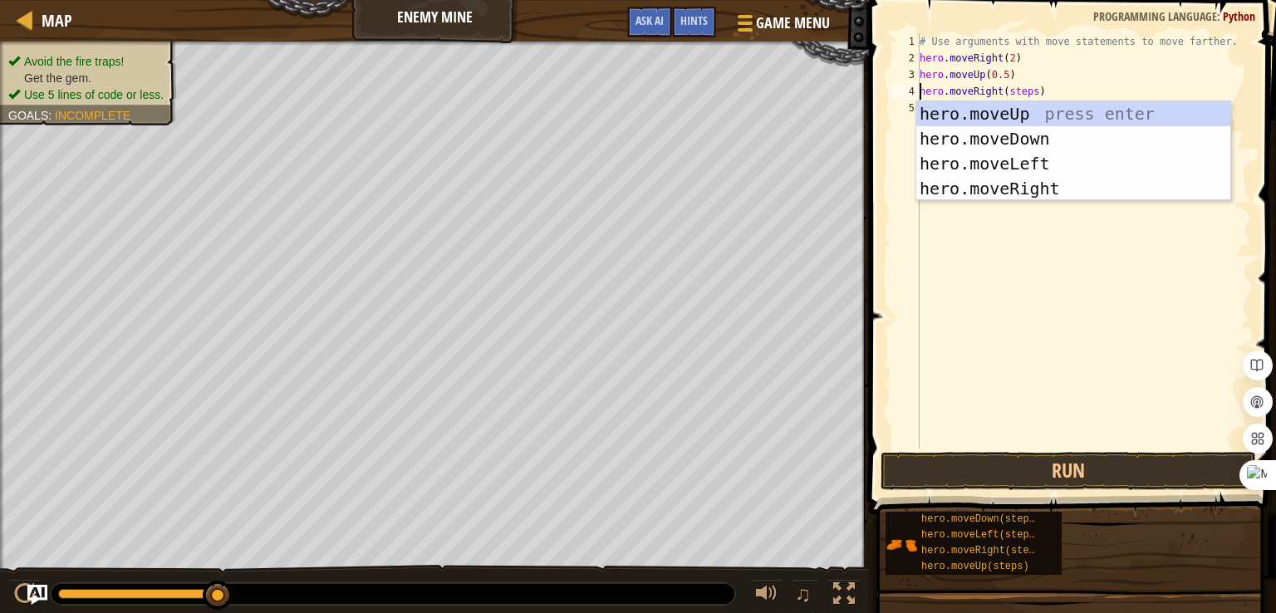
click at [1026, 87] on div "# Use arguments with move statements to move farther. hero . moveRight ( 2 ) he…" at bounding box center [1083, 257] width 335 height 449
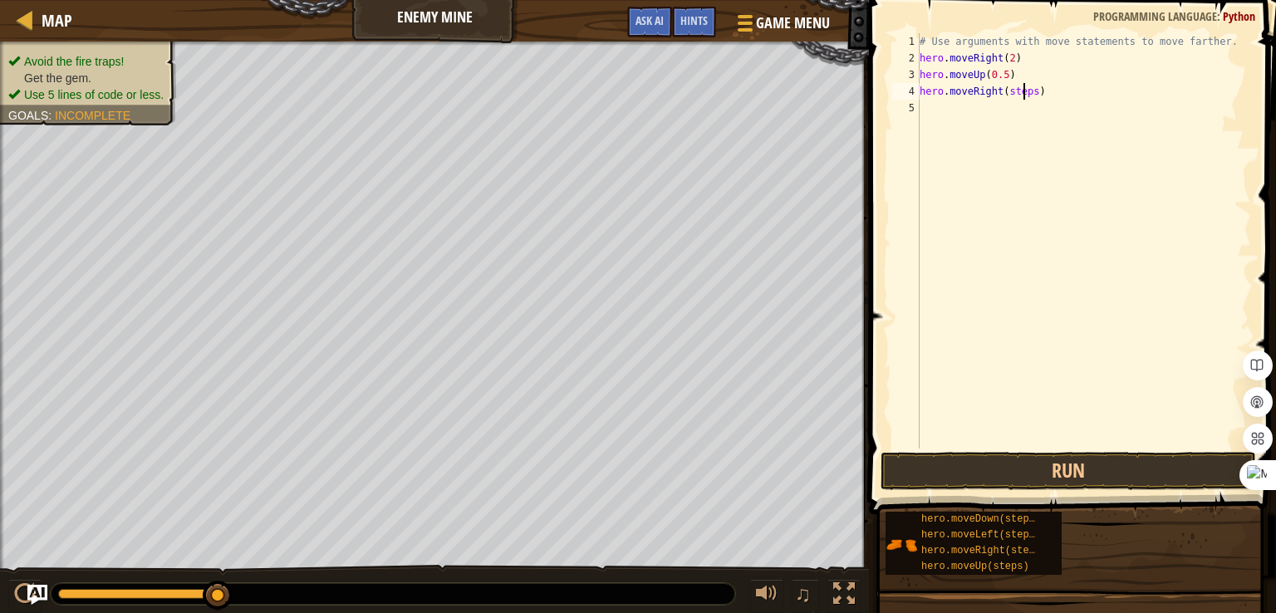
click at [1034, 94] on div "# Use arguments with move statements to move farther. hero . moveRight ( 2 ) he…" at bounding box center [1083, 257] width 335 height 449
click at [1030, 91] on div "# Use arguments with move statements to move farther. hero . moveRight ( 2 ) he…" at bounding box center [1083, 257] width 335 height 449
click at [1103, 468] on button "Run" at bounding box center [1069, 471] width 376 height 38
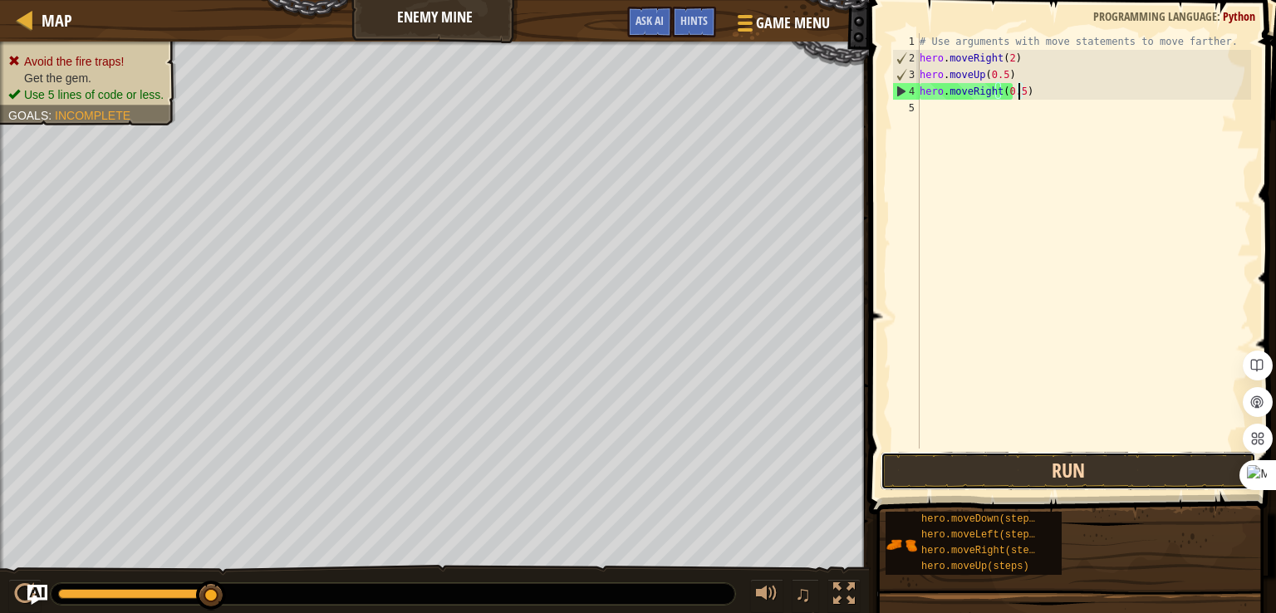
click at [992, 474] on button "Run" at bounding box center [1069, 471] width 376 height 38
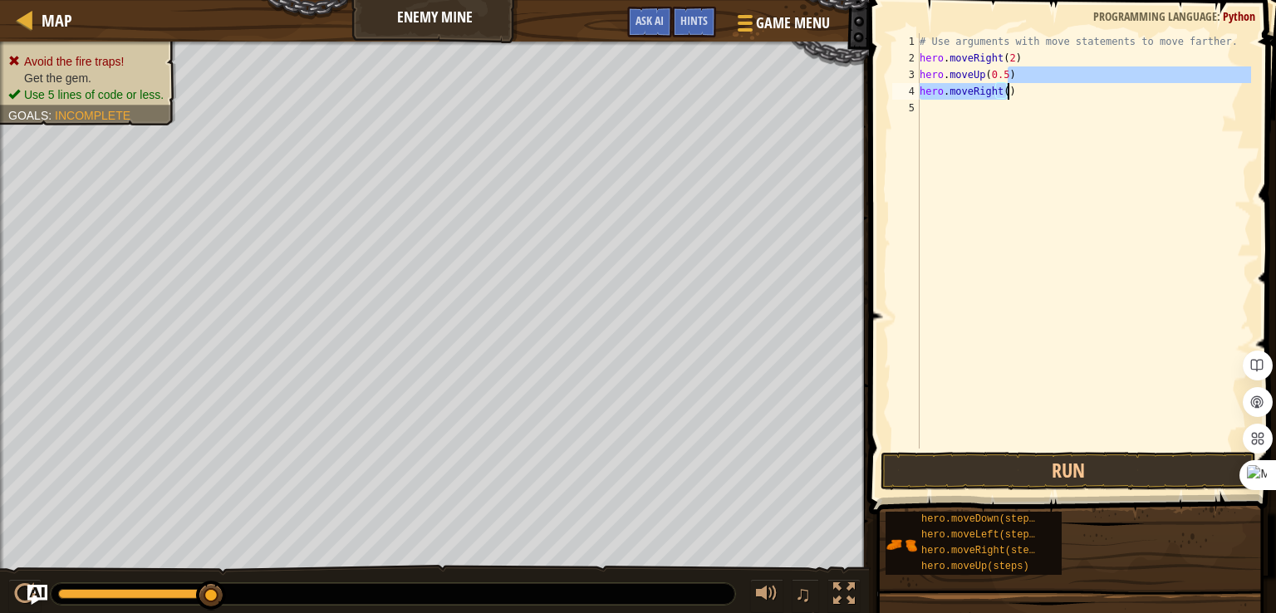
drag, startPoint x: 1028, startPoint y: 86, endPoint x: 1043, endPoint y: 87, distance: 15.0
click at [1043, 87] on div "# Use arguments with move statements to move farther. hero . moveRight ( 2 ) he…" at bounding box center [1083, 257] width 335 height 449
click at [1024, 99] on div "# Use arguments with move statements to move farther. hero . moveRight ( 2 ) he…" at bounding box center [1083, 240] width 335 height 415
type textarea "hero.moveRight()"
drag, startPoint x: 994, startPoint y: 85, endPoint x: 919, endPoint y: 94, distance: 75.3
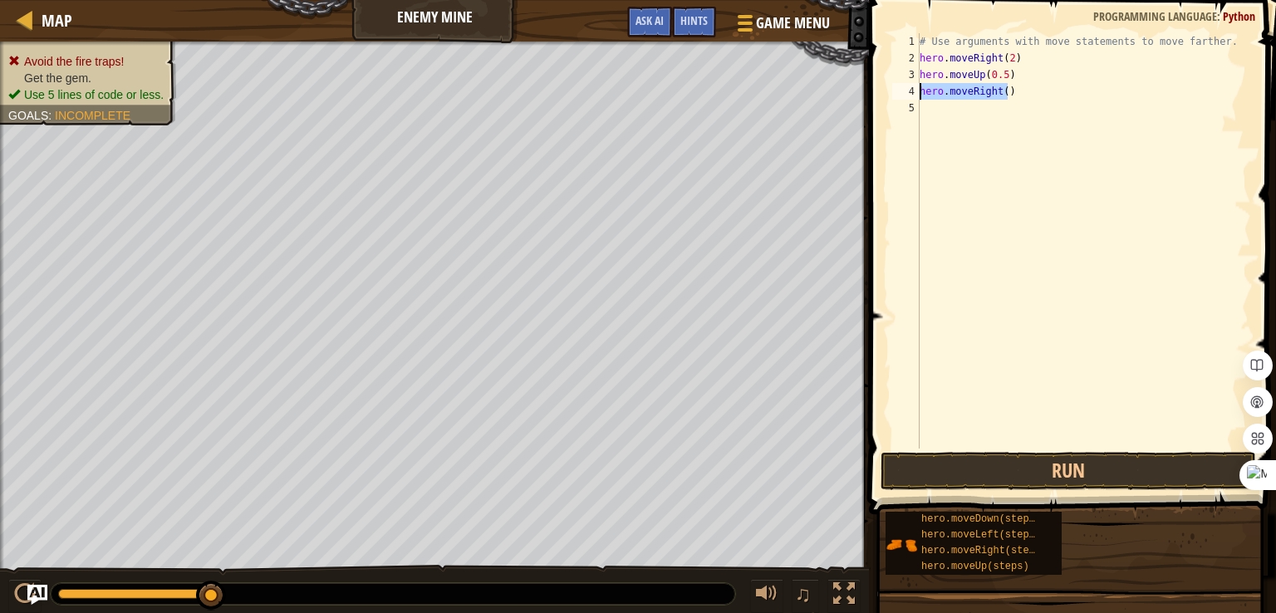
click at [919, 94] on div "hero.moveRight() 1 2 3 4 5 # Use arguments with move statements to move farther…" at bounding box center [1070, 240] width 362 height 415
click at [1010, 52] on div "# Use arguments with move statements to move farther. hero . moveRight ( 2 ) he…" at bounding box center [1083, 257] width 335 height 449
click at [1019, 475] on button "Run" at bounding box center [1069, 471] width 376 height 38
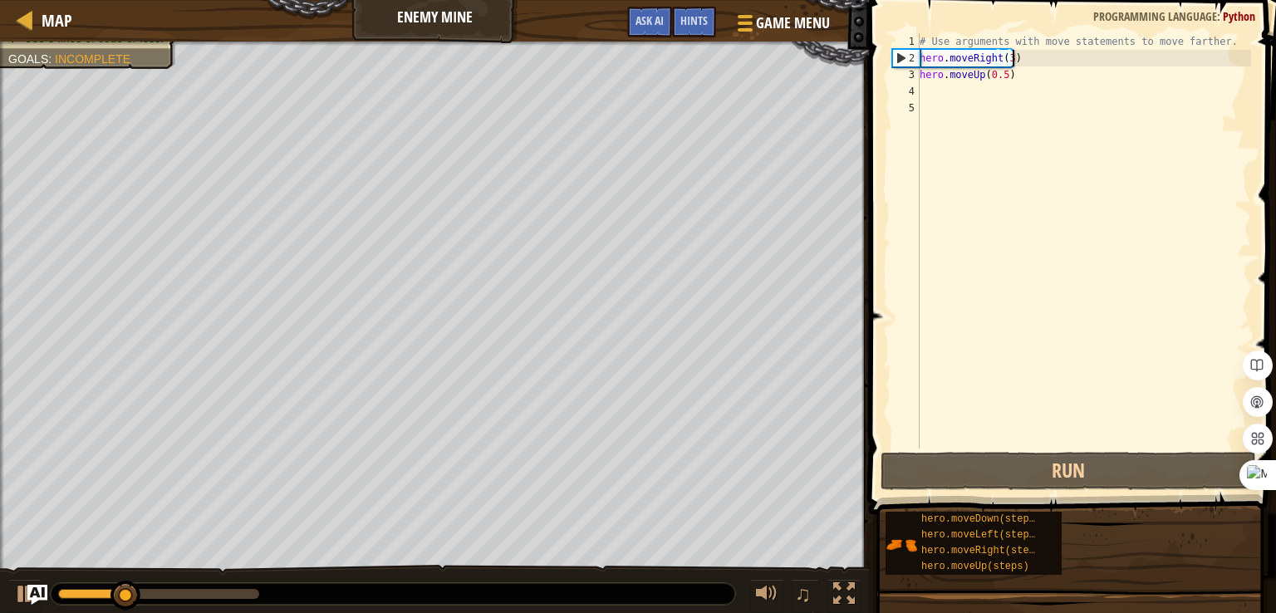
click at [1000, 80] on div "# Use arguments with move statements to move farther. hero . moveRight ( 3 ) he…" at bounding box center [1083, 257] width 335 height 449
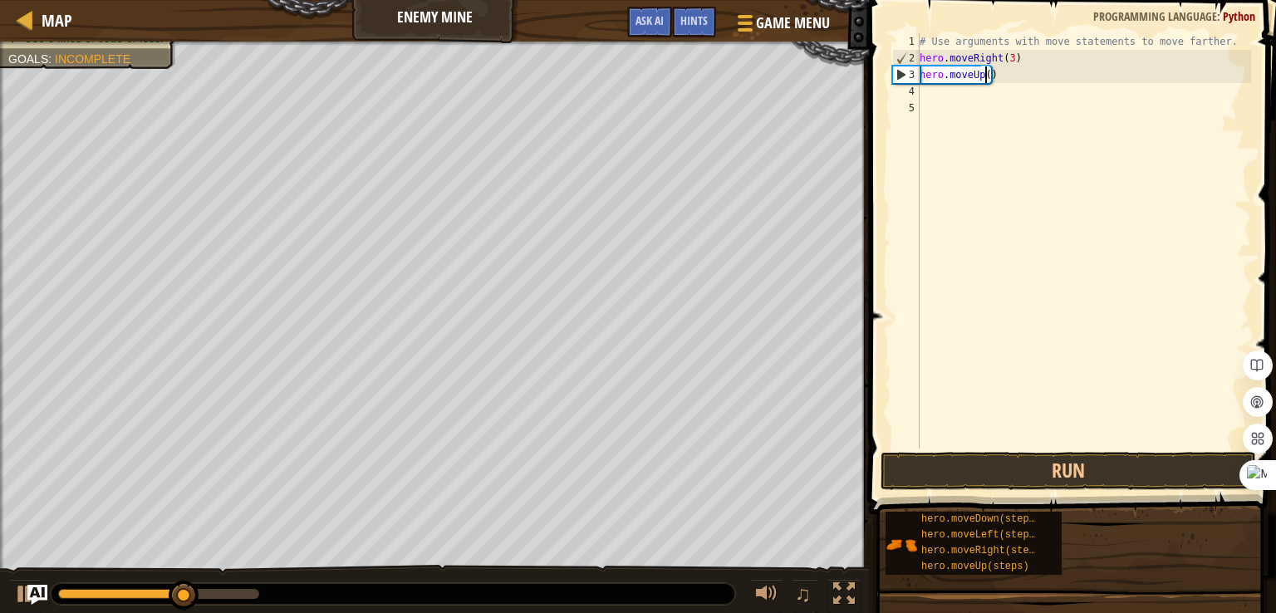
scroll to position [7, 5]
click at [932, 81] on div "# Use arguments with move statements to move farther. hero . moveRight ( 3 ) he…" at bounding box center [1083, 257] width 335 height 449
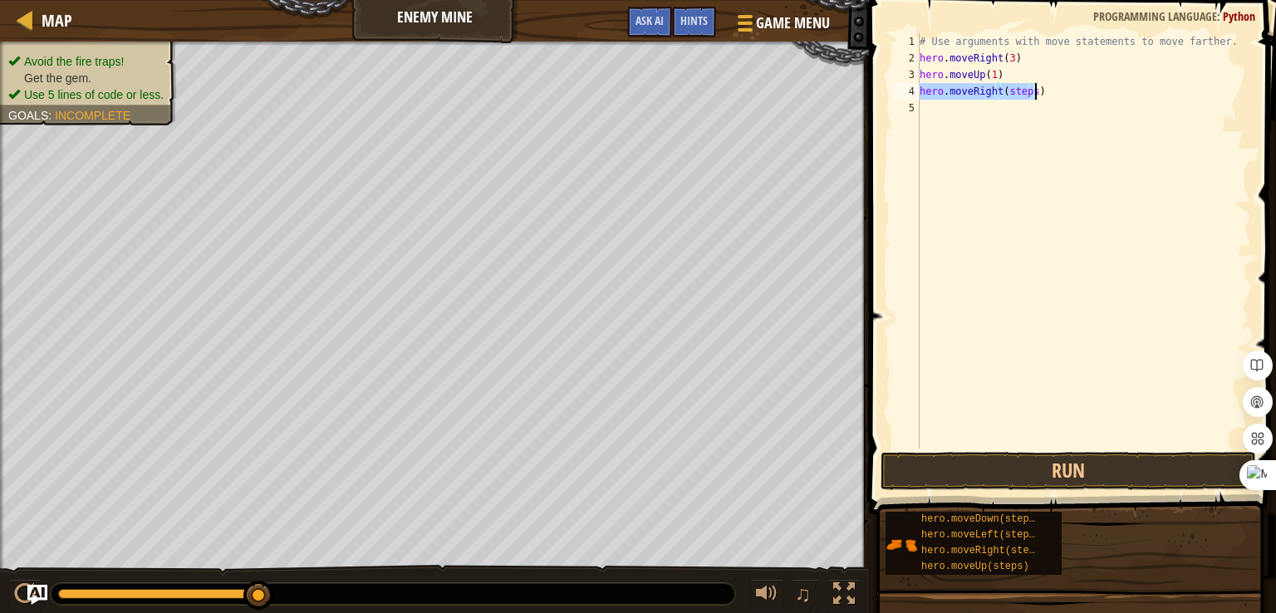
click at [1028, 94] on div "# Use arguments with move statements to move farther. hero . moveRight ( 3 ) he…" at bounding box center [1083, 240] width 335 height 415
drag, startPoint x: 1028, startPoint y: 94, endPoint x: 1011, endPoint y: 91, distance: 16.9
click at [1011, 91] on div "# Use arguments with move statements to move farther. hero . moveRight ( 3 ) he…" at bounding box center [1083, 257] width 335 height 449
click at [1017, 464] on button "Run" at bounding box center [1069, 471] width 376 height 38
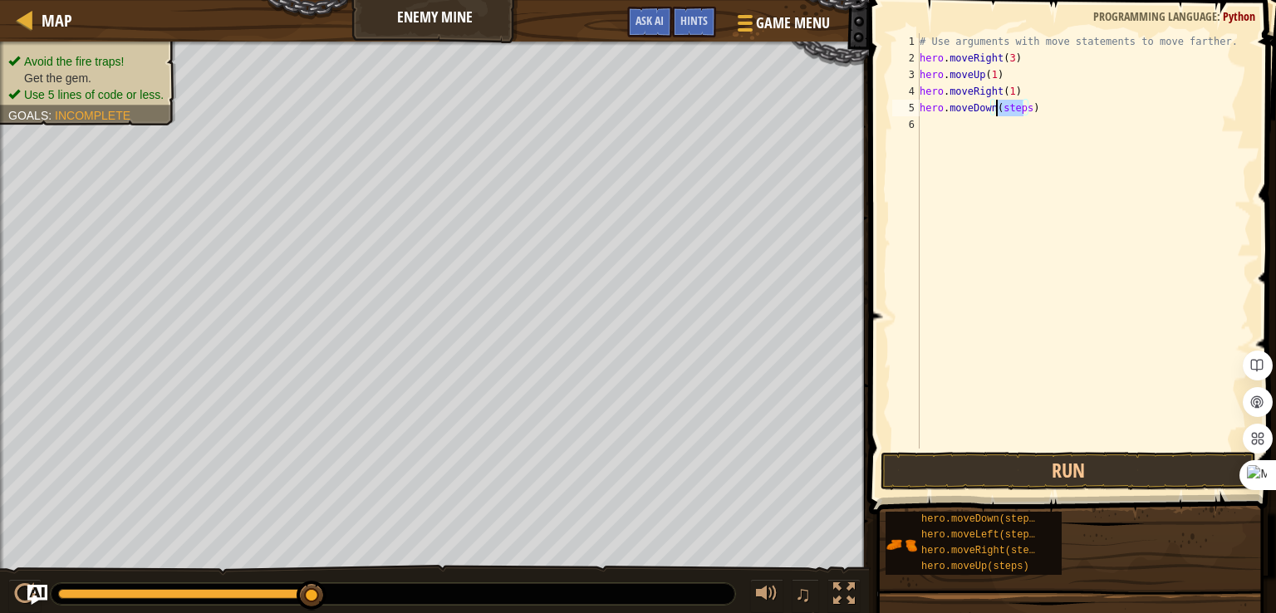
drag, startPoint x: 1020, startPoint y: 112, endPoint x: 995, endPoint y: 113, distance: 25.8
click at [995, 113] on div "# Use arguments with move statements to move farther. hero . moveRight ( 3 ) he…" at bounding box center [1083, 257] width 335 height 449
drag, startPoint x: 1029, startPoint y: 128, endPoint x: 1004, endPoint y: 127, distance: 24.9
click at [1004, 127] on div "# Use arguments with move statements to move farther. hero . moveRight ( 3 ) he…" at bounding box center [1083, 257] width 335 height 449
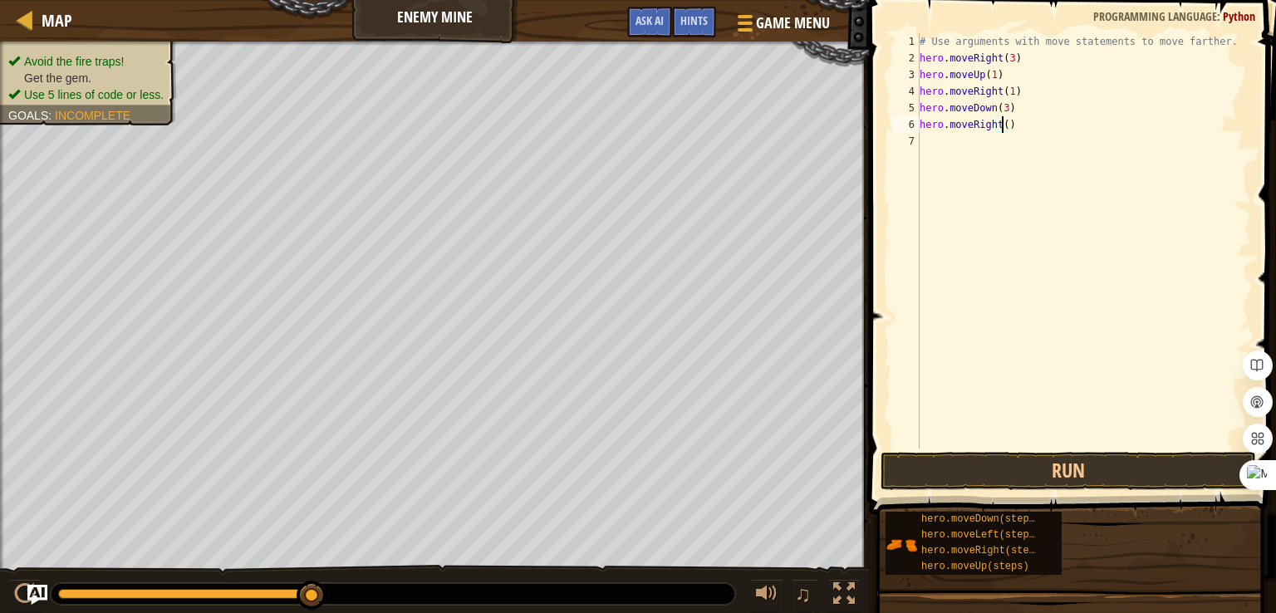
type textarea "hero.moveRight(2)"
drag, startPoint x: 961, startPoint y: 456, endPoint x: 971, endPoint y: 453, distance: 10.5
click at [963, 459] on button "Run" at bounding box center [1069, 471] width 376 height 38
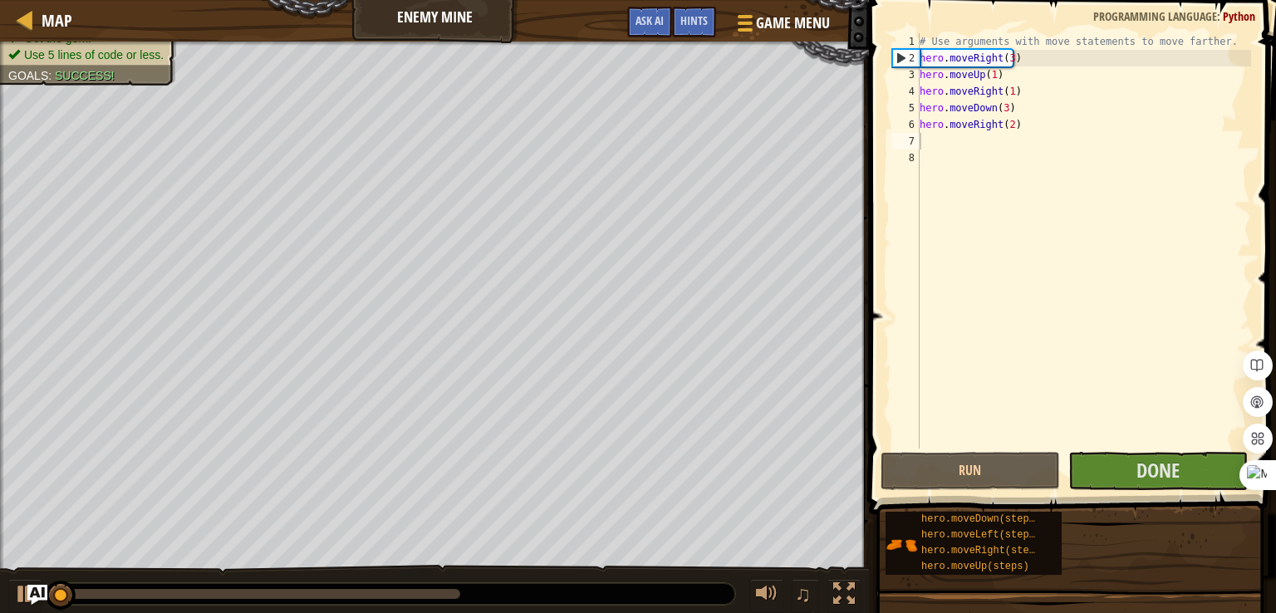
click at [965, 450] on span at bounding box center [1074, 233] width 420 height 563
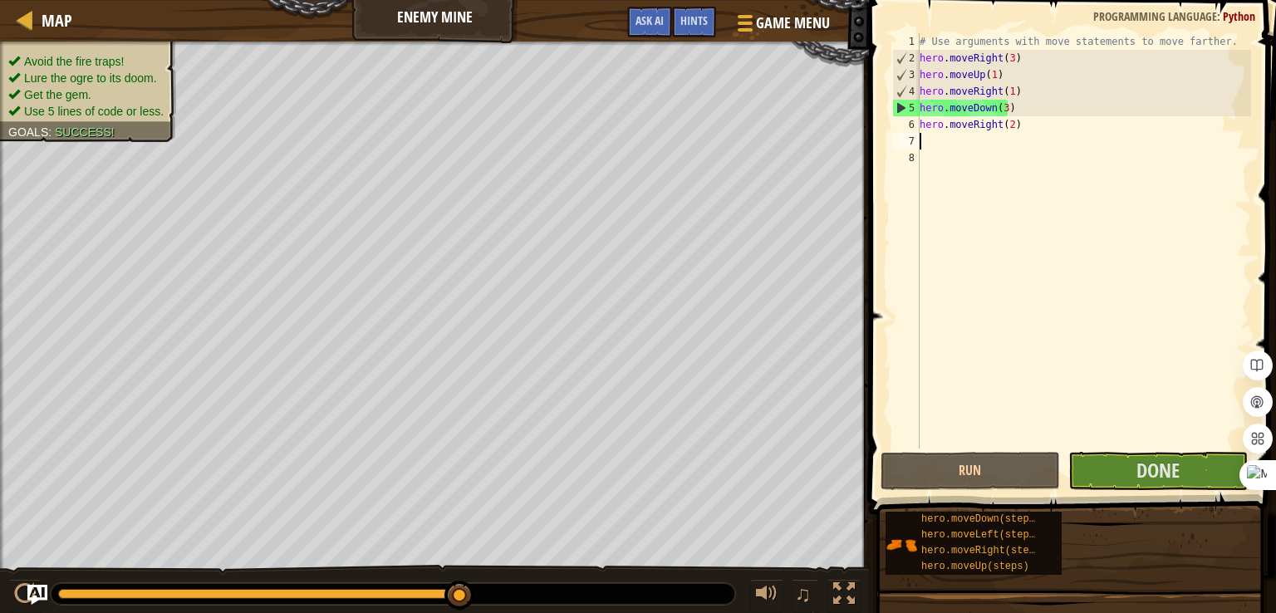
click at [1008, 124] on div "# Use arguments with move statements to move farther. hero . moveRight ( 3 ) he…" at bounding box center [1083, 257] width 335 height 449
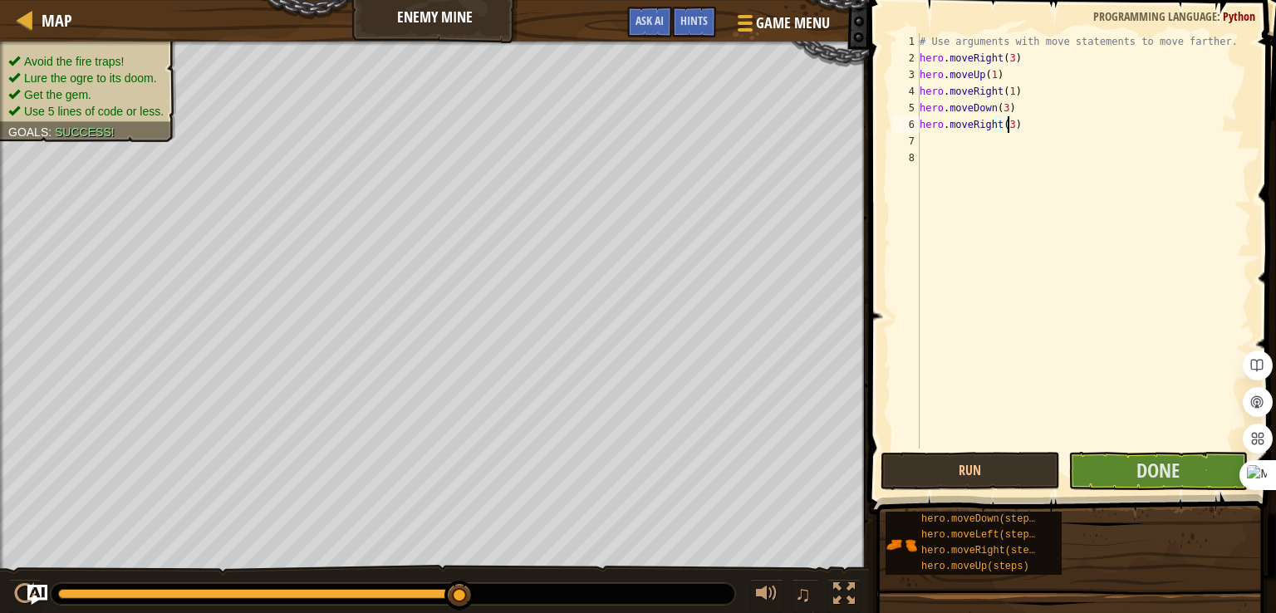
scroll to position [7, 7]
type textarea "hero.moveRight(3)"
drag, startPoint x: 1174, startPoint y: 499, endPoint x: 1158, endPoint y: 476, distance: 28.1
click at [1166, 481] on div "Hints hero.moveRight(3) 1 2 3 4 5 6 7 8 # Use arguments with move statements to…" at bounding box center [1070, 302] width 412 height 605
click at [1158, 476] on span "Done" at bounding box center [1158, 470] width 43 height 27
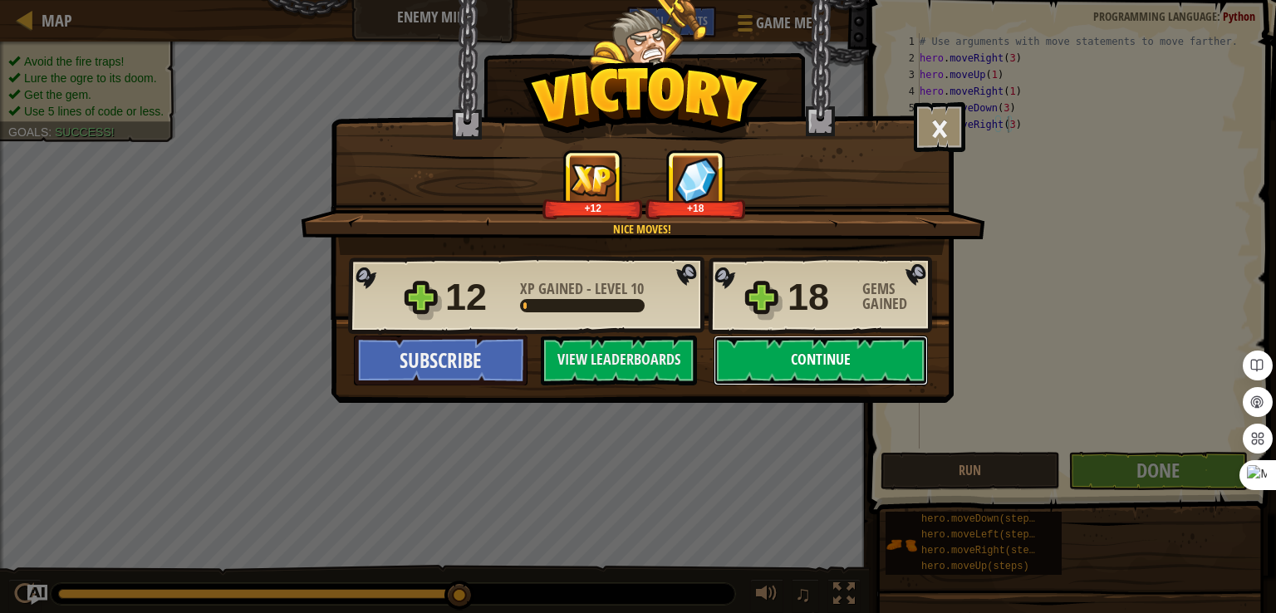
click at [828, 354] on button "Continue" at bounding box center [821, 361] width 214 height 50
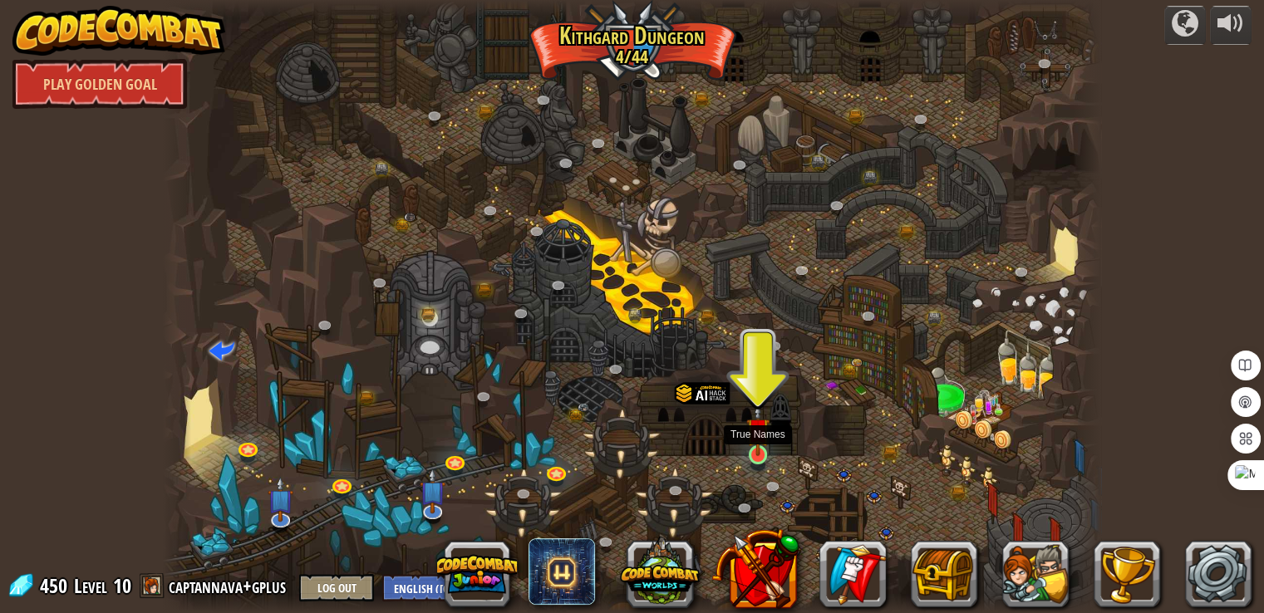
click at [751, 450] on img at bounding box center [757, 430] width 23 height 54
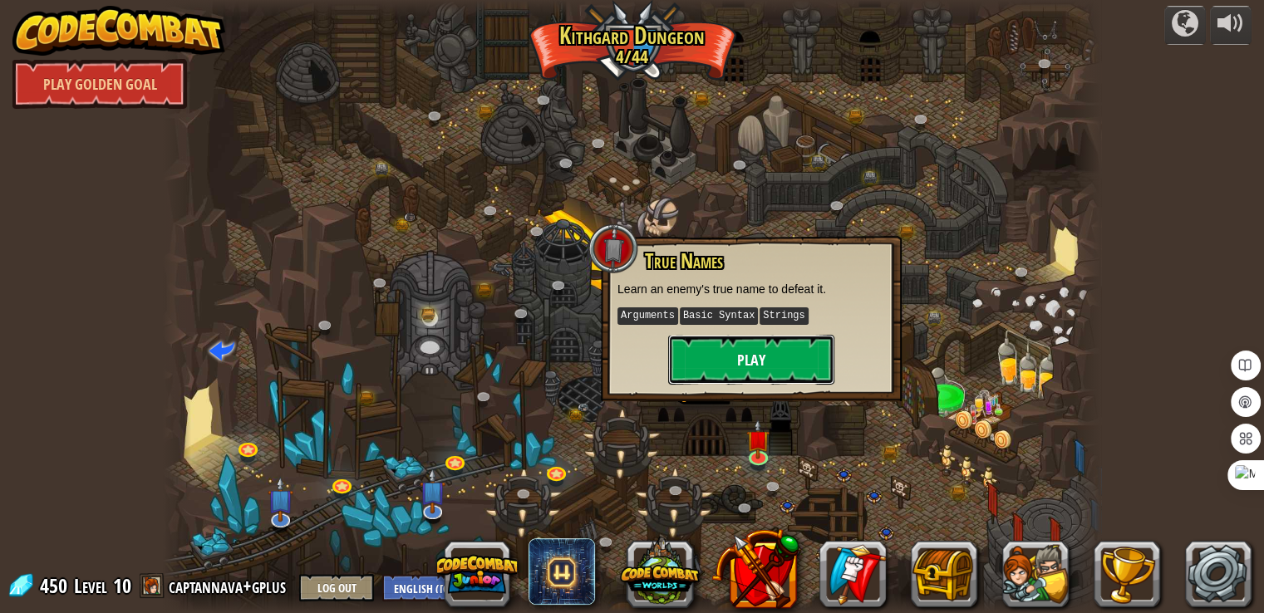
click at [771, 380] on button "Play" at bounding box center [751, 360] width 166 height 50
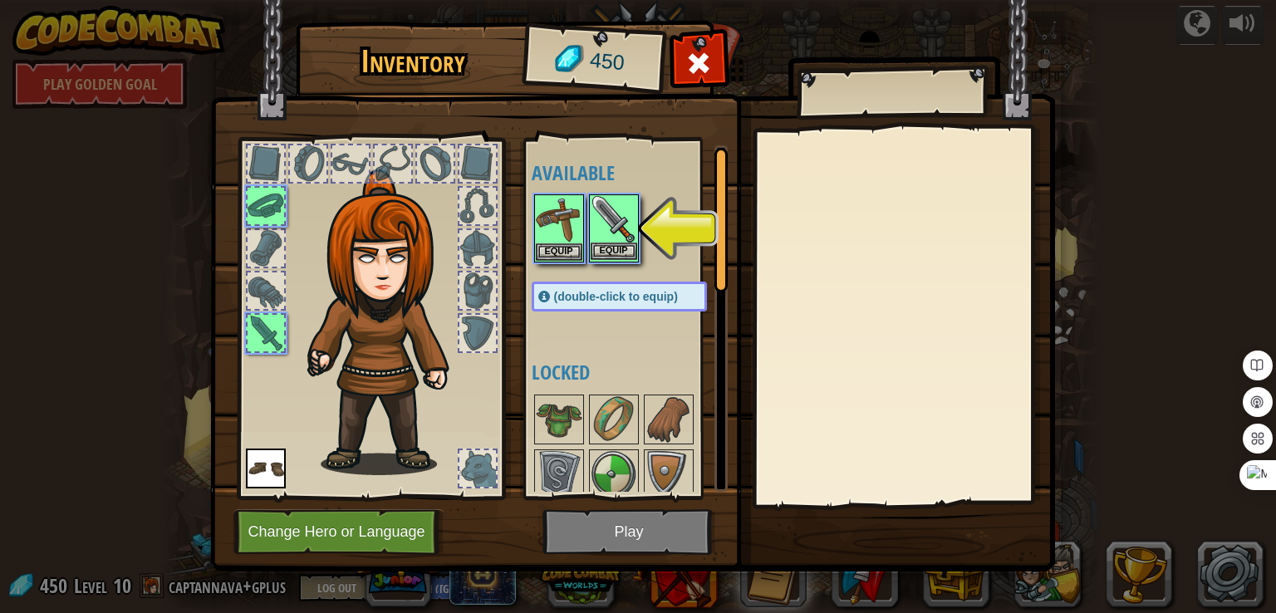
click at [612, 230] on img at bounding box center [614, 219] width 47 height 47
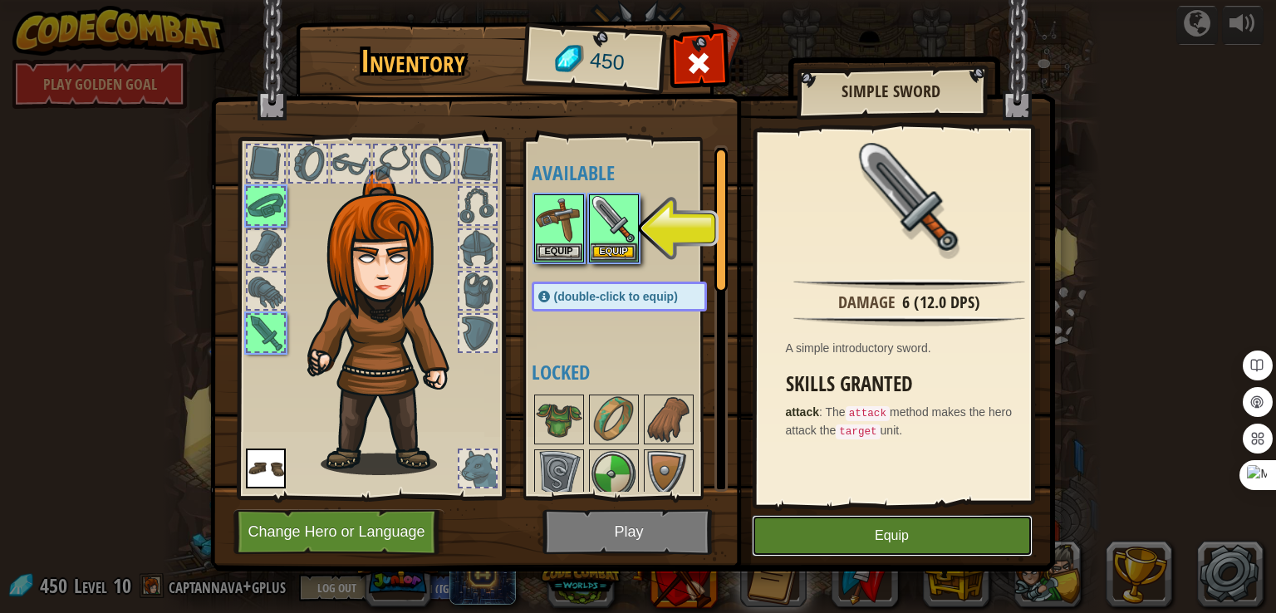
click at [813, 536] on button "Equip" at bounding box center [892, 536] width 281 height 42
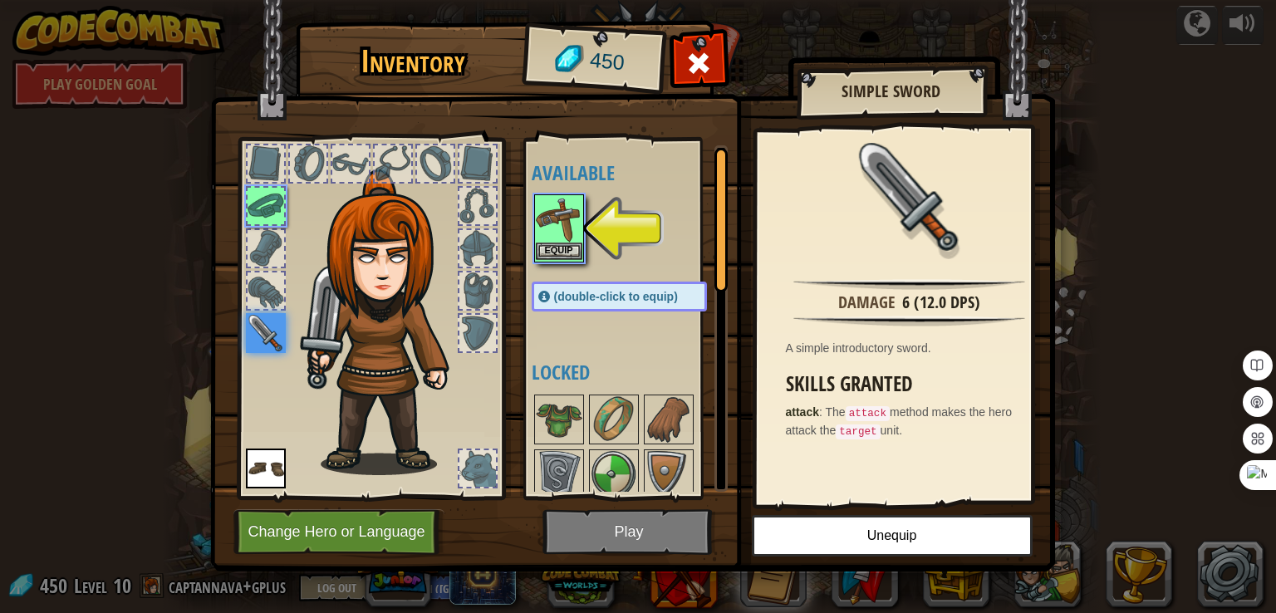
click at [563, 218] on img at bounding box center [559, 219] width 47 height 47
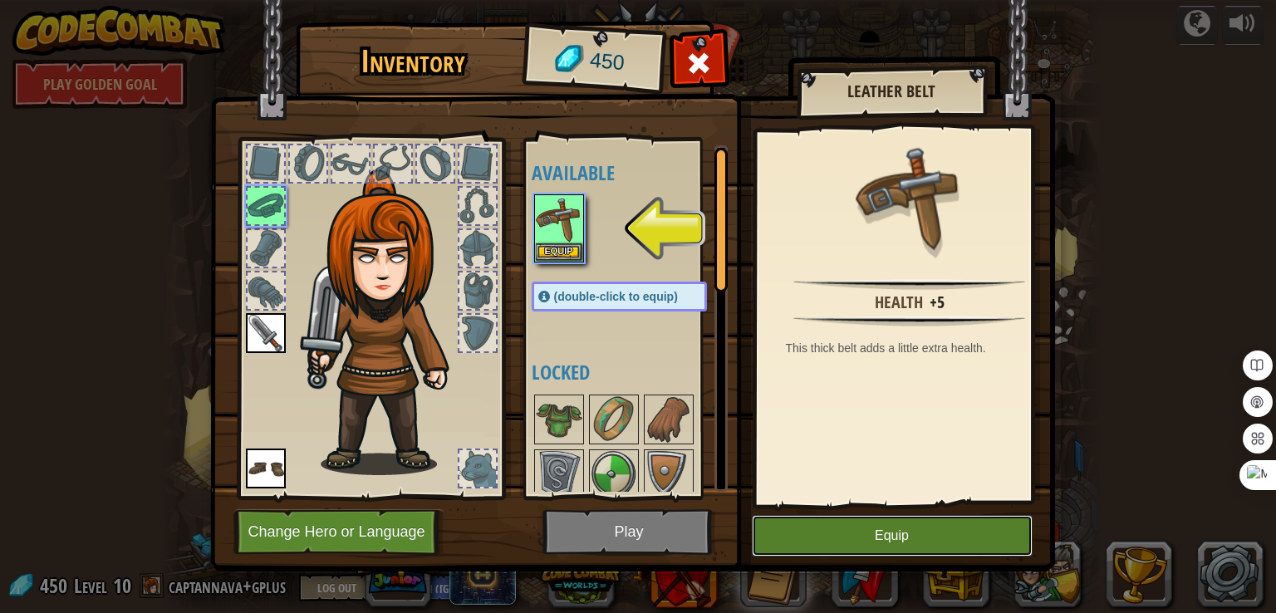
click at [870, 526] on button "Equip" at bounding box center [892, 536] width 281 height 42
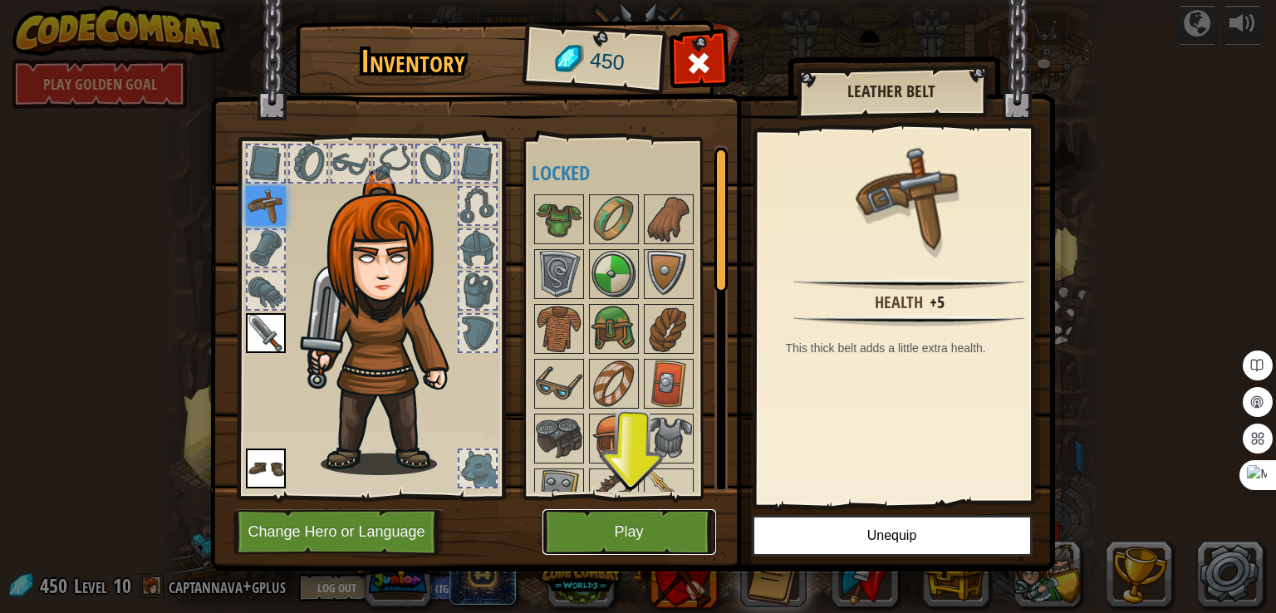
click at [657, 517] on button "Play" at bounding box center [630, 532] width 174 height 46
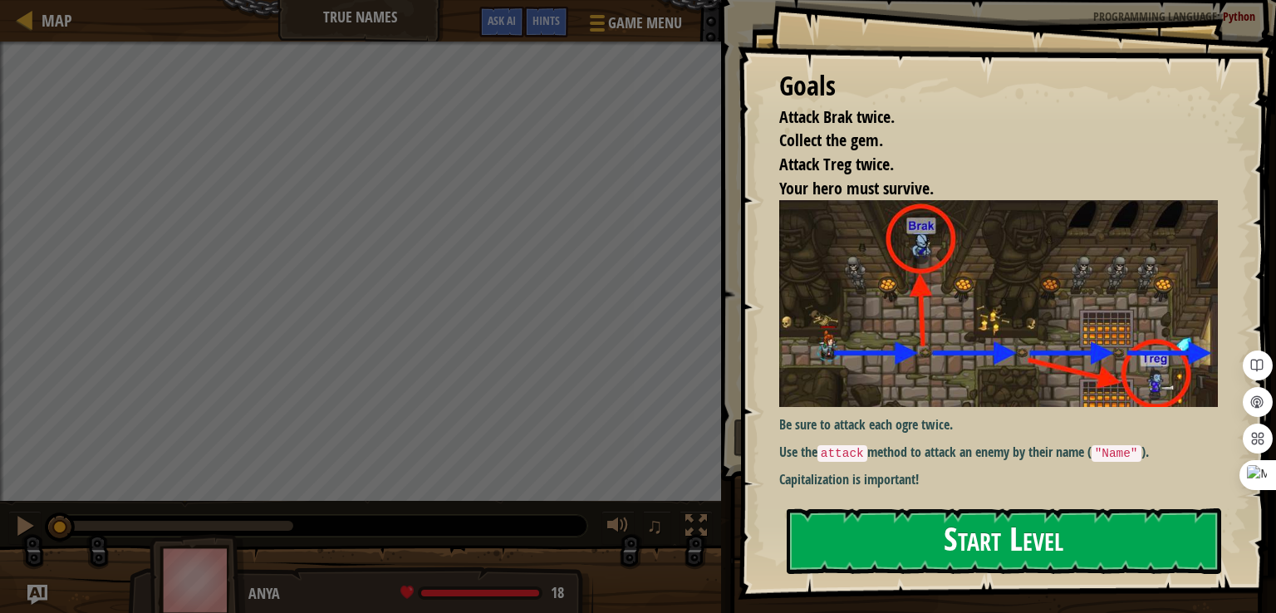
click at [910, 553] on button "Start Level" at bounding box center [1004, 541] width 435 height 66
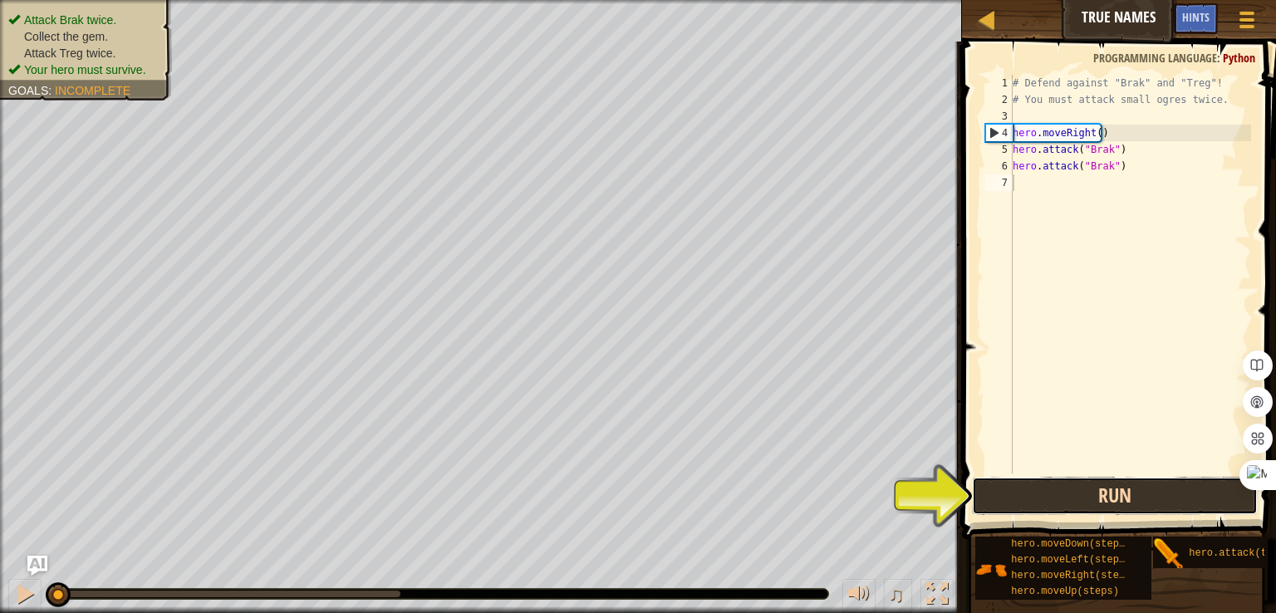
click at [1152, 485] on button "Run" at bounding box center [1115, 496] width 286 height 38
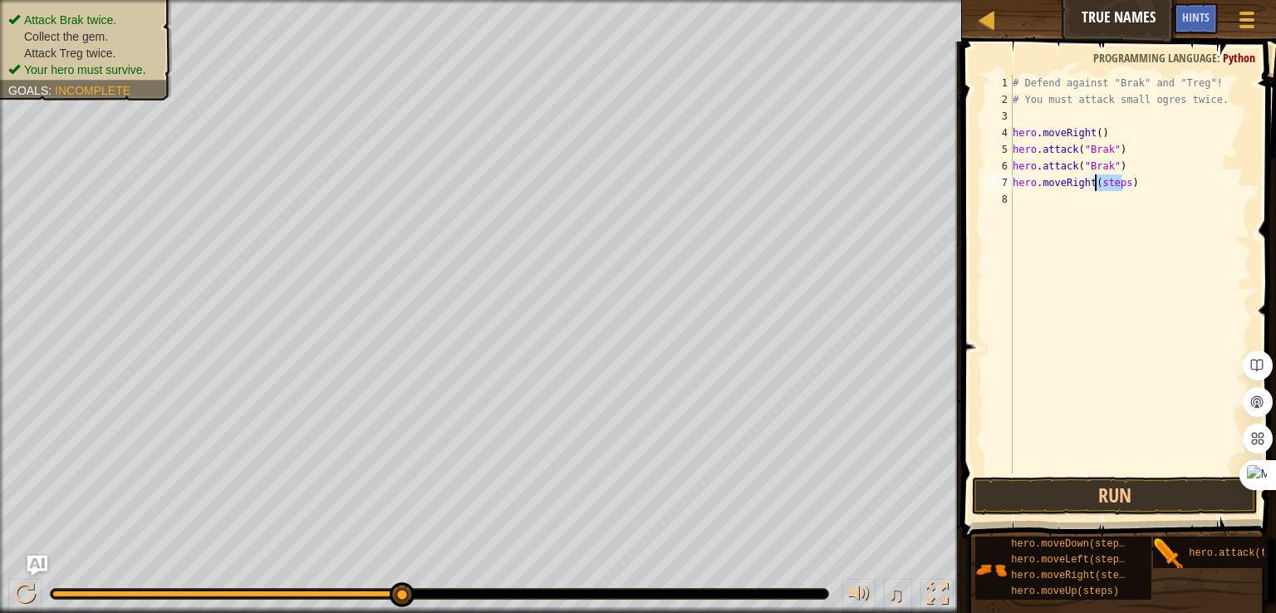
drag, startPoint x: 1123, startPoint y: 184, endPoint x: 1096, endPoint y: 189, distance: 27.9
click at [1096, 189] on div "# Defend against "Brak" and "Treg"! # You must attack small ogres twice. hero .…" at bounding box center [1131, 291] width 242 height 432
click at [1092, 489] on button "Run" at bounding box center [1115, 496] width 286 height 38
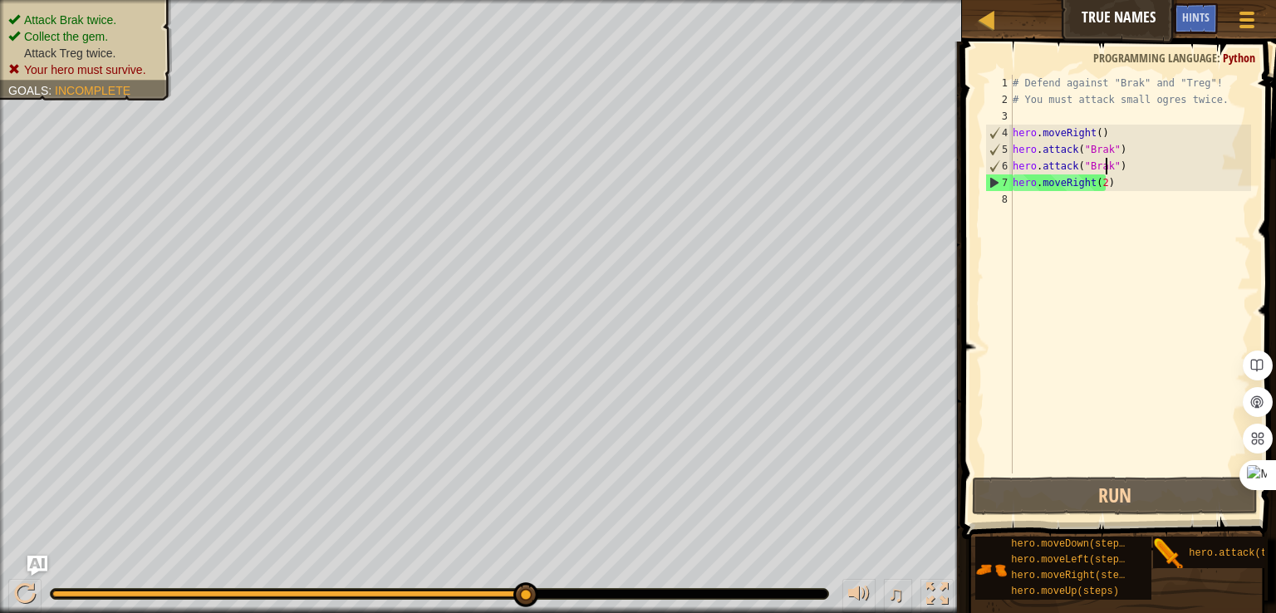
click at [1105, 167] on div "# Defend against "Brak" and "Treg"! # You must attack small ogres twice. hero .…" at bounding box center [1131, 291] width 242 height 432
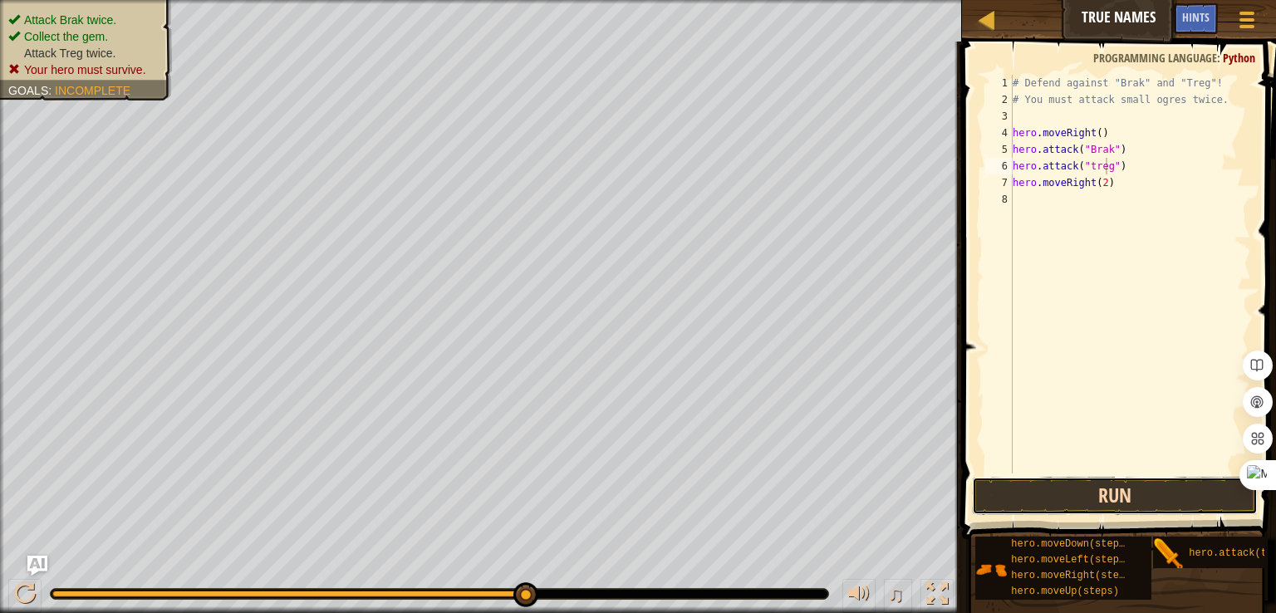
click at [1123, 484] on button "Run" at bounding box center [1115, 496] width 286 height 38
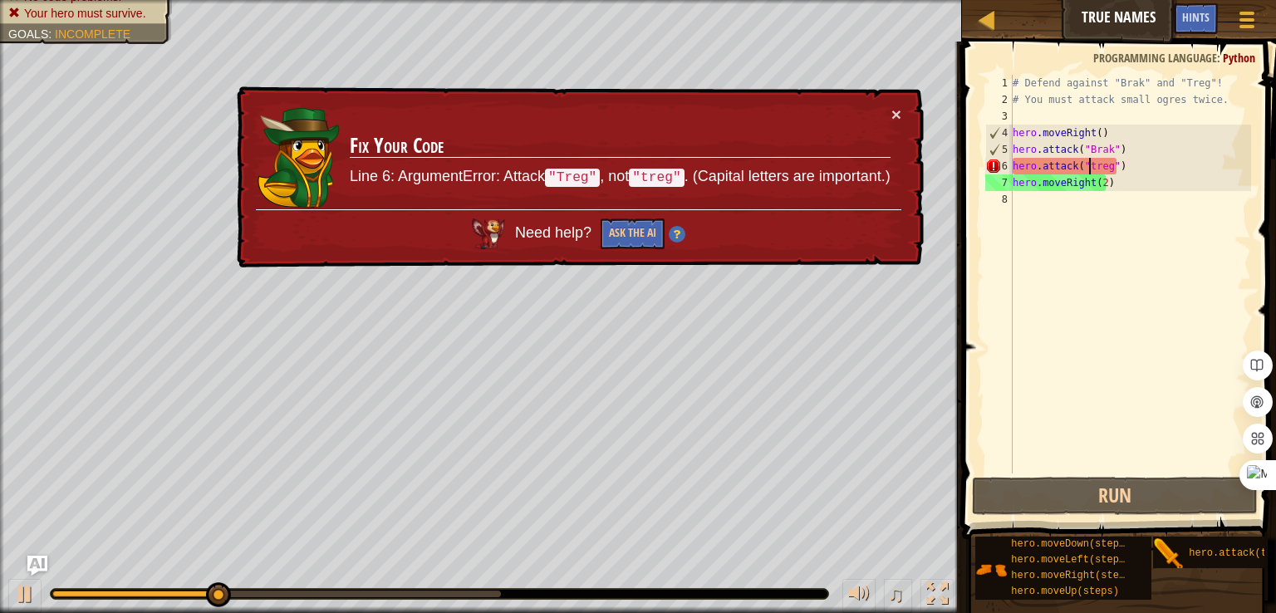
click at [1090, 167] on div "# Defend against "Brak" and "Treg"! # You must attack small ogres twice. hero .…" at bounding box center [1131, 291] width 242 height 432
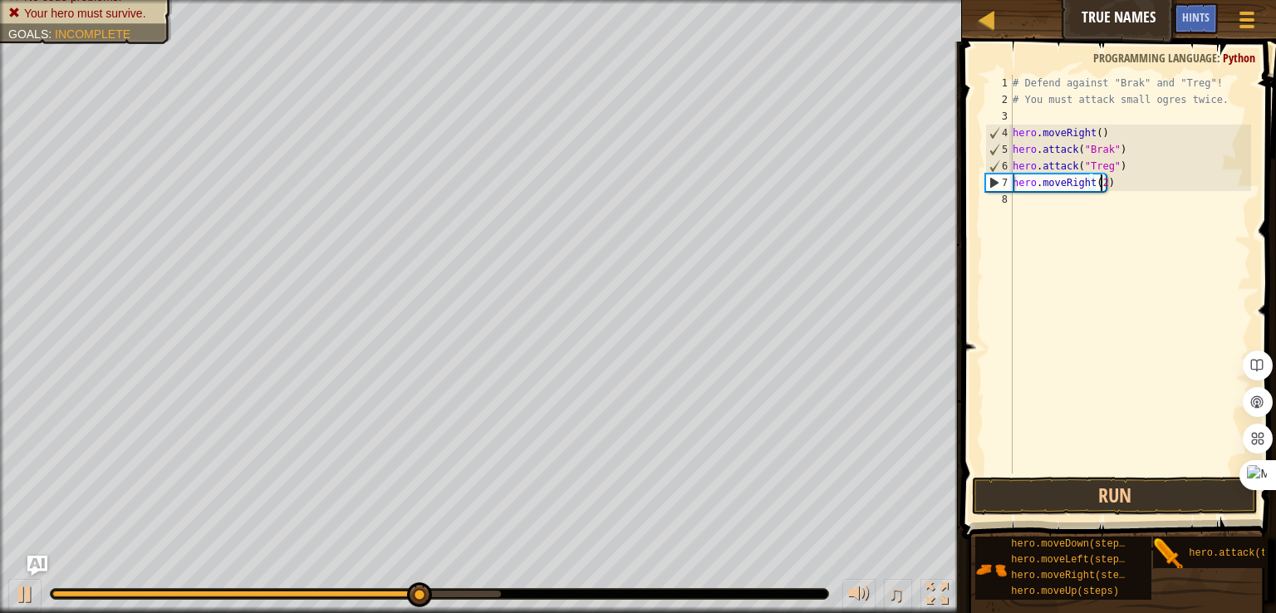
click at [1098, 180] on div "# Defend against "Brak" and "Treg"! # You must attack small ogres twice. hero .…" at bounding box center [1131, 291] width 242 height 432
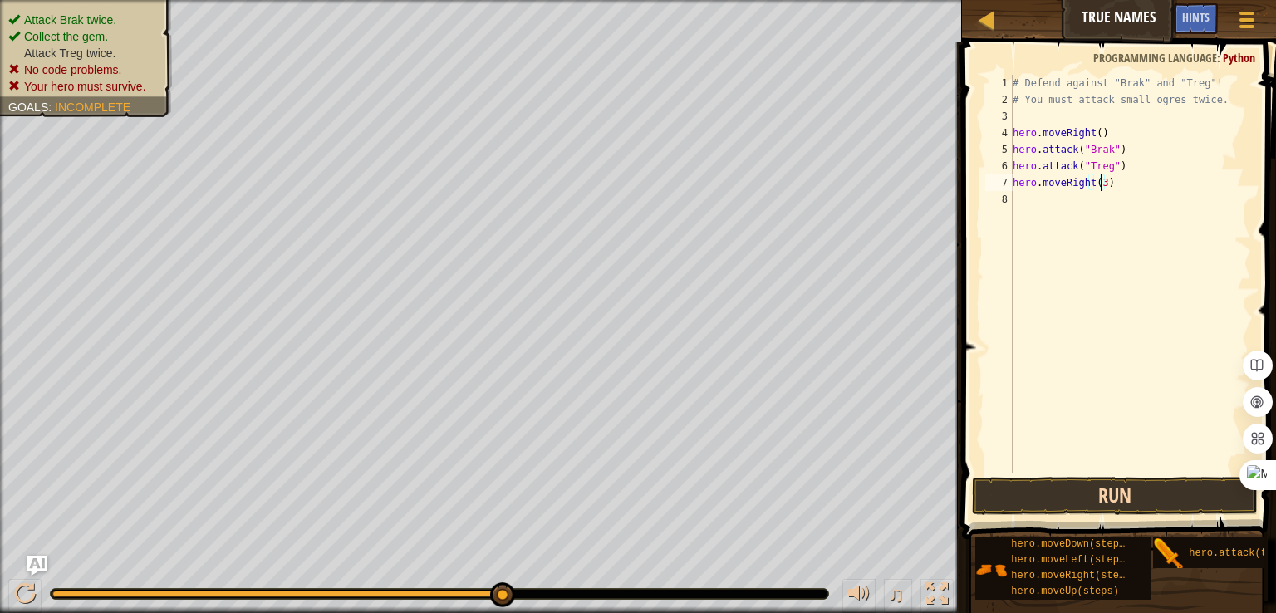
type textarea "hero.moveRight(3)"
click at [1073, 492] on button "Run" at bounding box center [1115, 496] width 286 height 38
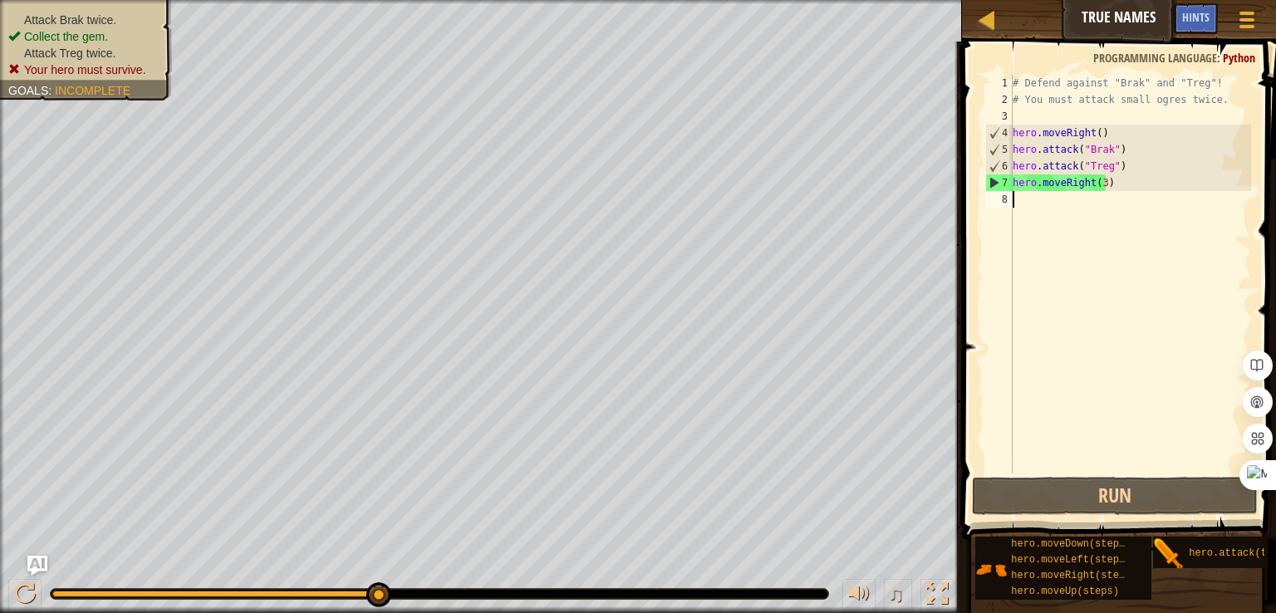
click at [1108, 248] on div "# Defend against "Brak" and "Treg"! # You must attack small ogres twice. hero .…" at bounding box center [1131, 291] width 242 height 432
click at [1141, 395] on div "# Defend against "Brak" and "Treg"! # You must attack small ogres twice. hero .…" at bounding box center [1131, 291] width 242 height 432
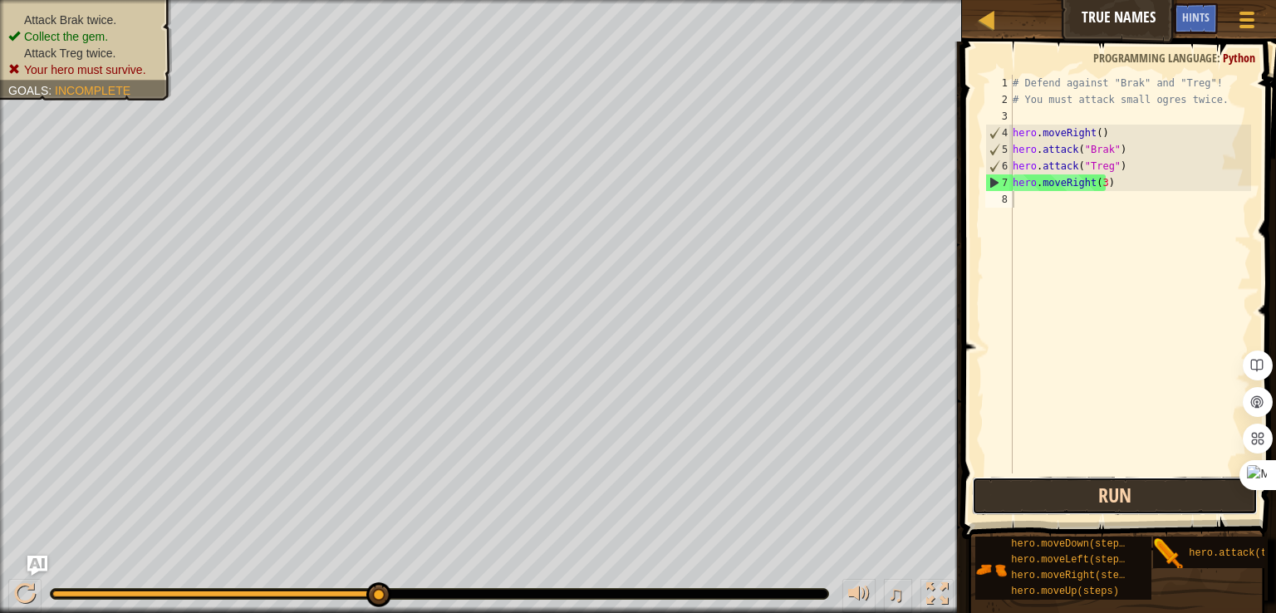
click at [1092, 510] on button "Run" at bounding box center [1115, 496] width 286 height 38
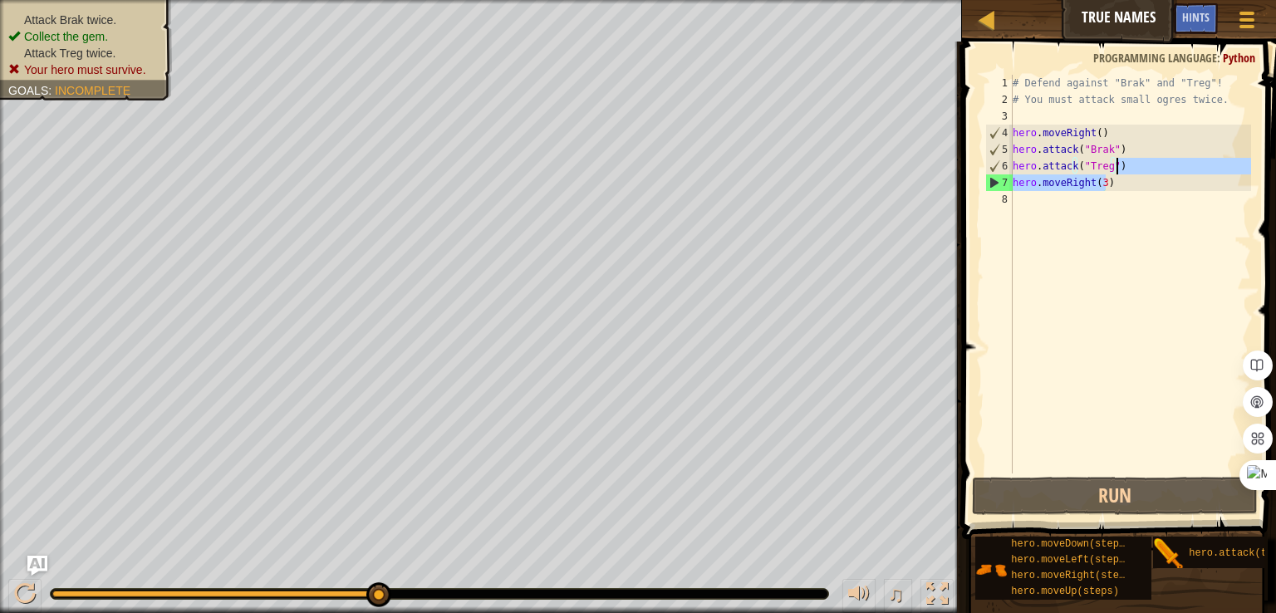
click at [1115, 174] on div "# Defend against "Brak" and "Treg"! # You must attack small ogres twice. hero .…" at bounding box center [1131, 291] width 242 height 432
drag, startPoint x: 1123, startPoint y: 165, endPoint x: 1133, endPoint y: 163, distance: 10.9
click at [1124, 164] on div "# Defend against "Brak" and "Treg"! # You must attack small ogres twice. hero .…" at bounding box center [1131, 274] width 242 height 399
click at [1140, 166] on div "# Defend against "Brak" and "Treg"! # You must attack small ogres twice. hero .…" at bounding box center [1131, 291] width 242 height 432
click at [1110, 164] on div "# Defend against "Brak" and "Treg"! # You must attack small ogres twice. hero .…" at bounding box center [1131, 291] width 242 height 432
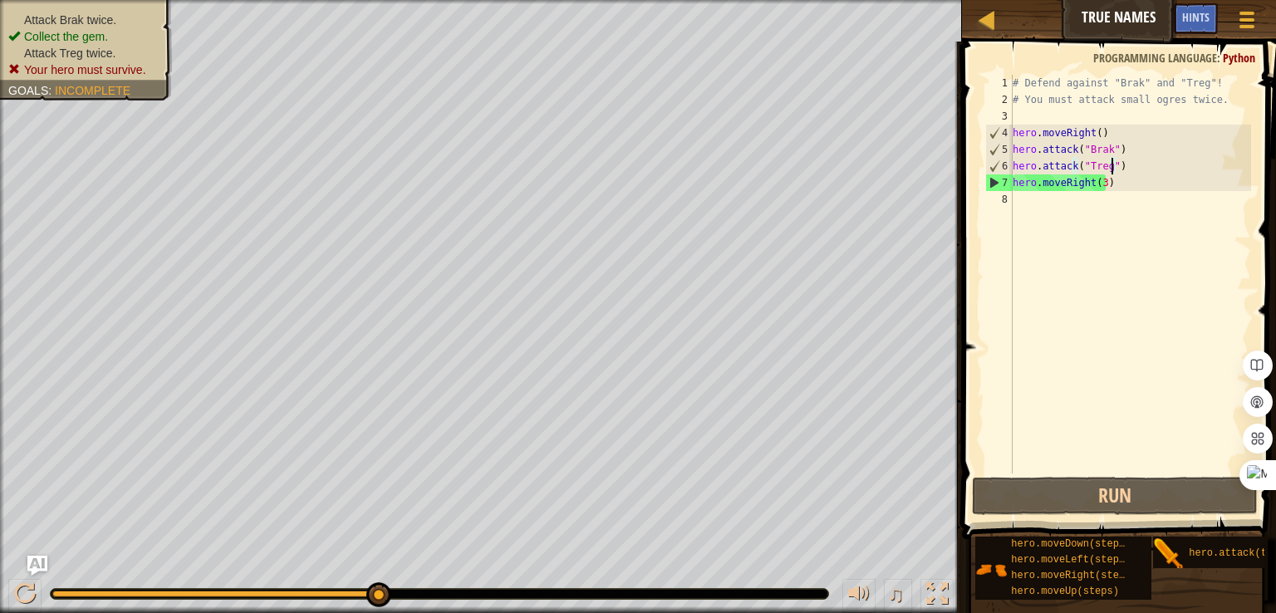
click at [1105, 169] on div "# Defend against "Brak" and "Treg"! # You must attack small ogres twice. hero .…" at bounding box center [1131, 291] width 242 height 432
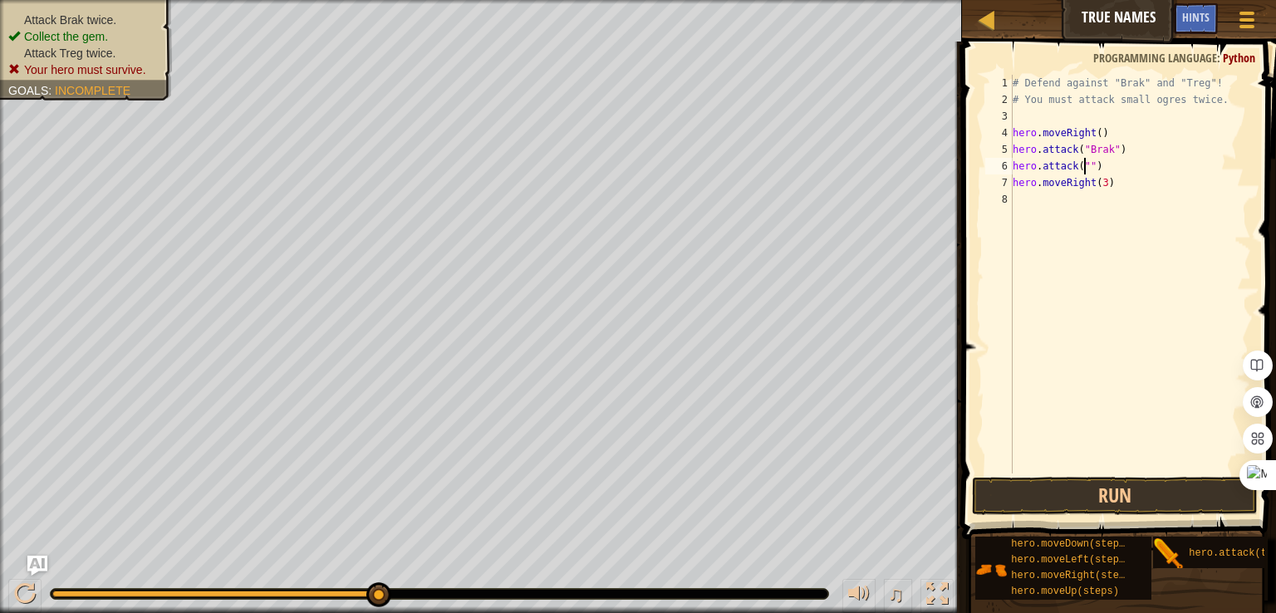
scroll to position [7, 6]
drag, startPoint x: 1103, startPoint y: 148, endPoint x: 1083, endPoint y: 150, distance: 20.1
click at [1083, 150] on div "# Defend against "Brak" and "Treg"! # You must attack small ogres twice. hero .…" at bounding box center [1131, 291] width 242 height 432
click at [1083, 166] on div "# Defend against "Brak" and "Treg"! # You must attack small ogres twice. hero .…" at bounding box center [1131, 291] width 242 height 432
paste textarea "Brak"
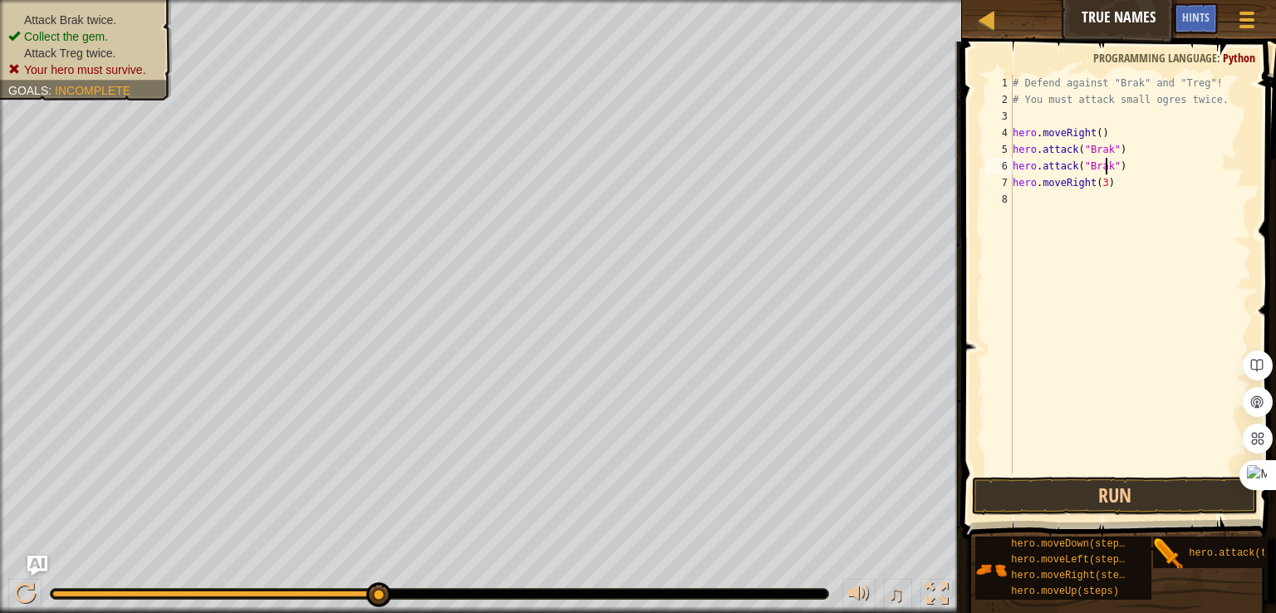
click at [1116, 182] on div "# Defend against "Brak" and "Treg"! # You must attack small ogres twice. hero .…" at bounding box center [1131, 291] width 242 height 432
drag, startPoint x: 1179, startPoint y: 549, endPoint x: 1111, endPoint y: 464, distance: 108.7
click at [1111, 464] on div "Hints hero.moveRight(3) 1 2 3 4 5 6 7 8 # Defend against "Brak" and "Treg"! # Y…" at bounding box center [1116, 323] width 319 height 563
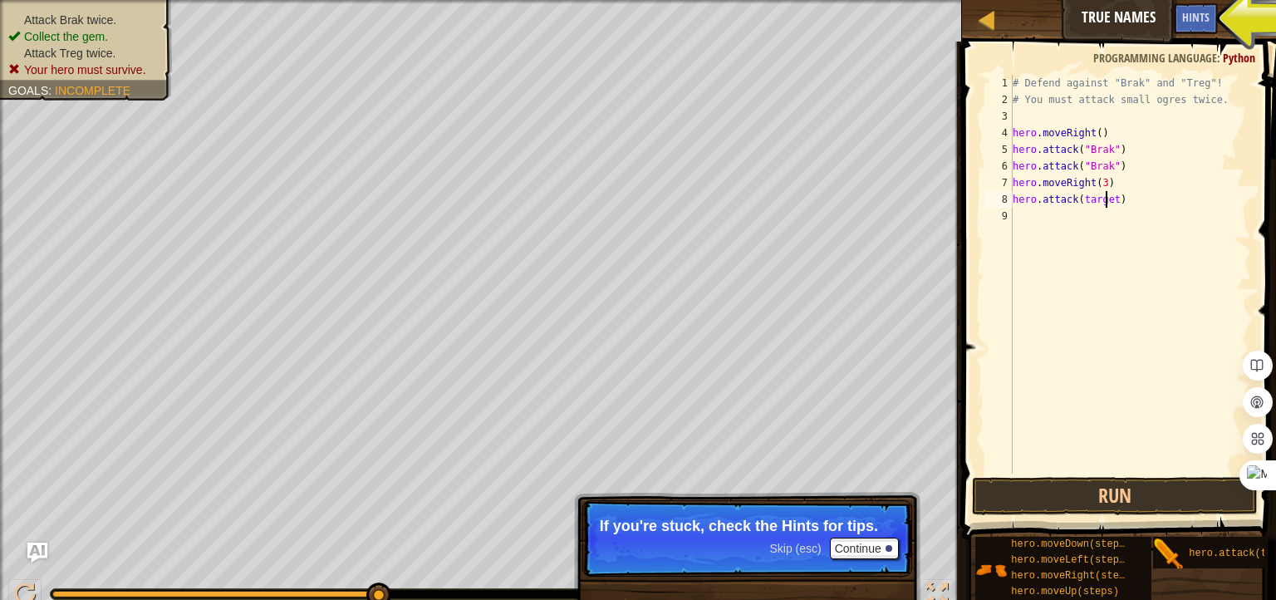
click at [1108, 200] on div "# Defend against "Brak" and "Treg"! # You must attack small ogres twice. hero .…" at bounding box center [1131, 291] width 242 height 432
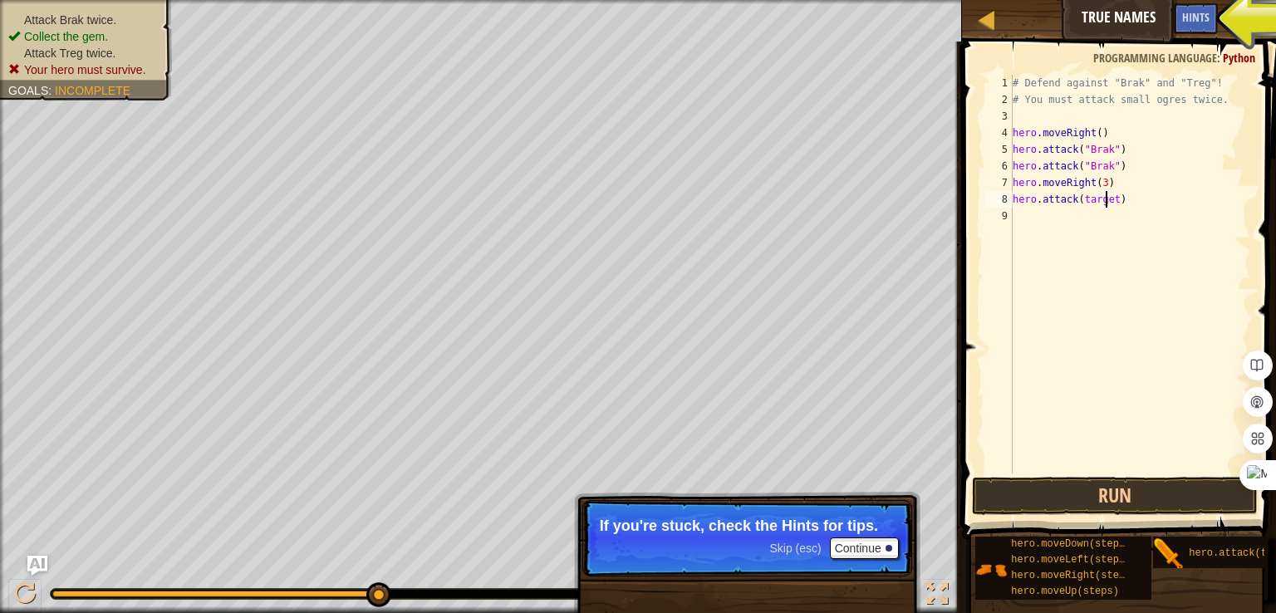
click at [1110, 200] on div "# Defend against "Brak" and "Treg"! # You must attack small ogres twice. hero .…" at bounding box center [1131, 291] width 242 height 432
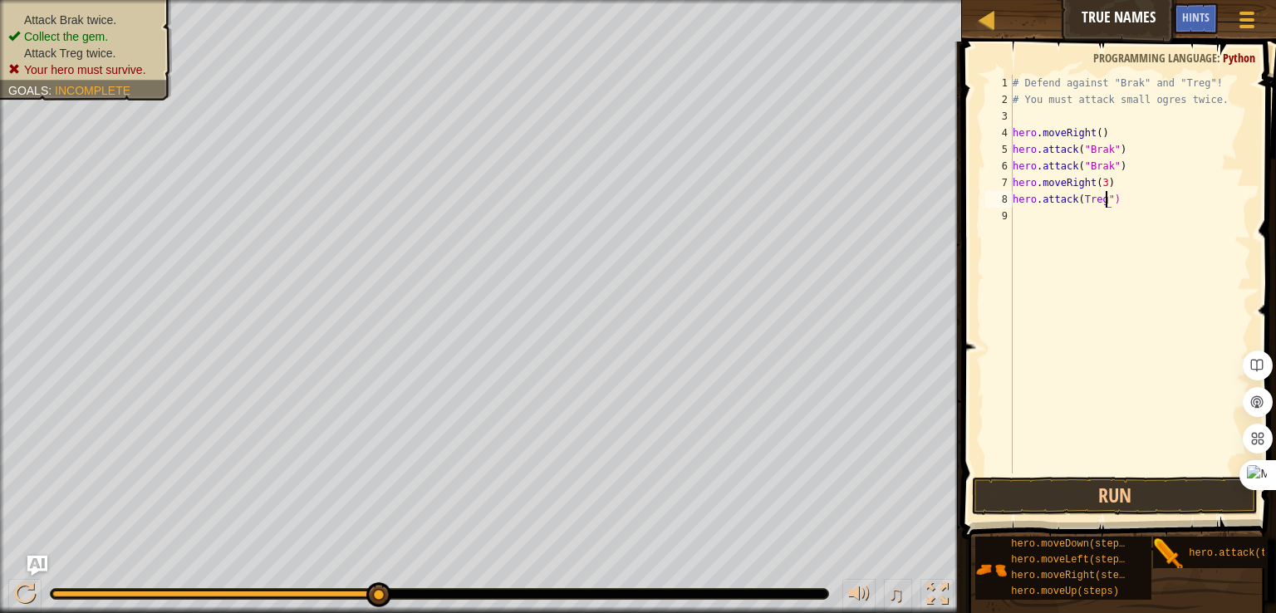
scroll to position [7, 7]
click at [1080, 196] on div "# Defend against "Brak" and "Treg"! # You must attack small ogres twice. hero .…" at bounding box center [1131, 291] width 242 height 432
drag, startPoint x: 1147, startPoint y: 212, endPoint x: 1124, endPoint y: 194, distance: 28.9
click at [1100, 203] on div "# Defend against "Brak" and "Treg"! # You must attack small ogres twice. hero .…" at bounding box center [1131, 291] width 242 height 432
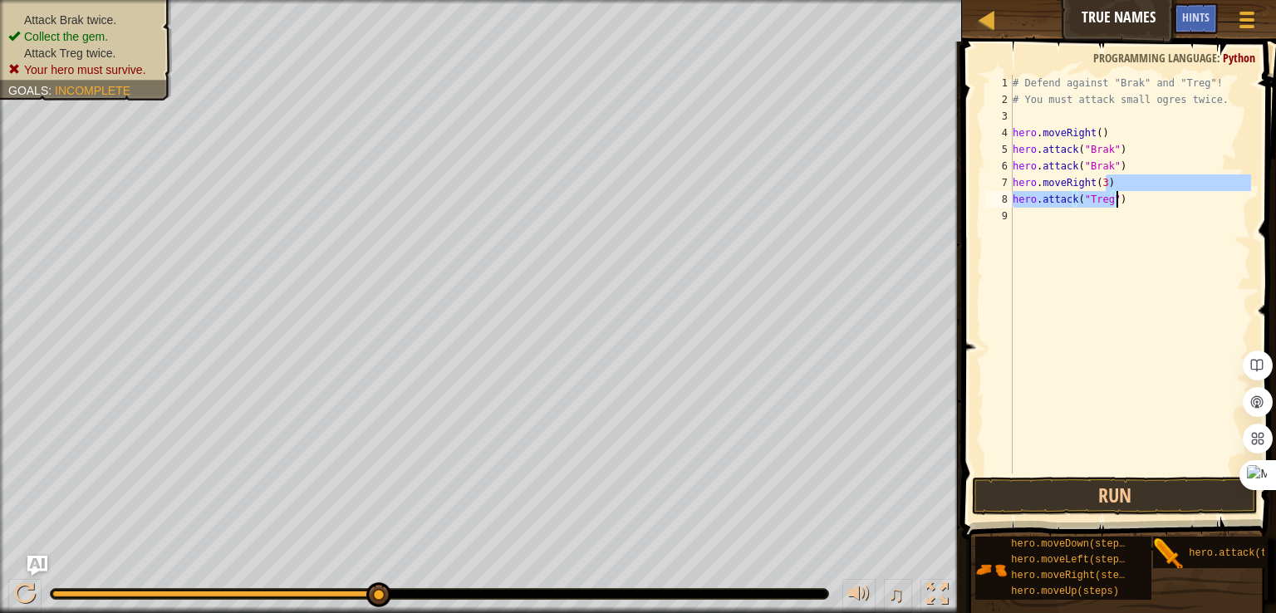
drag, startPoint x: 1123, startPoint y: 190, endPoint x: 1128, endPoint y: 199, distance: 9.7
click at [1128, 199] on div "# Defend against "Brak" and "Treg"! # You must attack small ogres twice. hero .…" at bounding box center [1131, 291] width 242 height 432
click at [1130, 199] on div "# Defend against "Brak" and "Treg"! # You must attack small ogres twice. hero .…" at bounding box center [1131, 274] width 242 height 399
type textarea "hero.attack("Treg")"
drag, startPoint x: 1134, startPoint y: 200, endPoint x: 1014, endPoint y: 206, distance: 120.6
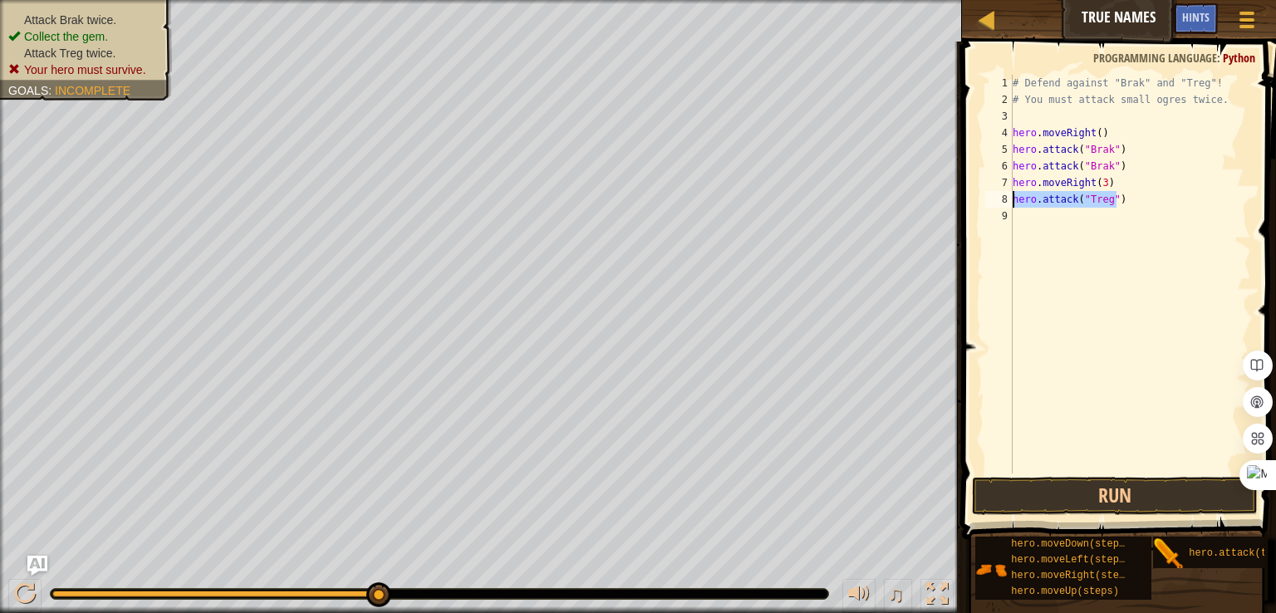
click at [1014, 206] on div "# Defend against "Brak" and "Treg"! # You must attack small ogres twice. hero .…" at bounding box center [1131, 291] width 242 height 432
click at [1011, 215] on div "hero.attack("Treg") 1 2 3 4 5 6 7 8 9 # Defend against "Brak" and "Treg"! # You…" at bounding box center [1116, 274] width 269 height 399
paste textarea "hero.attack("Treg")"
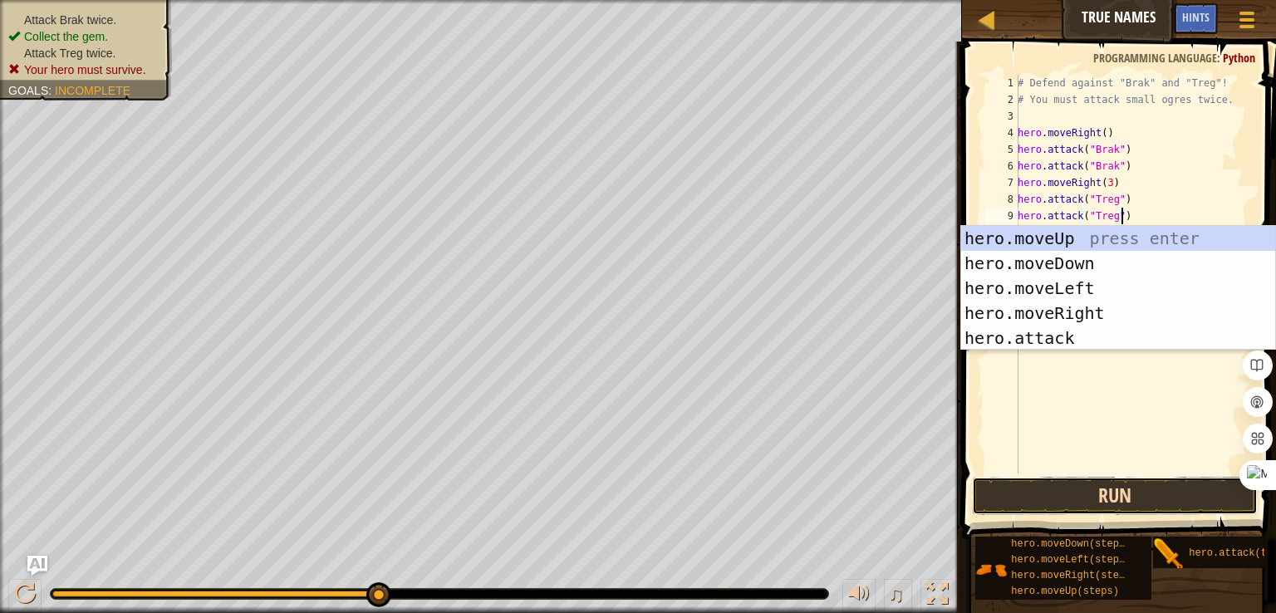
click at [1073, 493] on button "Run" at bounding box center [1115, 496] width 286 height 38
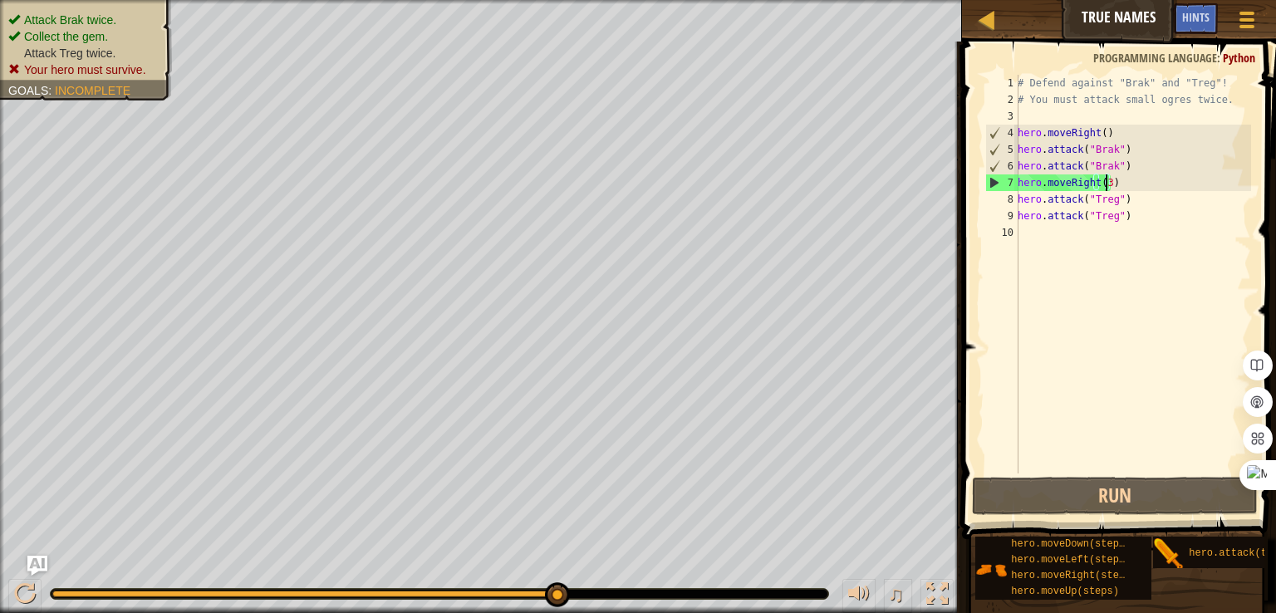
click at [1104, 178] on div "# Defend against "Brak" and "Treg"! # You must attack small ogres twice. hero .…" at bounding box center [1133, 291] width 237 height 432
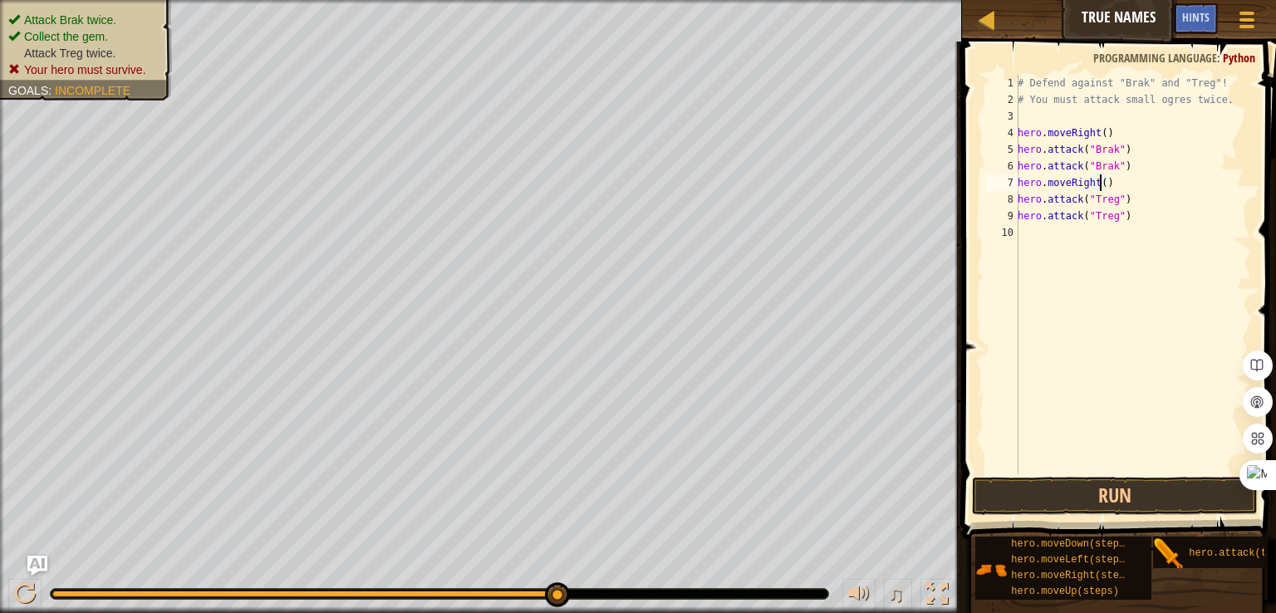
type textarea "hero.moveRight(2)"
click at [1128, 307] on div "# Defend against "Brak" and "Treg"! # You must attack small ogres twice. hero .…" at bounding box center [1133, 291] width 237 height 432
click at [1131, 233] on div "# Defend against "Brak" and "Treg"! # You must attack small ogres twice. hero .…" at bounding box center [1133, 291] width 237 height 432
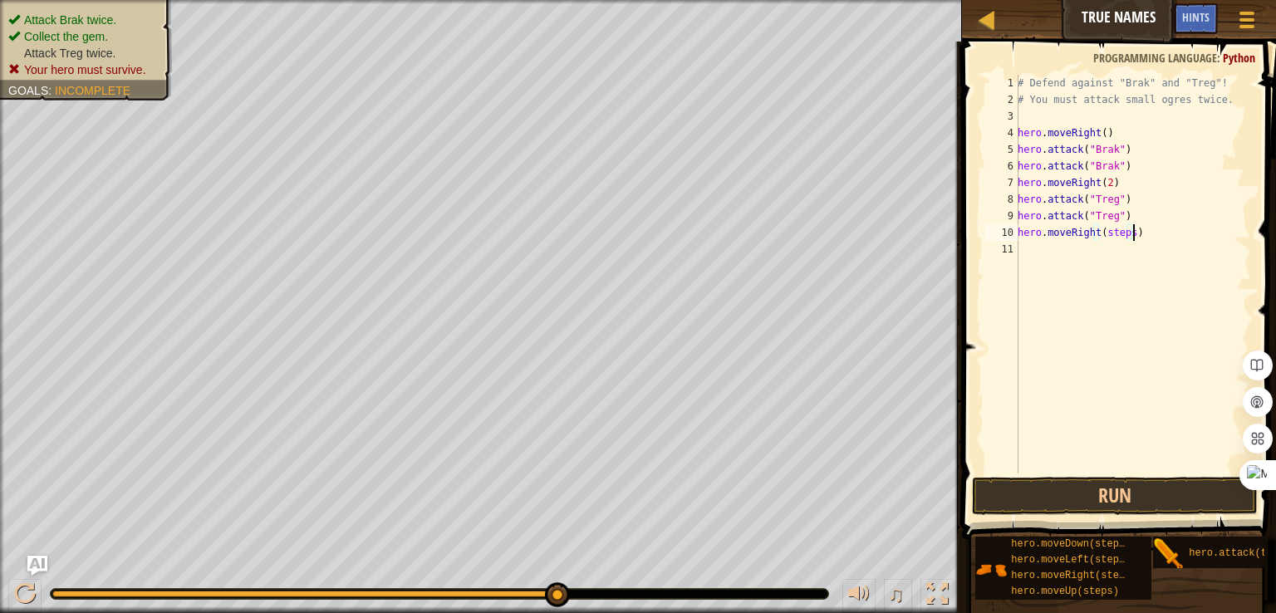
click at [1119, 238] on div "# Defend against "Brak" and "Treg"! # You must attack small ogres twice. hero .…" at bounding box center [1133, 291] width 237 height 432
click at [1124, 231] on div "# Defend against "Brak" and "Treg"! # You must attack small ogres twice. hero .…" at bounding box center [1133, 291] width 237 height 432
click at [1123, 230] on div "# Defend against "Brak" and "Treg"! # You must attack small ogres twice. hero .…" at bounding box center [1133, 291] width 237 height 432
click at [1128, 232] on div "# Defend against "Brak" and "Treg"! # You must attack small ogres twice. hero .…" at bounding box center [1133, 291] width 237 height 432
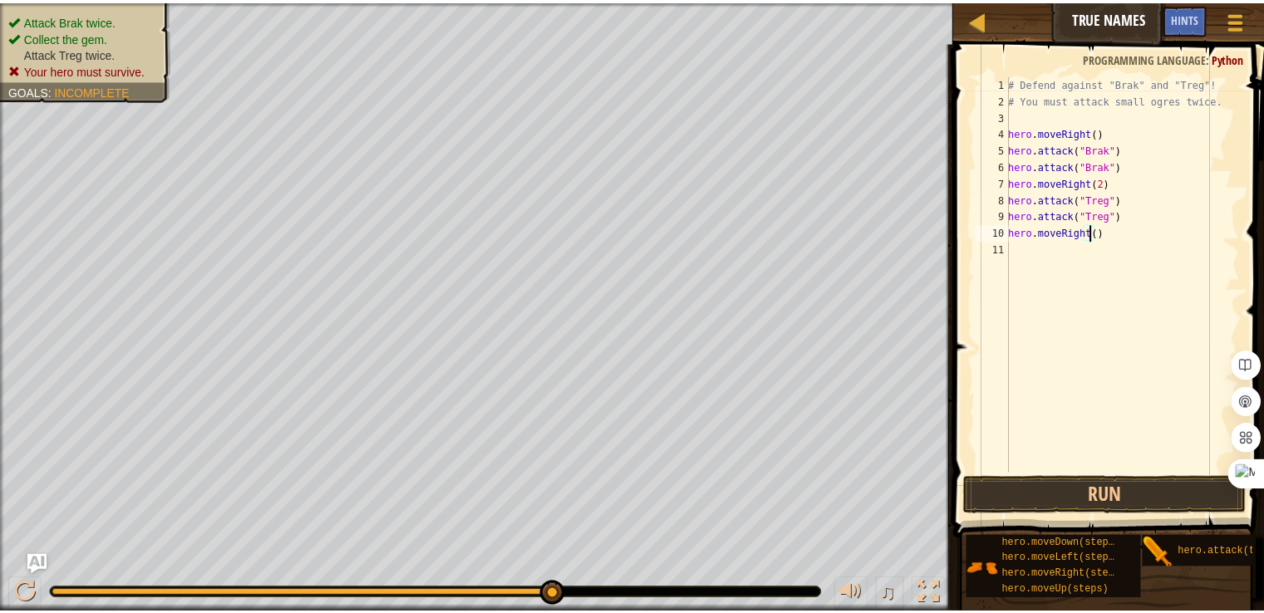
scroll to position [7, 7]
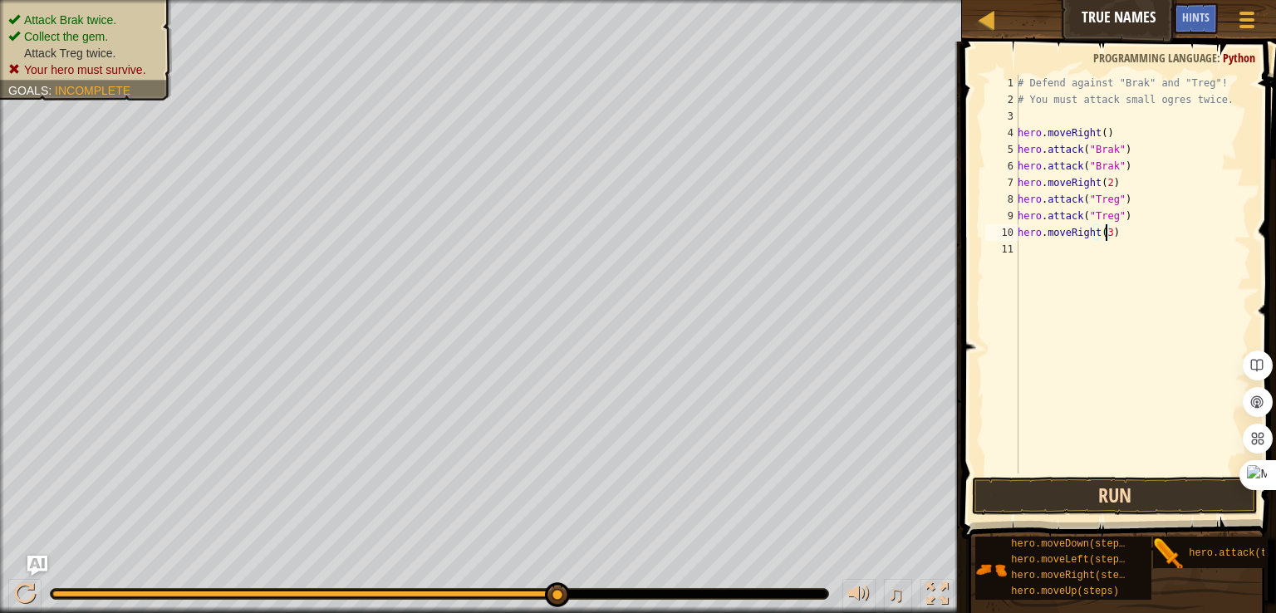
type textarea "hero.moveRight(3)"
drag, startPoint x: 1078, startPoint y: 499, endPoint x: 1069, endPoint y: 496, distance: 10.5
click at [1078, 499] on button "Run" at bounding box center [1115, 496] width 286 height 38
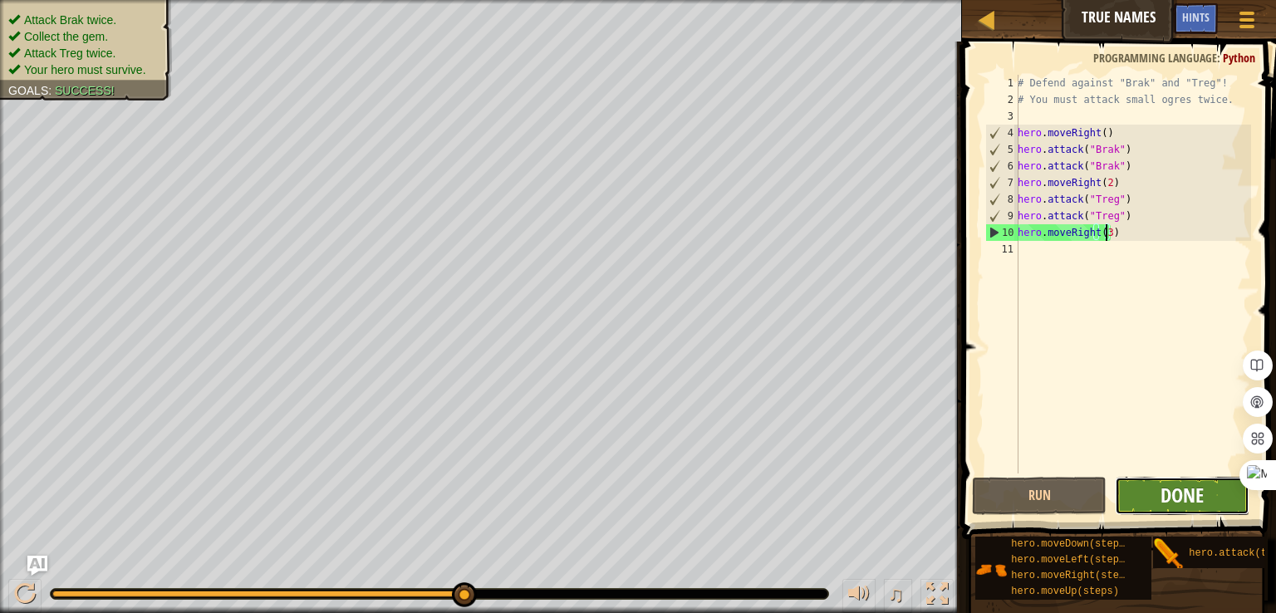
click at [1194, 489] on span "Done" at bounding box center [1182, 495] width 43 height 27
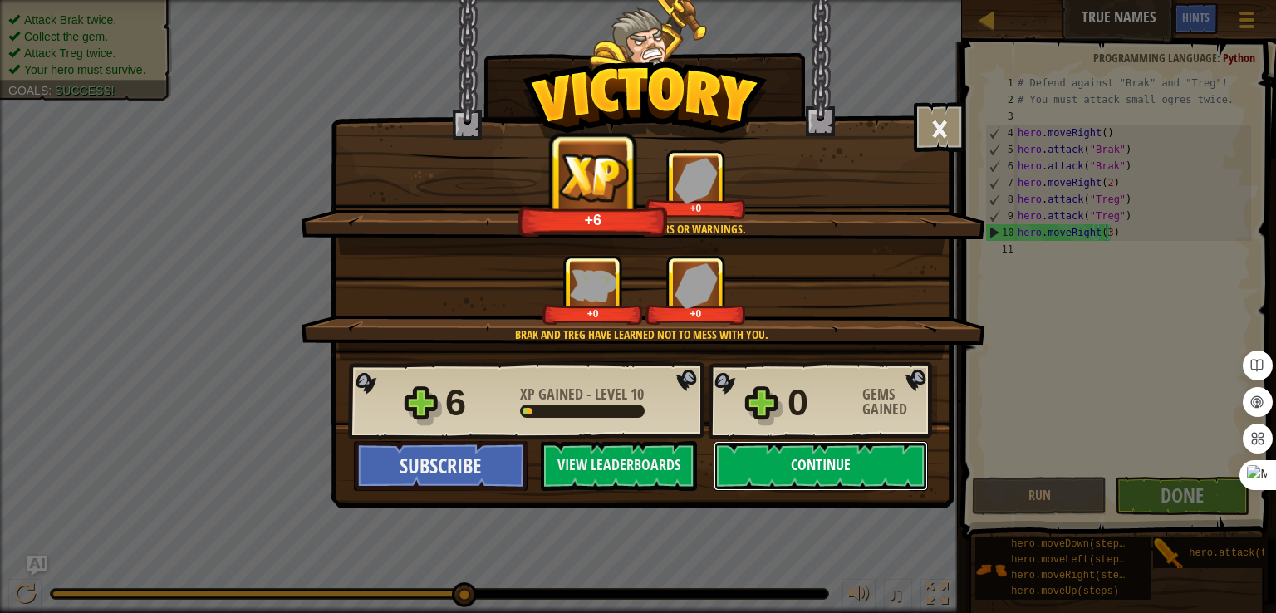
click at [873, 473] on button "Continue" at bounding box center [821, 466] width 214 height 50
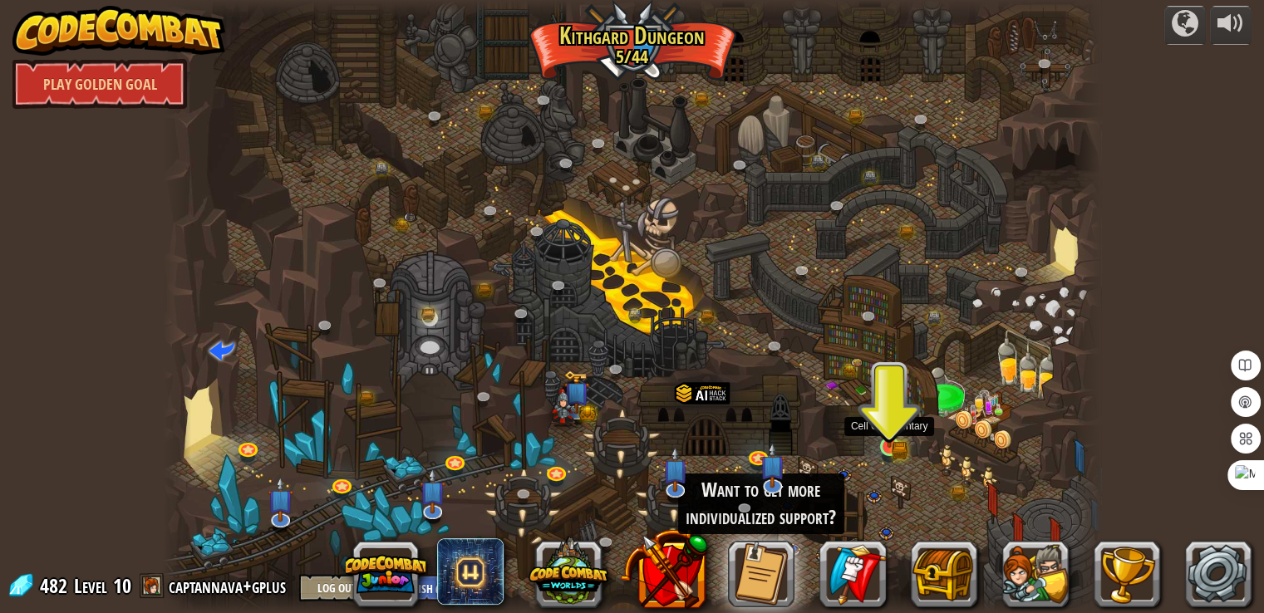
click at [883, 430] on img at bounding box center [889, 423] width 14 height 14
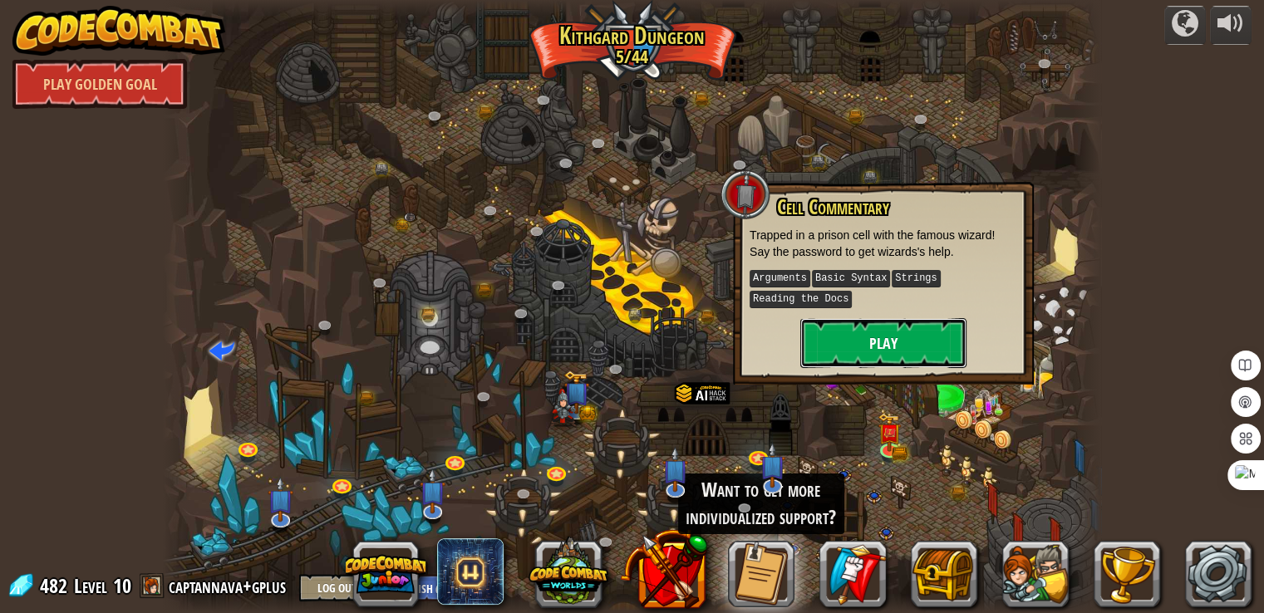
click at [886, 318] on button "Play" at bounding box center [883, 343] width 166 height 50
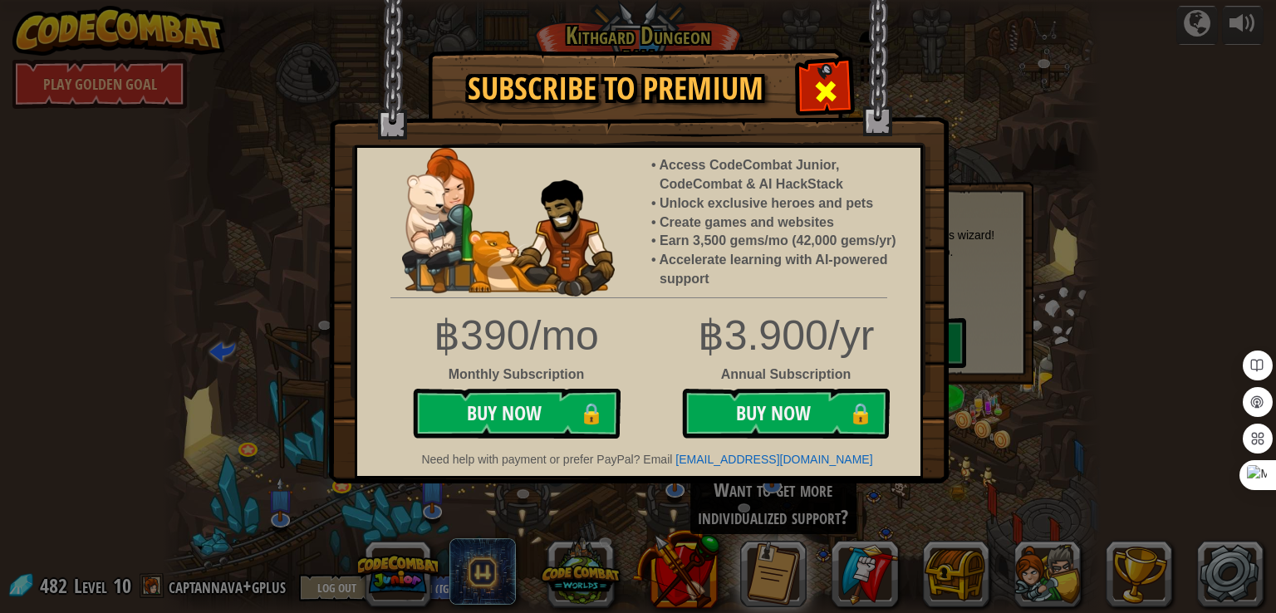
click at [816, 72] on div at bounding box center [825, 89] width 52 height 52
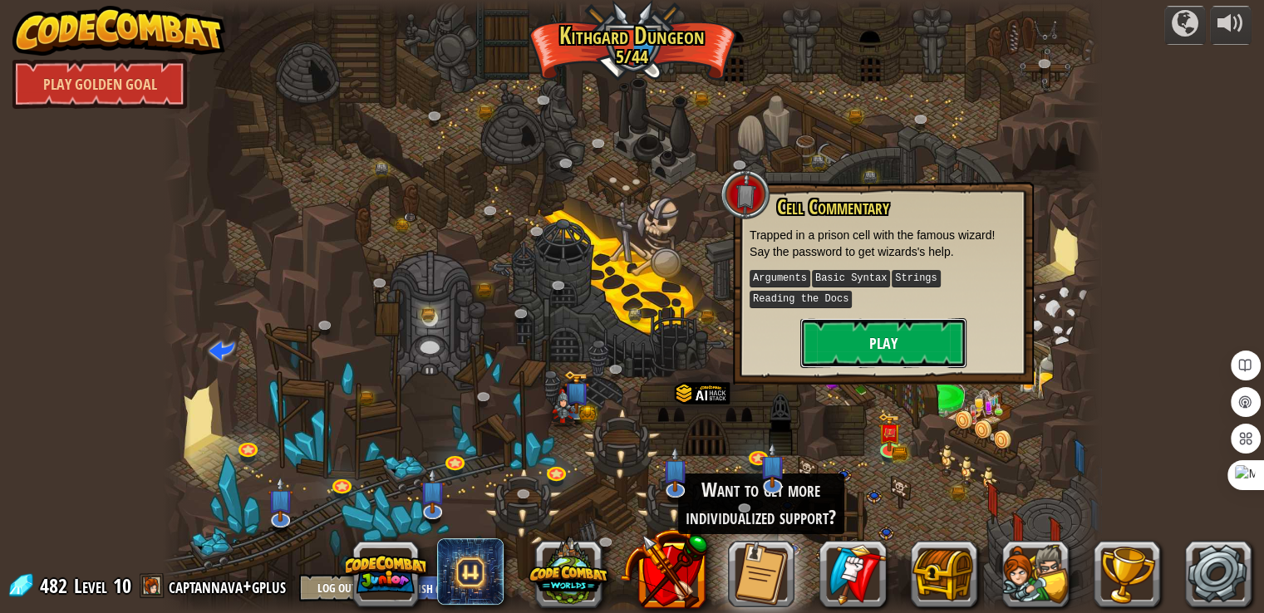
click at [882, 330] on button "Play" at bounding box center [883, 343] width 166 height 50
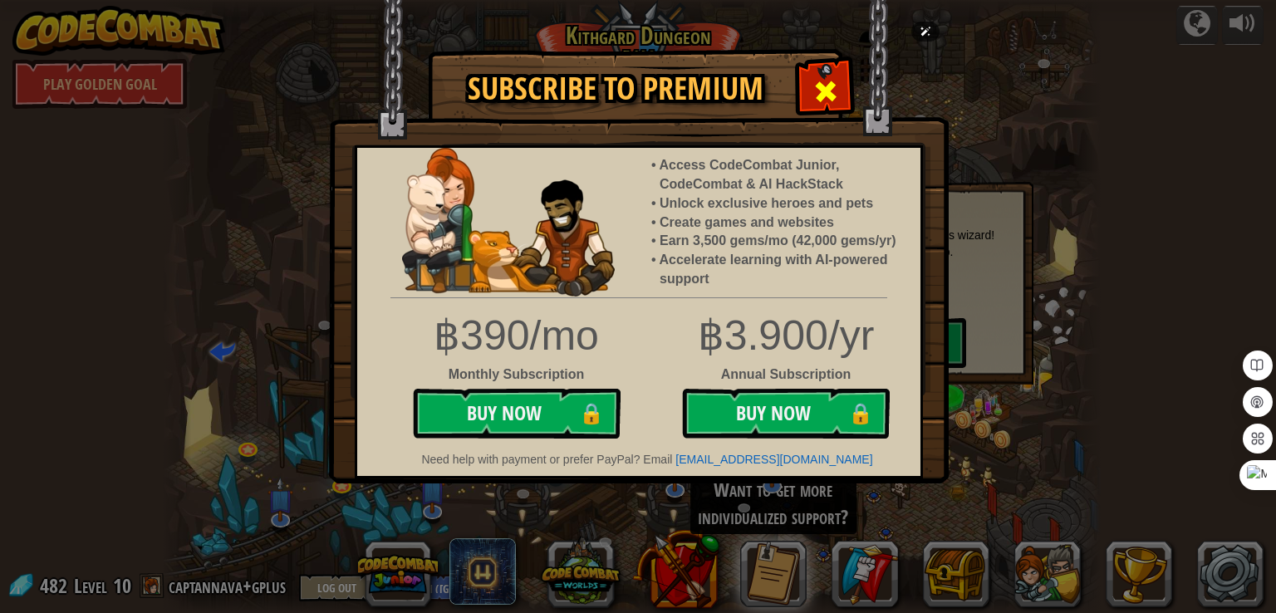
click at [844, 88] on div at bounding box center [825, 89] width 52 height 52
